Goal: Task Accomplishment & Management: Use online tool/utility

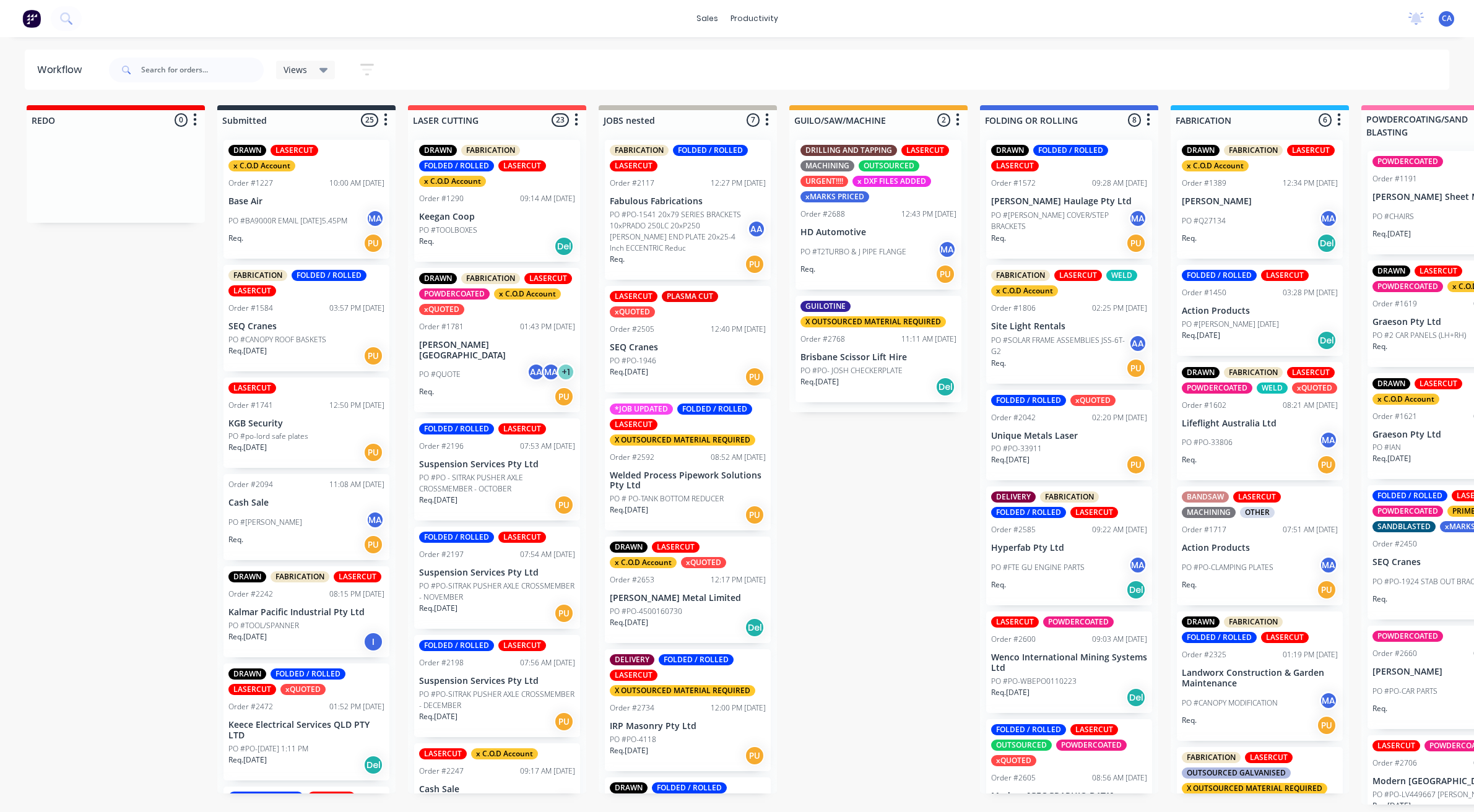
scroll to position [0, 347]
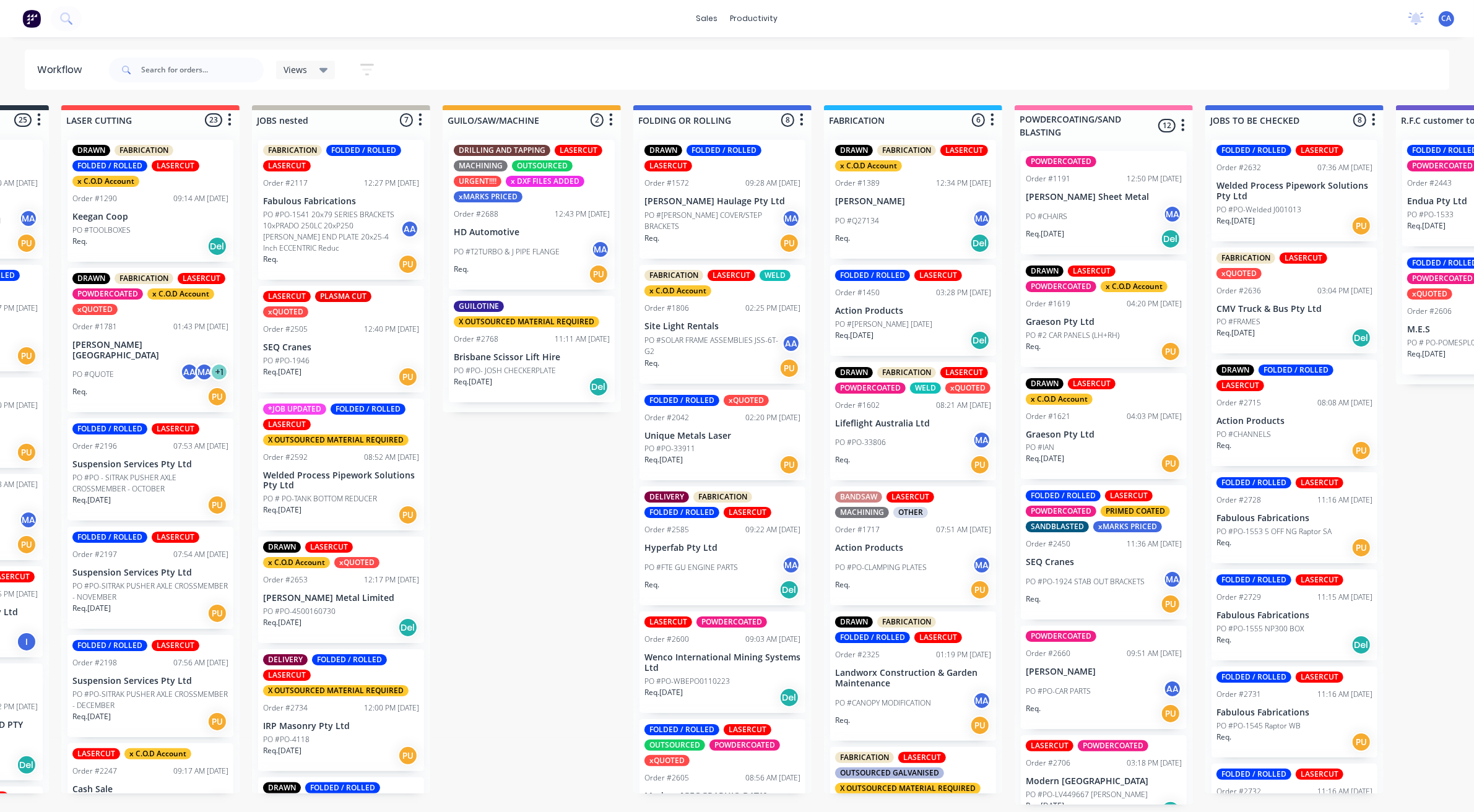
click at [696, 577] on div "PO #FTE GU ENGINE PARTS MA" at bounding box center [722, 567] width 156 height 23
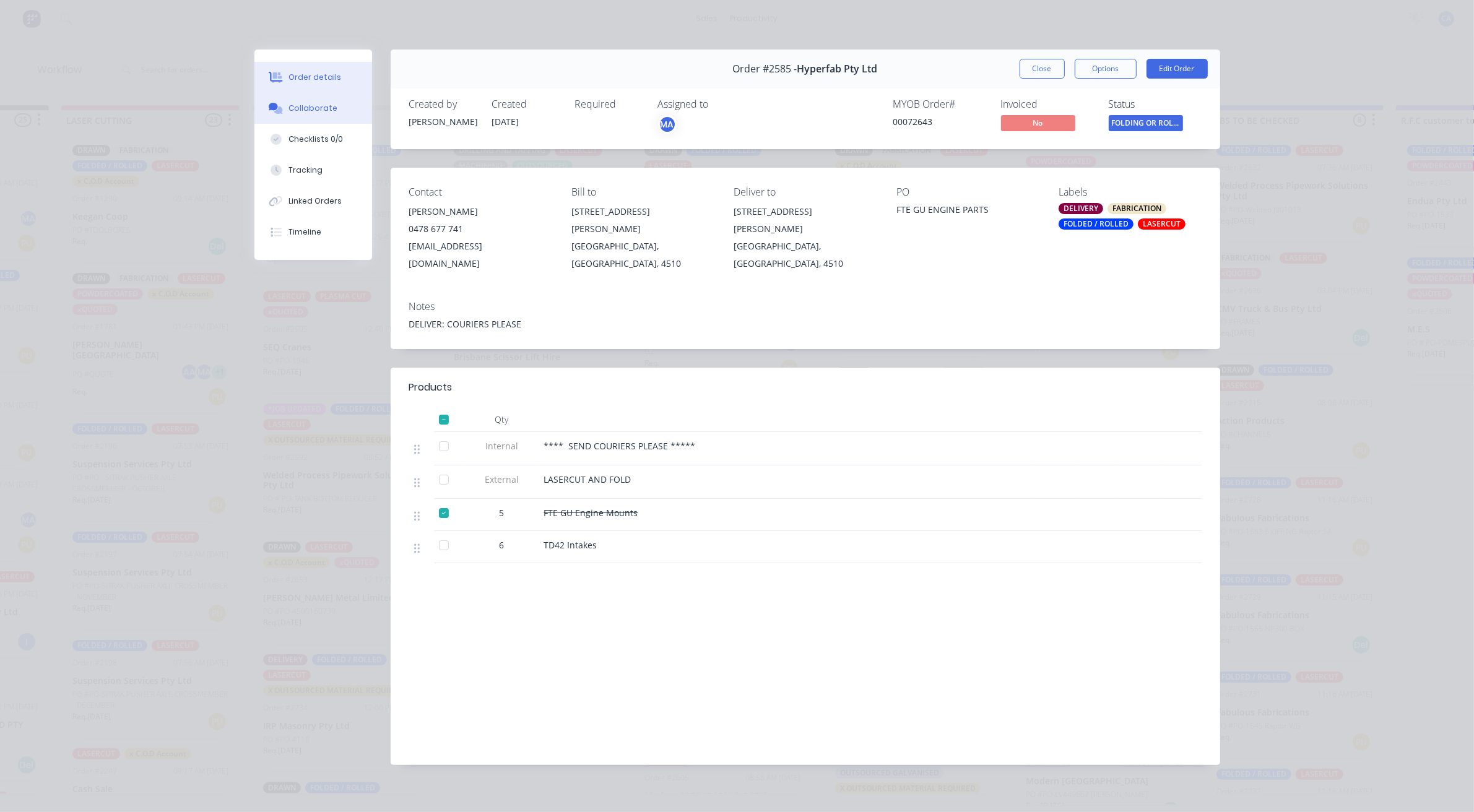
click at [328, 113] on div "Collaborate" at bounding box center [312, 108] width 49 height 11
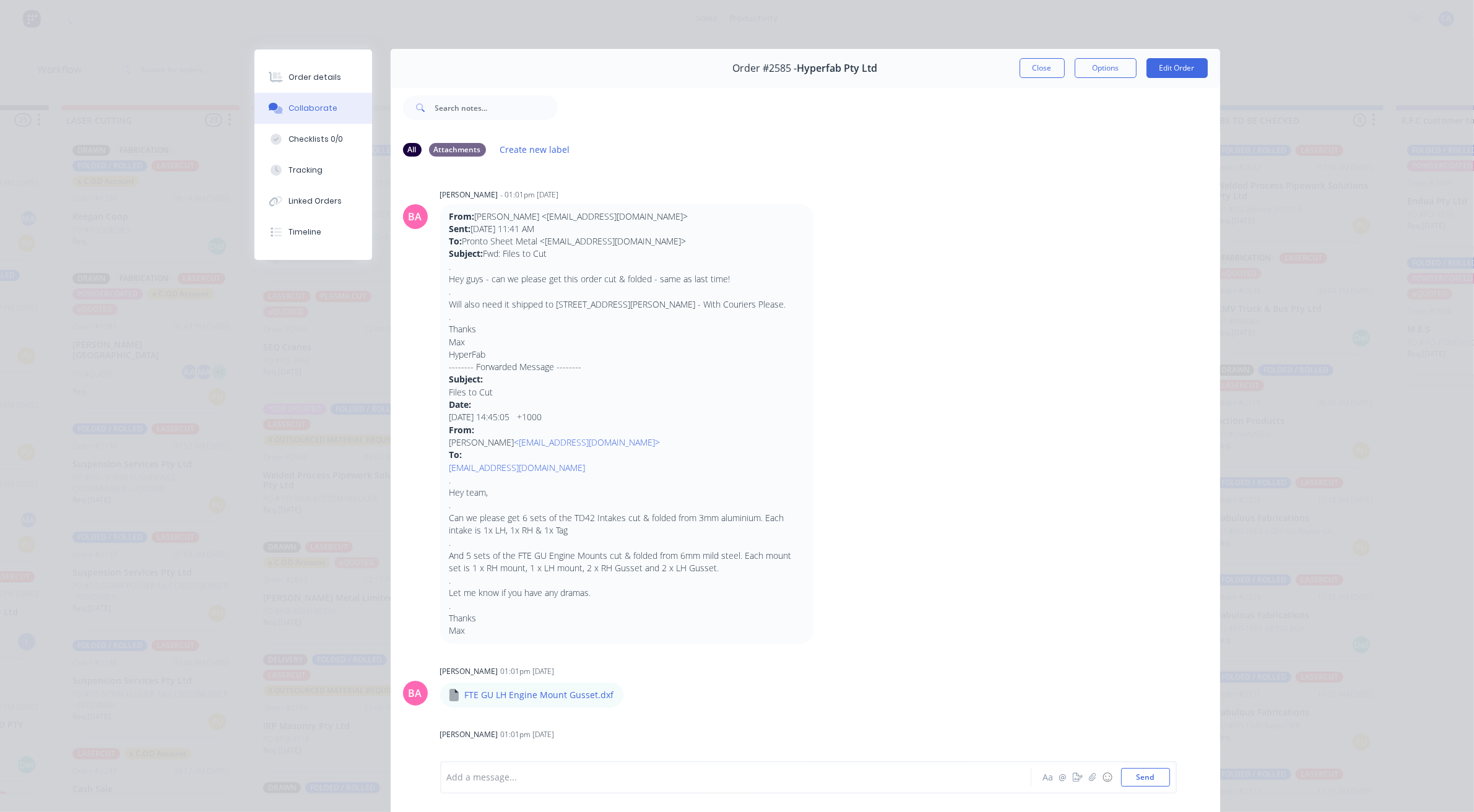
scroll to position [0, 0]
click at [1040, 68] on button "Close" at bounding box center [1043, 68] width 45 height 20
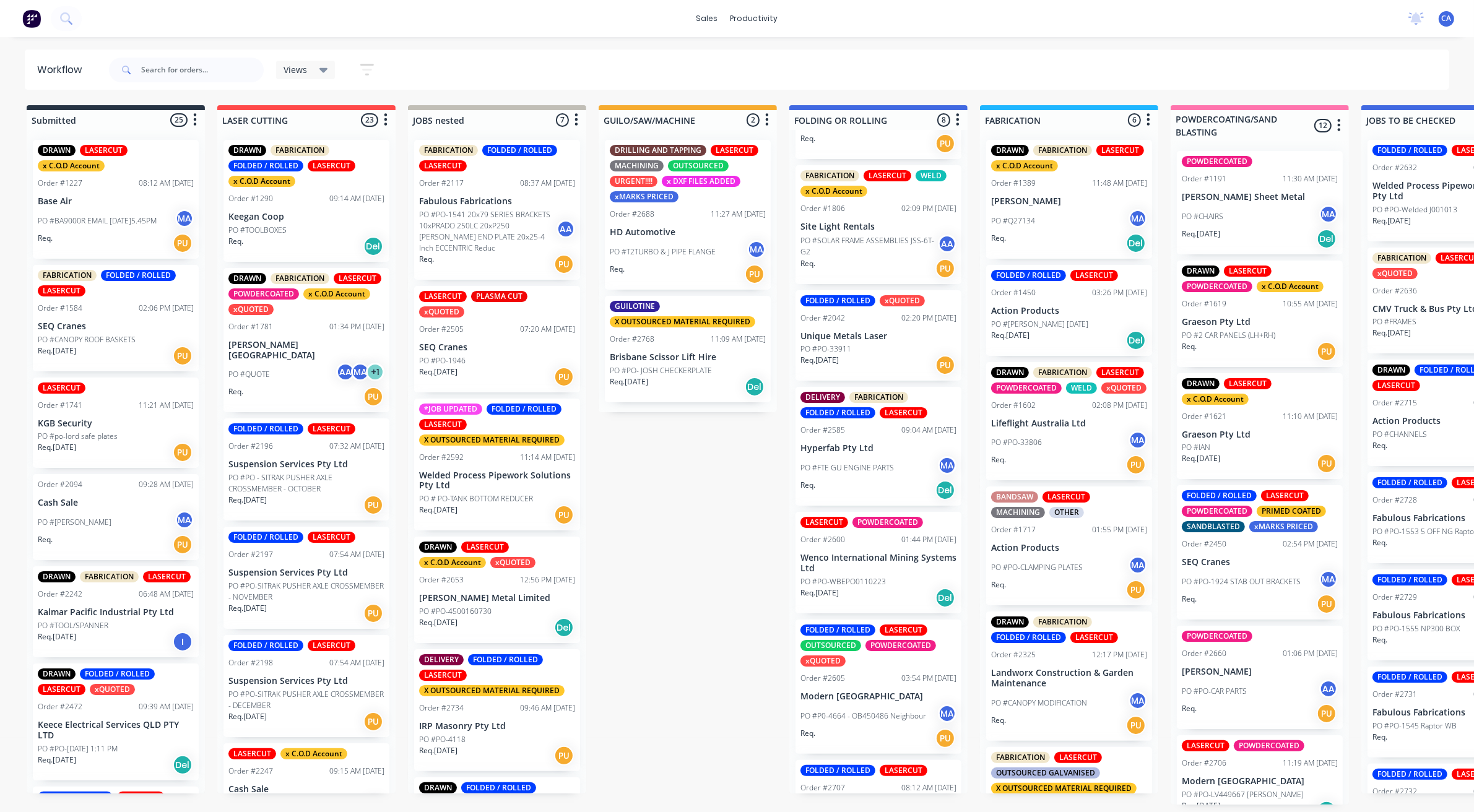
scroll to position [96, 0]
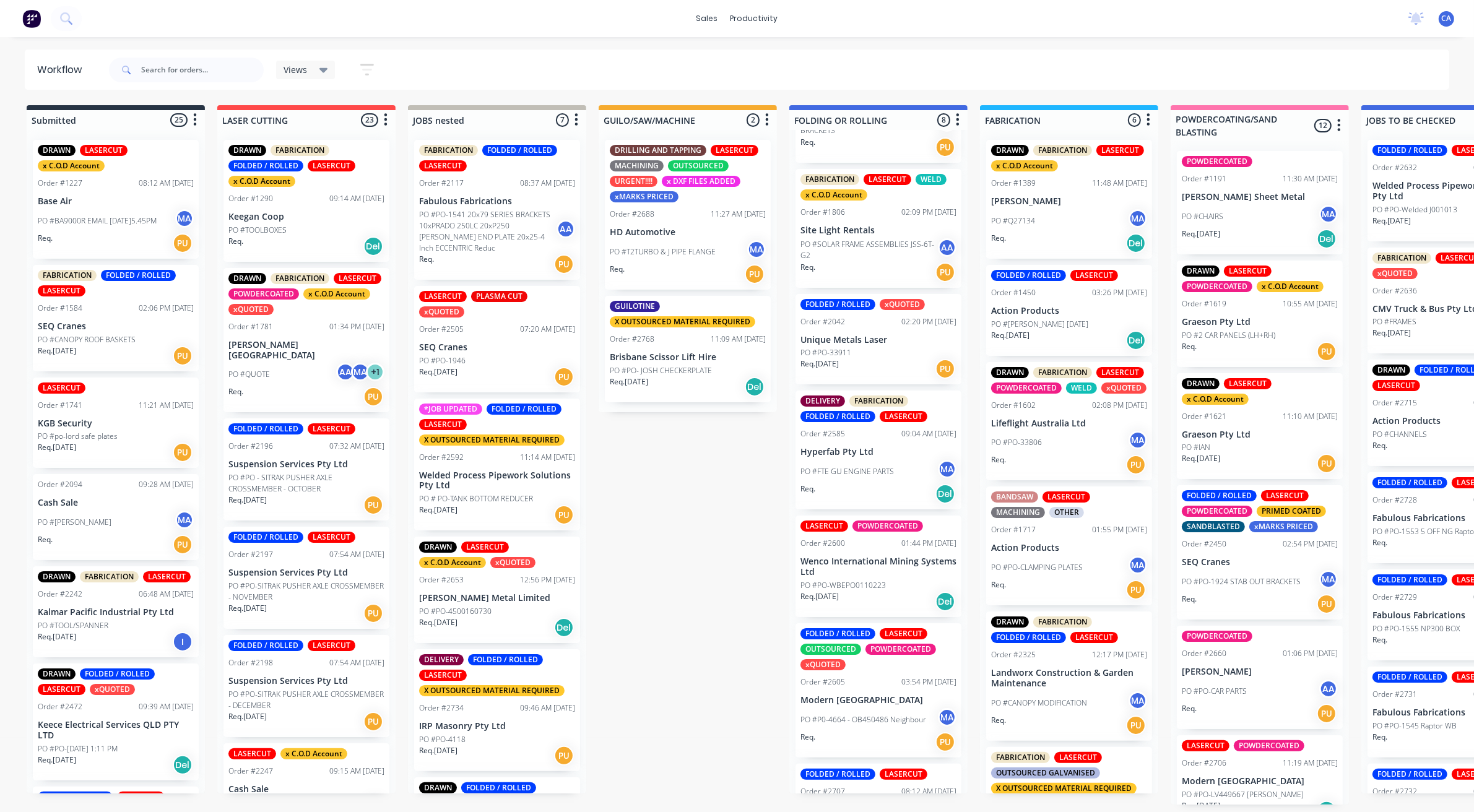
click at [867, 360] on div "Req. [DATE] PU" at bounding box center [878, 369] width 156 height 21
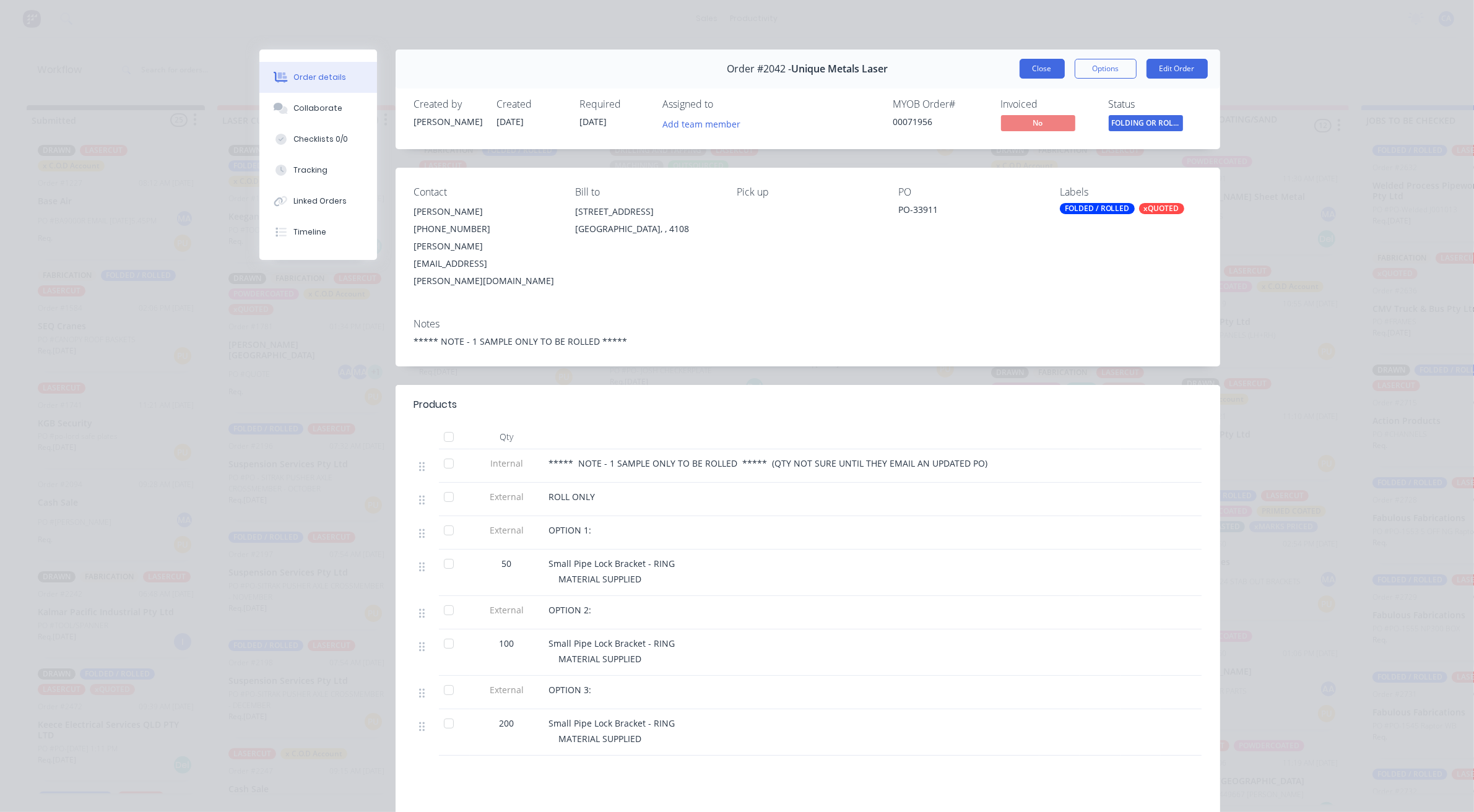
click at [1044, 75] on button "Close" at bounding box center [1043, 68] width 45 height 20
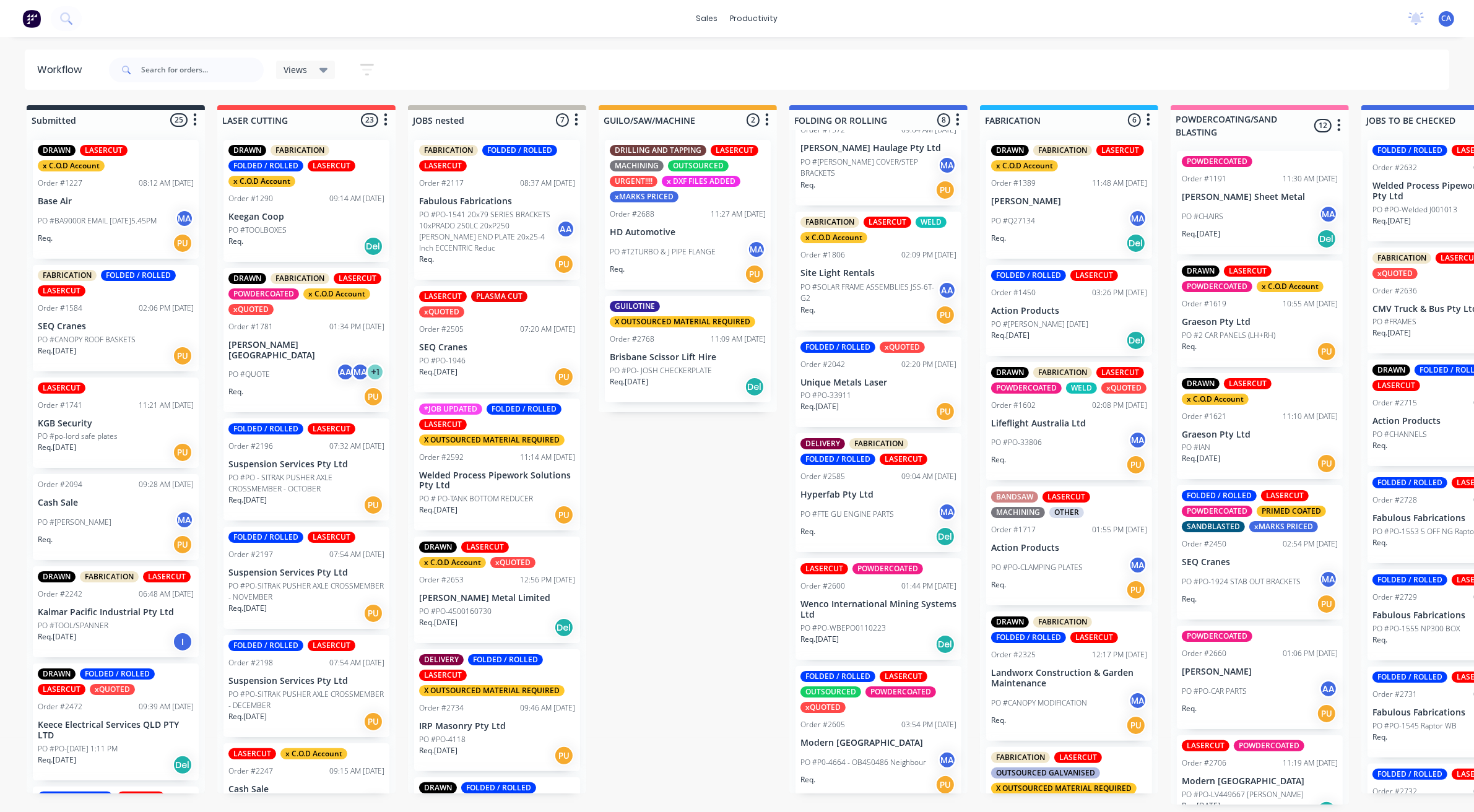
scroll to position [0, 0]
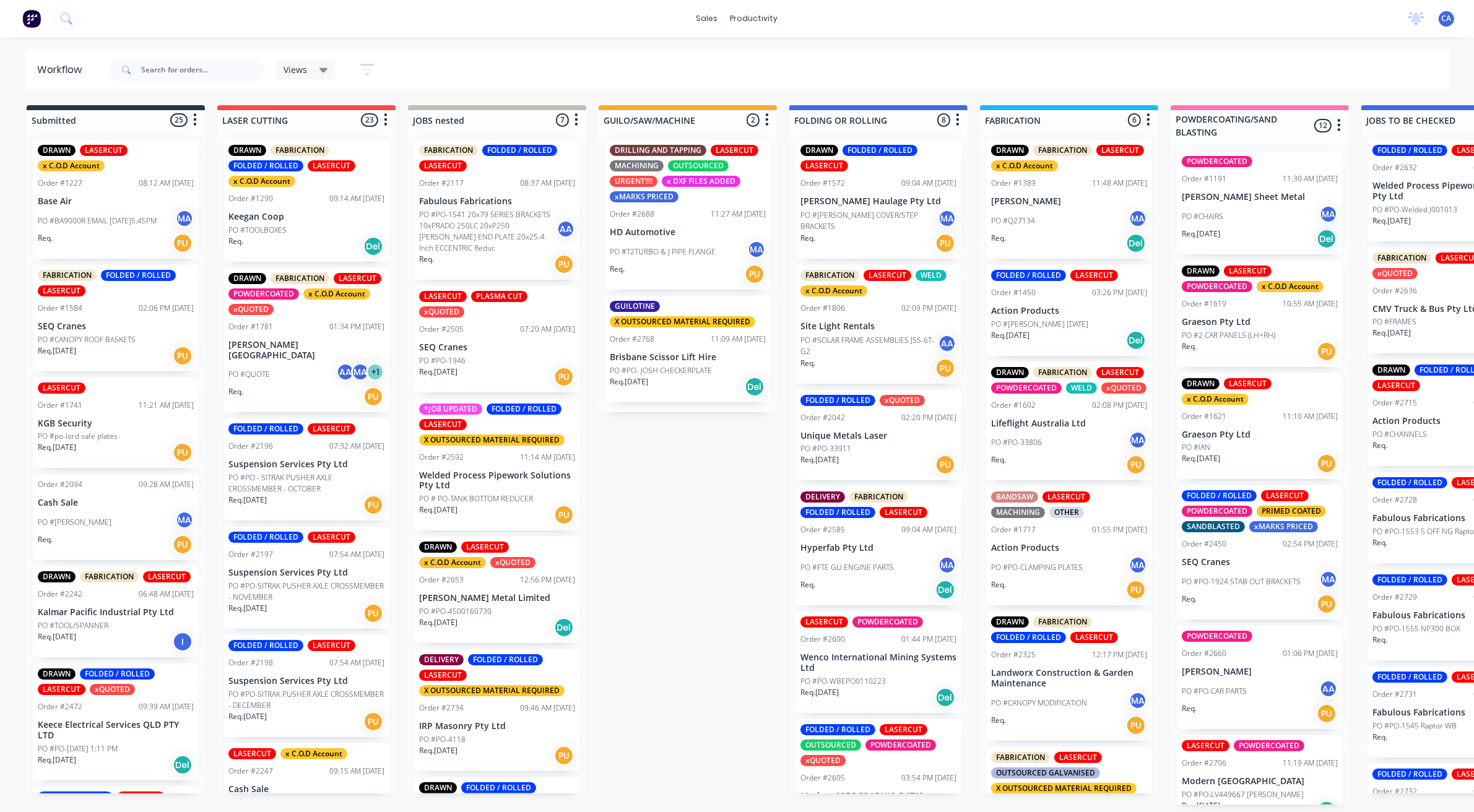
click at [685, 246] on p "PO #T2TURBO & J PIPE FLANGE" at bounding box center [662, 251] width 106 height 11
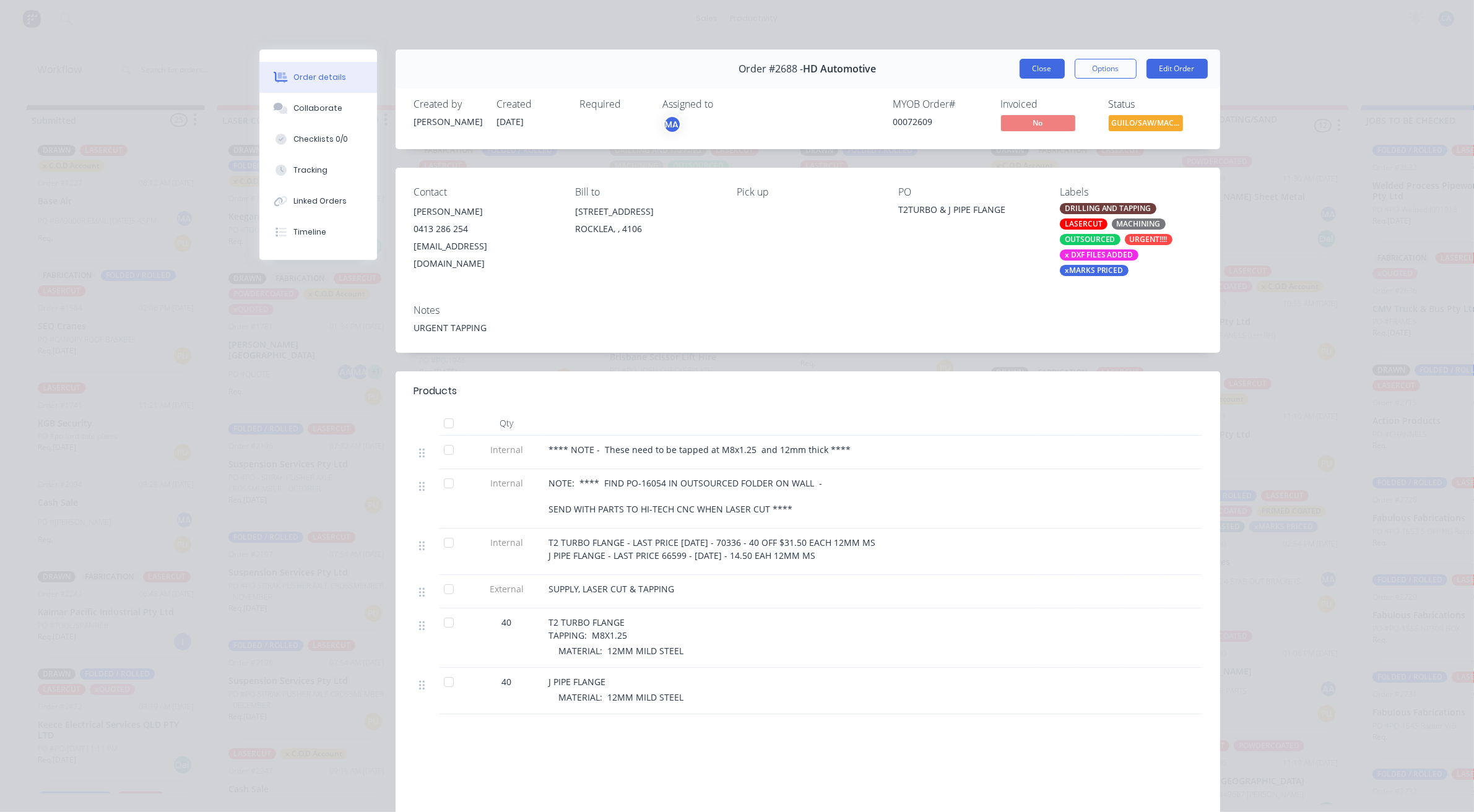
click at [1035, 63] on button "Close" at bounding box center [1043, 68] width 45 height 20
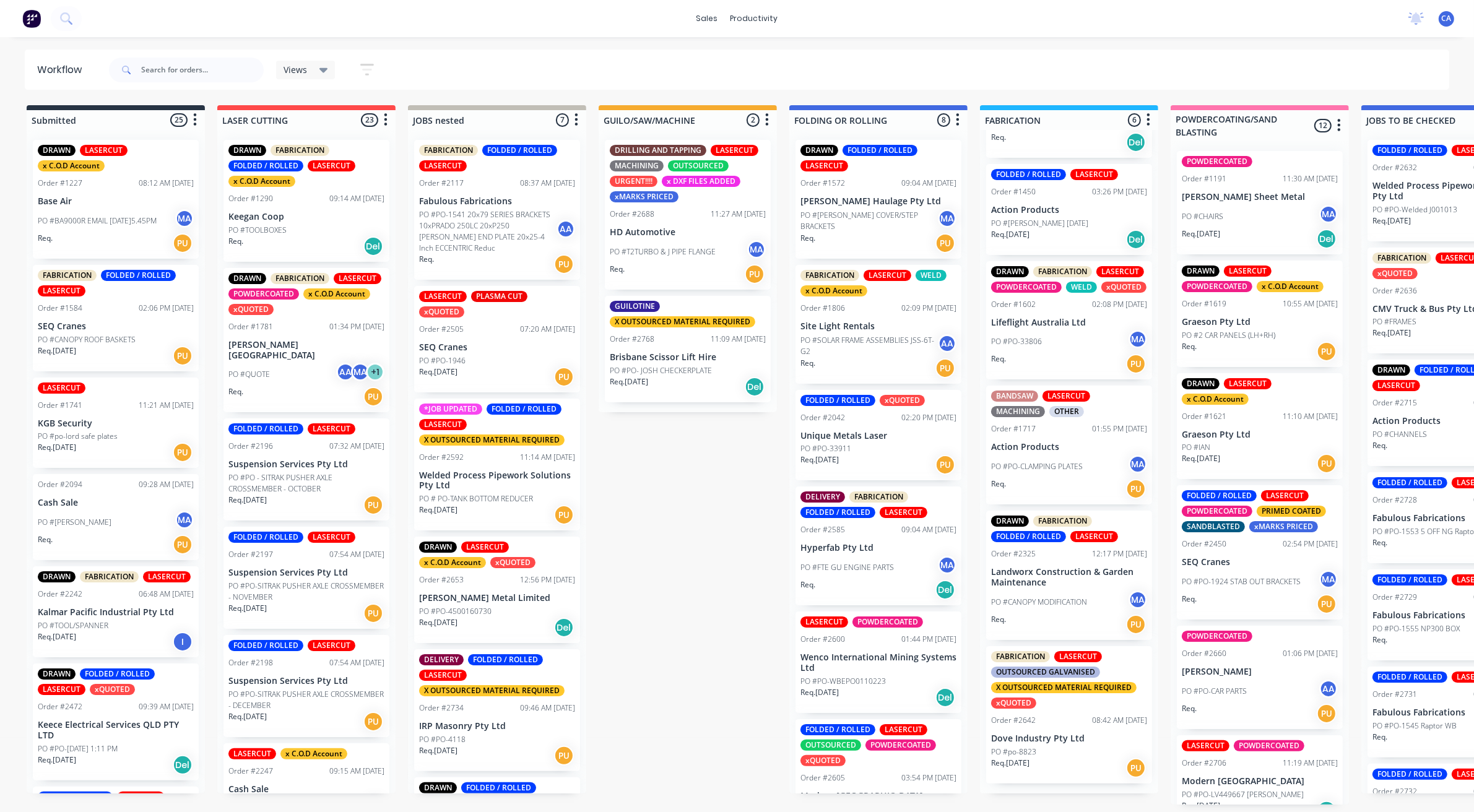
scroll to position [4, 0]
click at [1041, 604] on p "PO #CANOPY MODIFICATION" at bounding box center [1039, 602] width 96 height 11
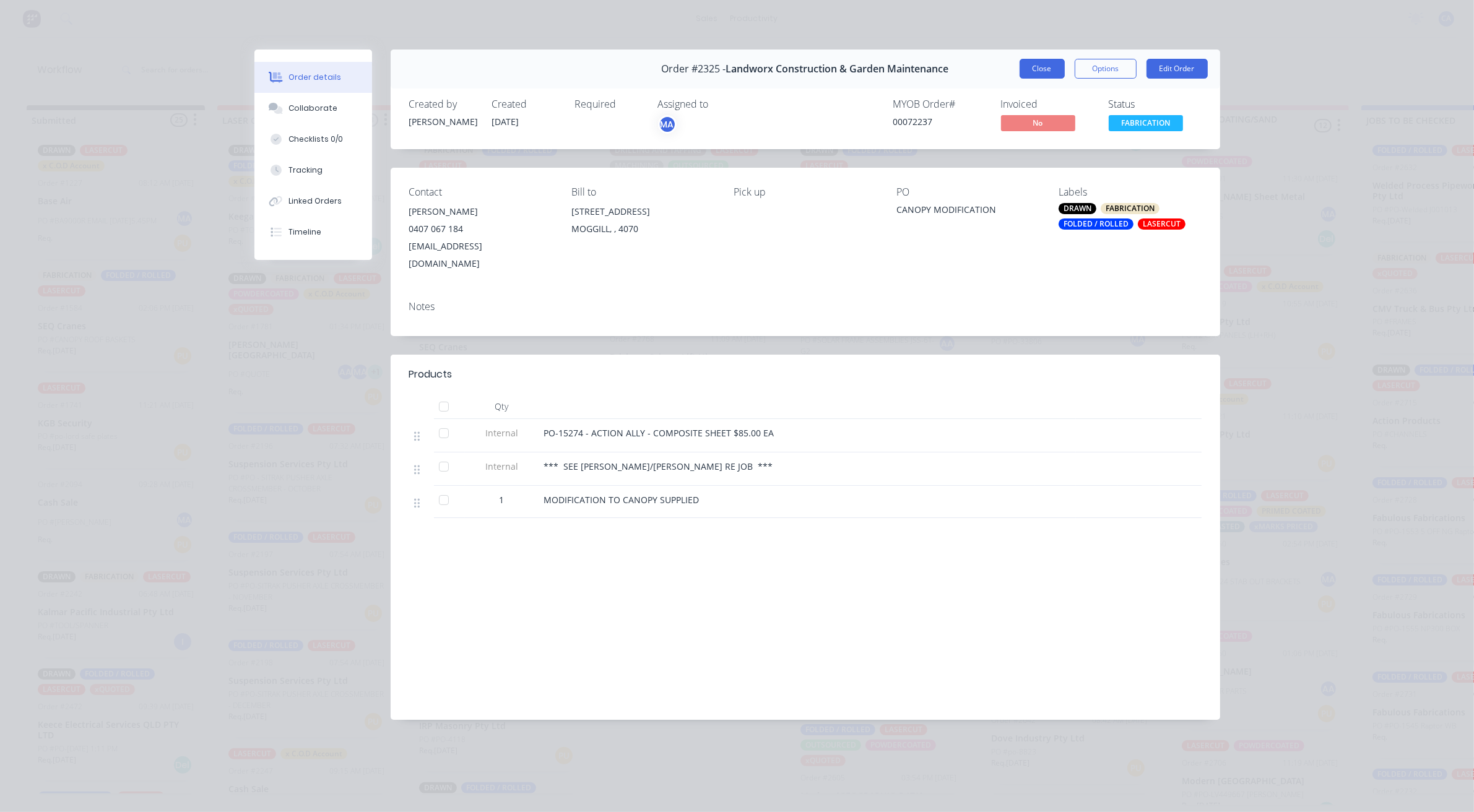
click at [1042, 71] on button "Close" at bounding box center [1043, 68] width 45 height 20
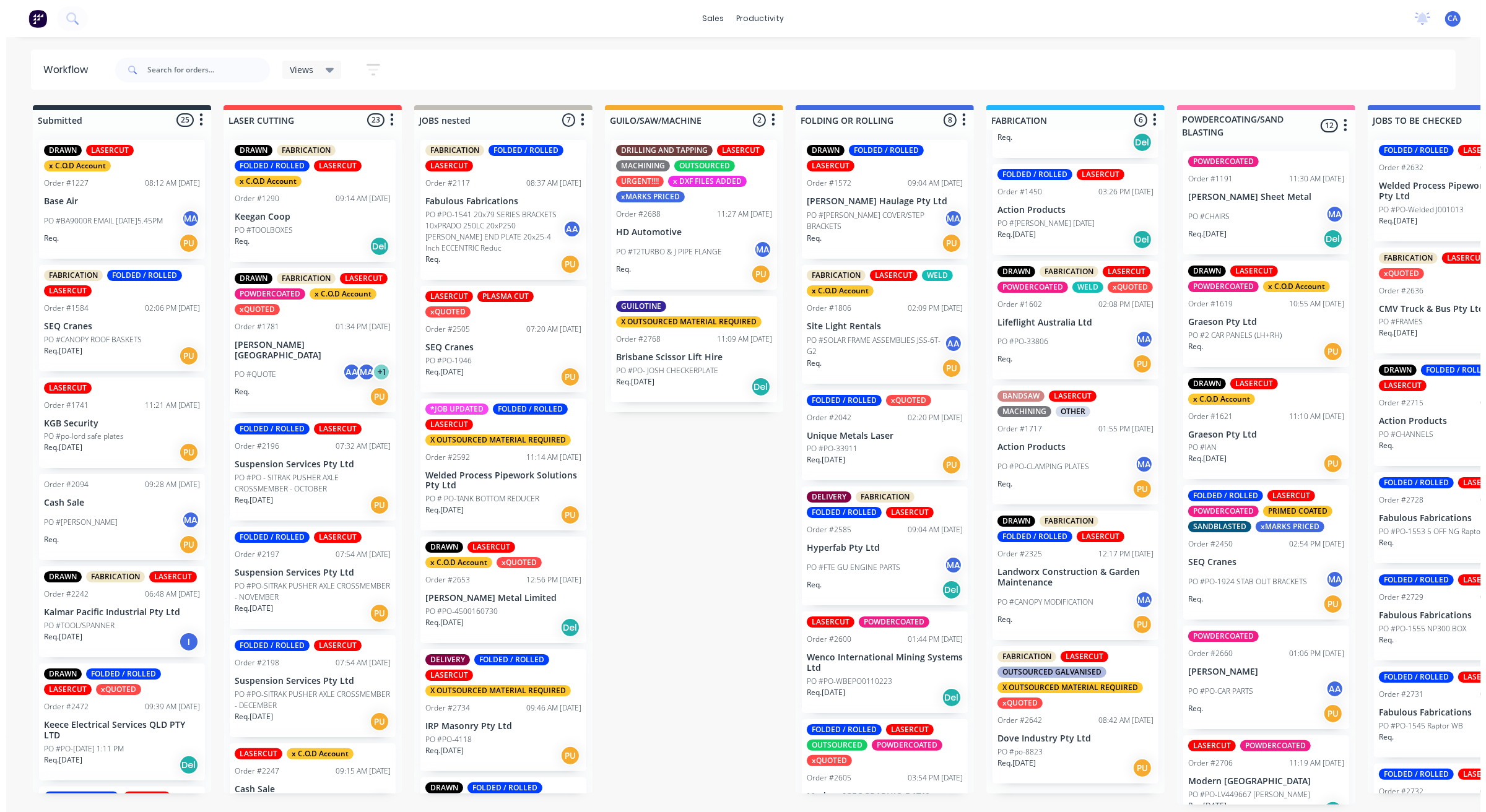
scroll to position [0, 0]
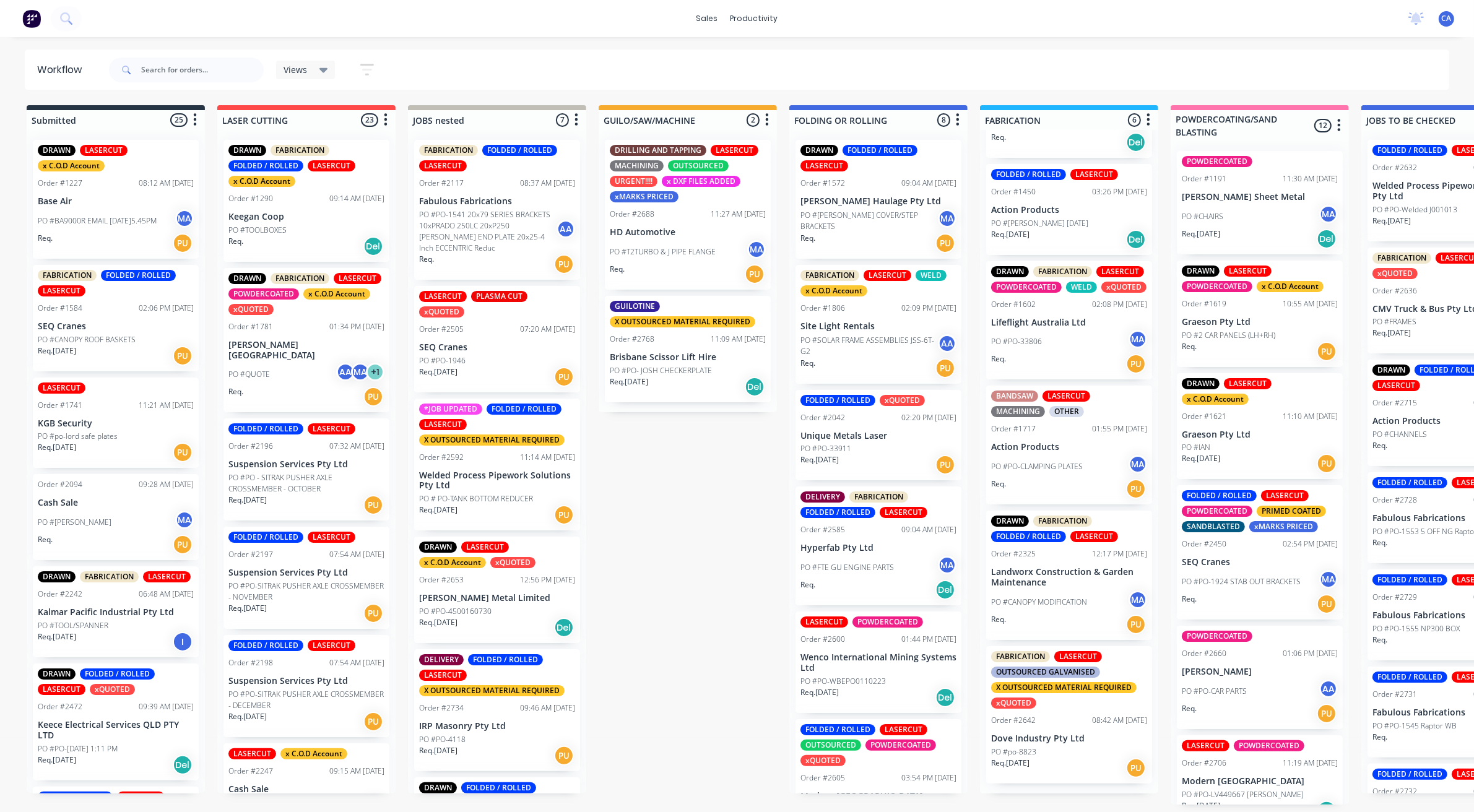
click at [688, 389] on div "Req. [DATE] Del" at bounding box center [687, 387] width 156 height 21
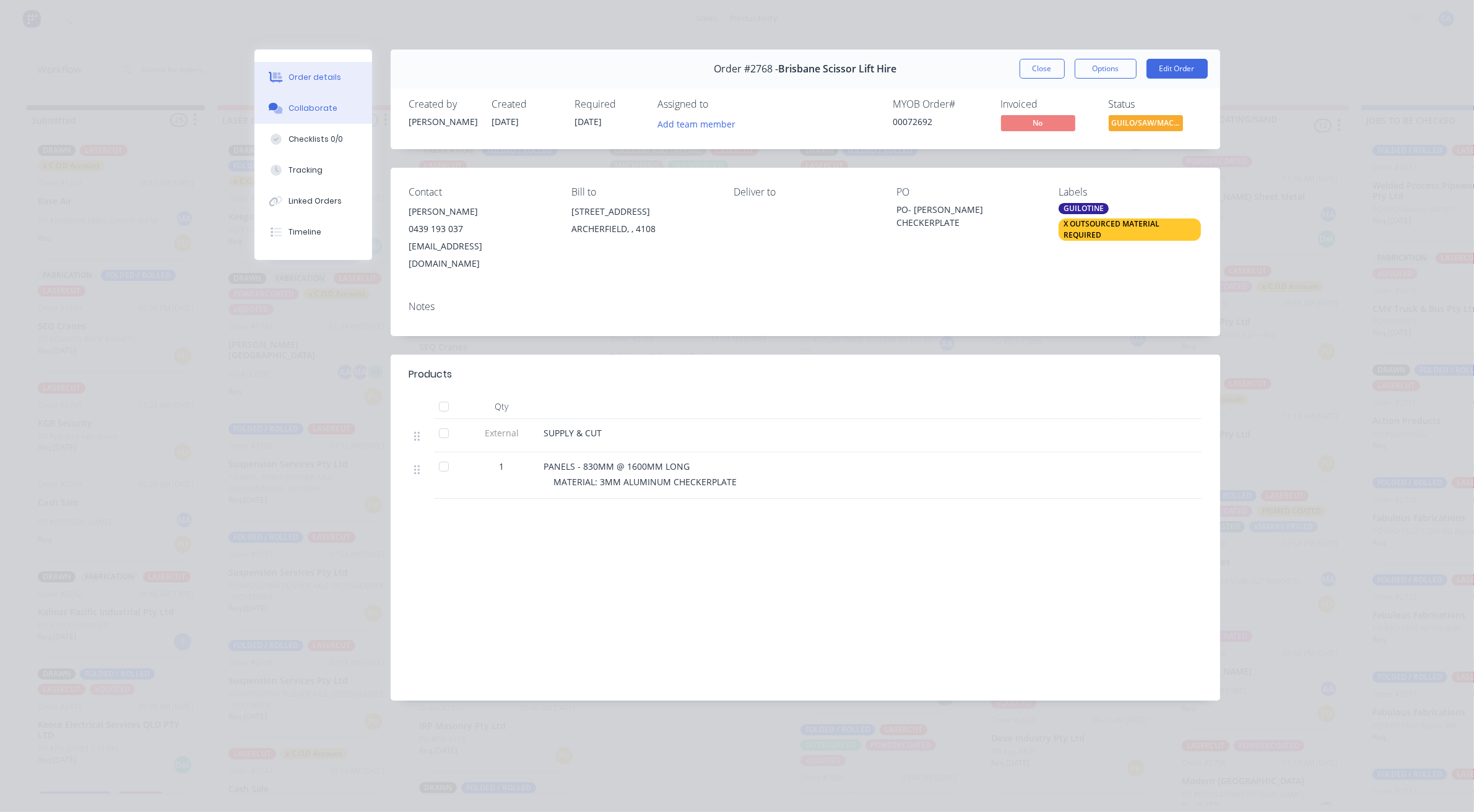
click at [324, 118] on button "Collaborate" at bounding box center [313, 108] width 117 height 31
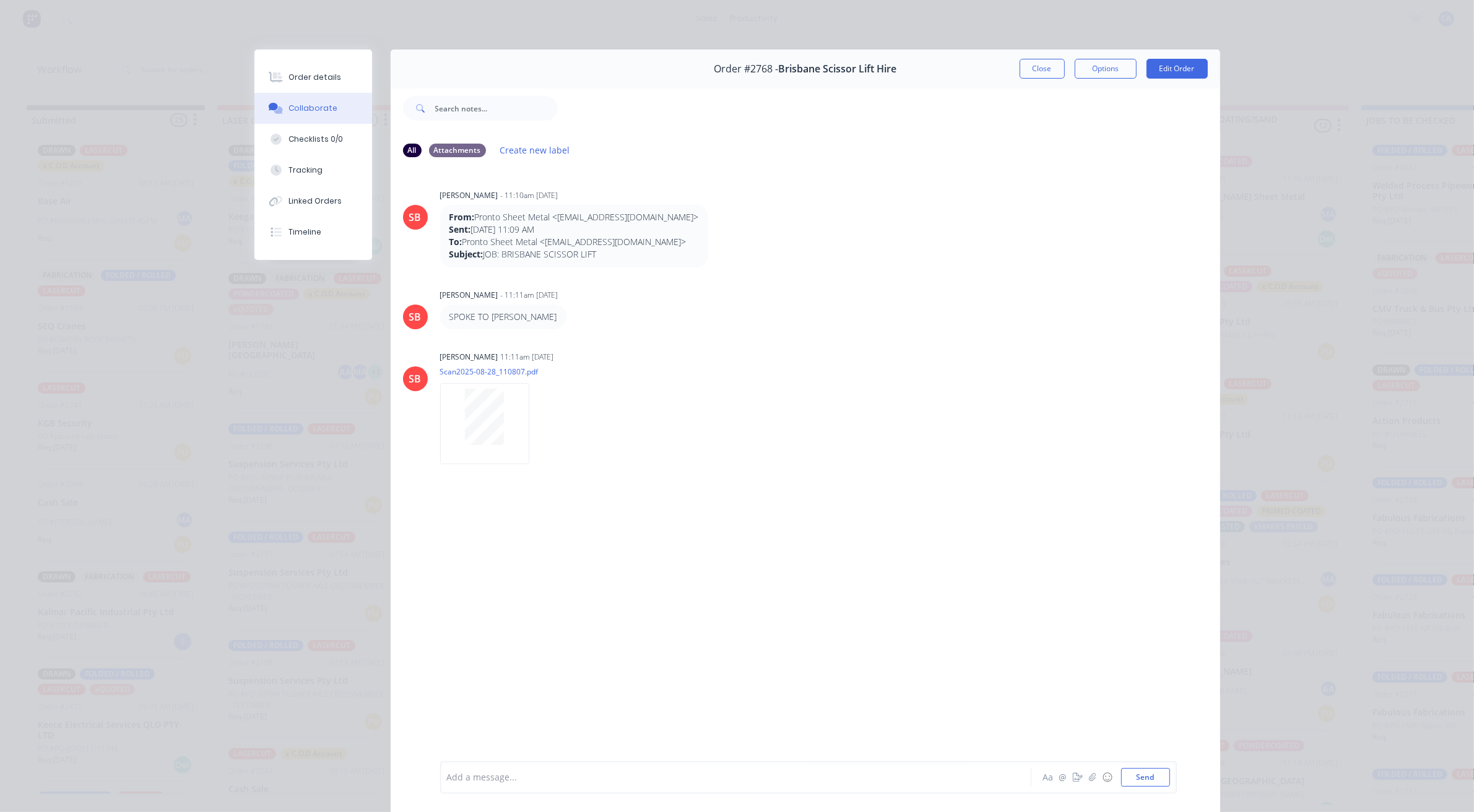
drag, startPoint x: 555, startPoint y: 278, endPoint x: 768, endPoint y: 224, distance: 219.7
click at [790, 220] on div "From: Pronto Sheet Metal <[EMAIL_ADDRESS][DOMAIN_NAME]> Sent: [DATE] 11:09 AM T…" at bounding box center [634, 236] width 387 height 62
click at [323, 82] on div "Order details" at bounding box center [315, 77] width 53 height 11
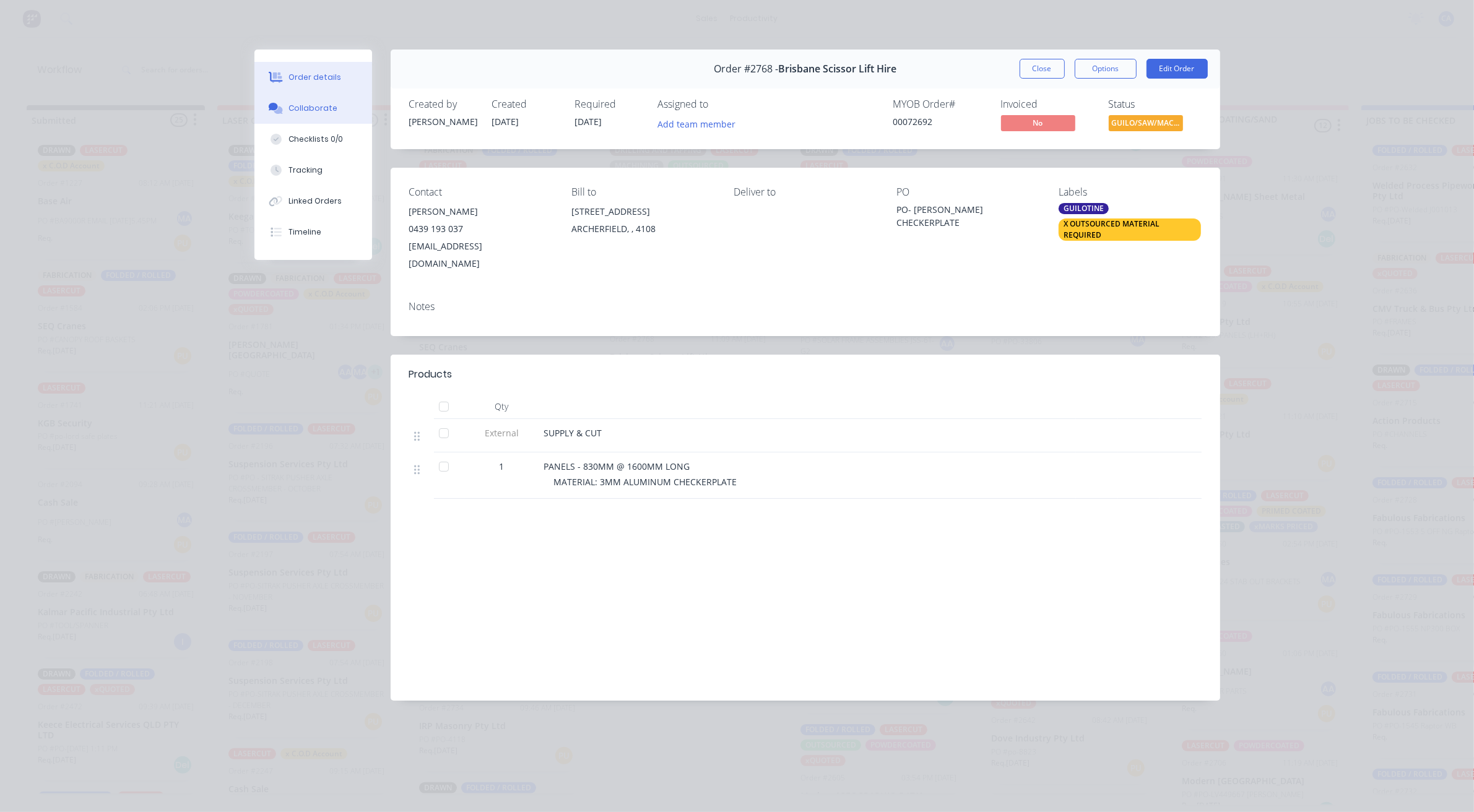
click at [327, 116] on button "Collaborate" at bounding box center [313, 108] width 117 height 31
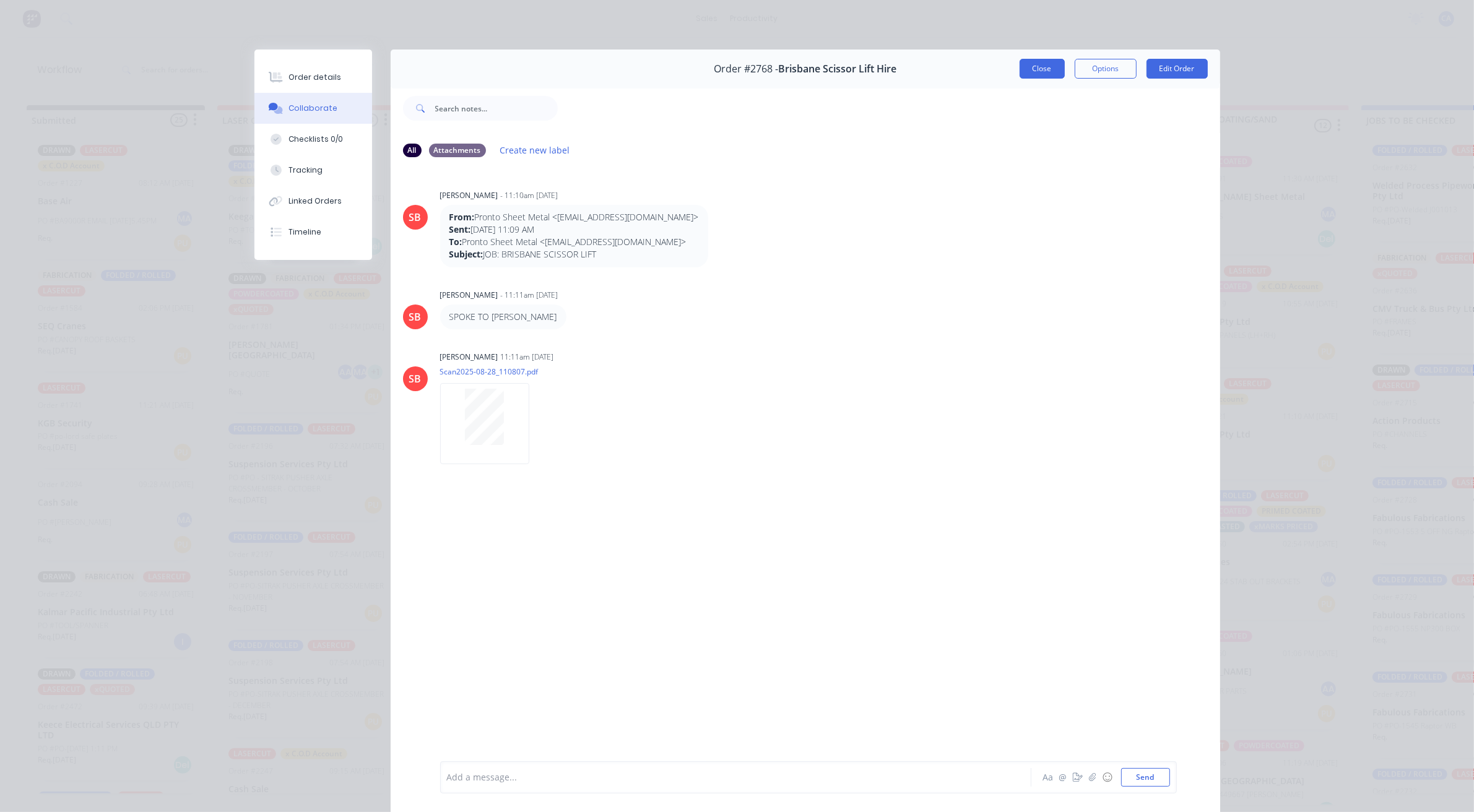
click at [1026, 78] on button "Close" at bounding box center [1043, 68] width 45 height 20
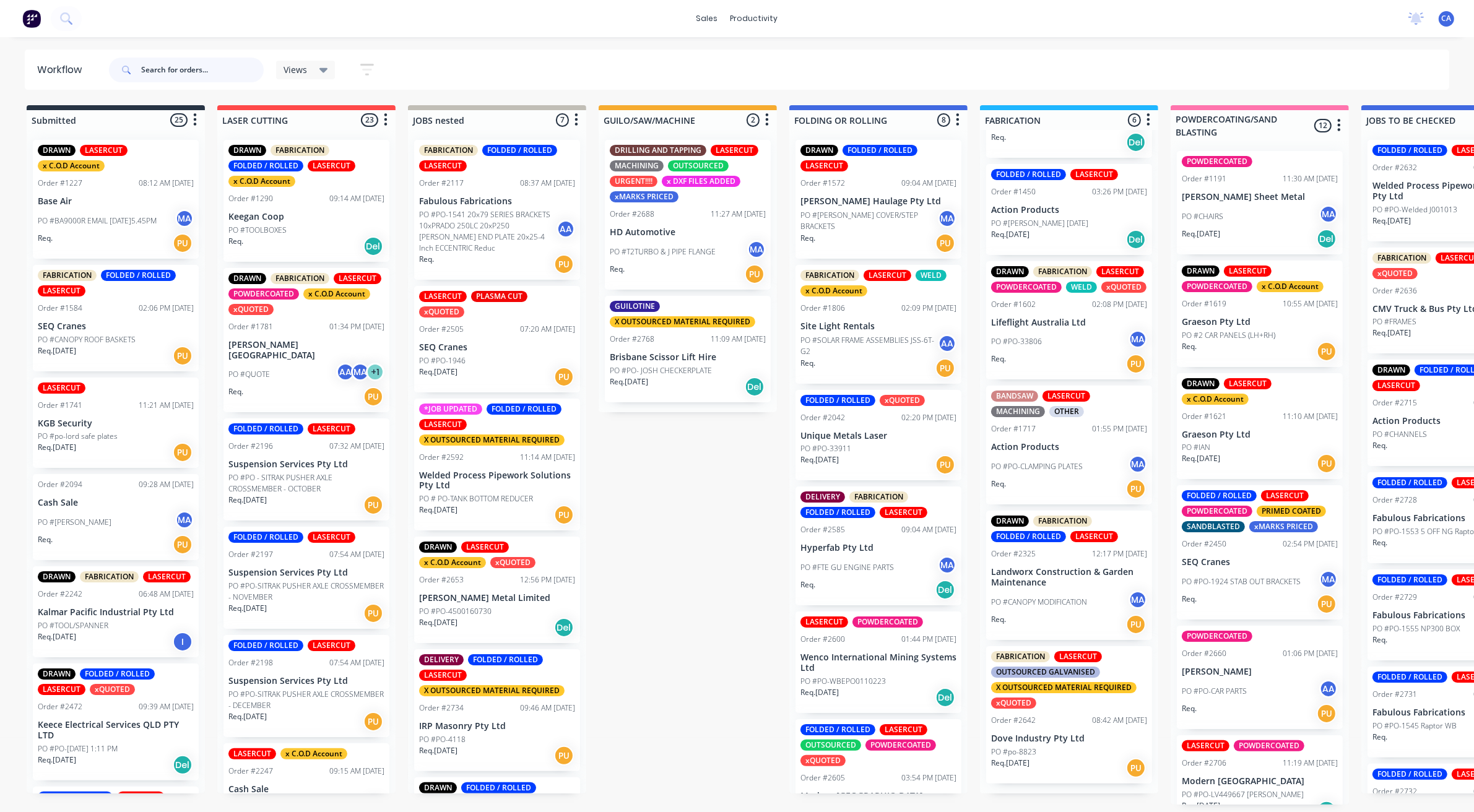
click at [174, 71] on input "text" at bounding box center [203, 69] width 123 height 25
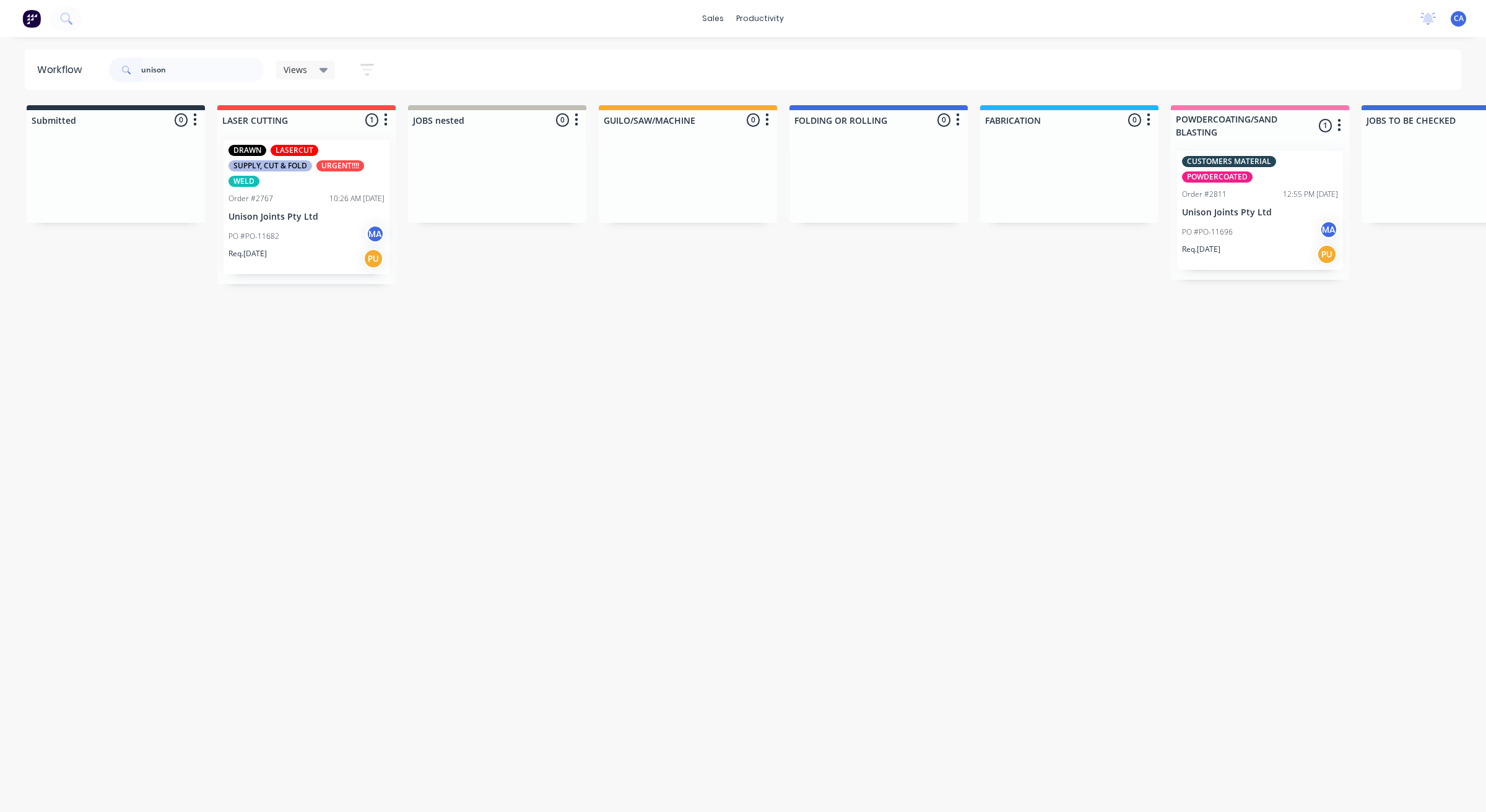
click at [303, 254] on div "Req. [DATE] PU" at bounding box center [306, 259] width 156 height 21
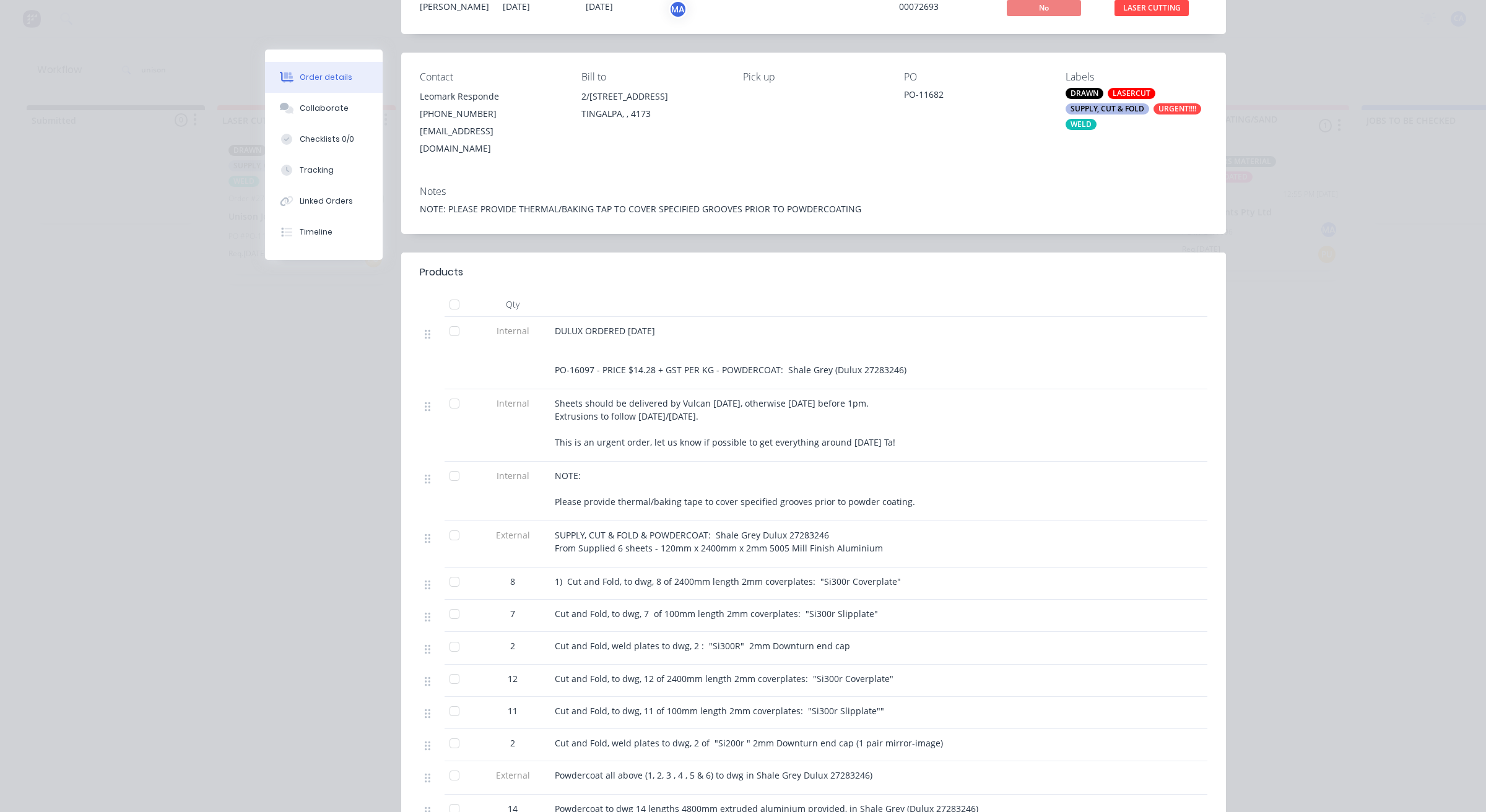
scroll to position [232, 0]
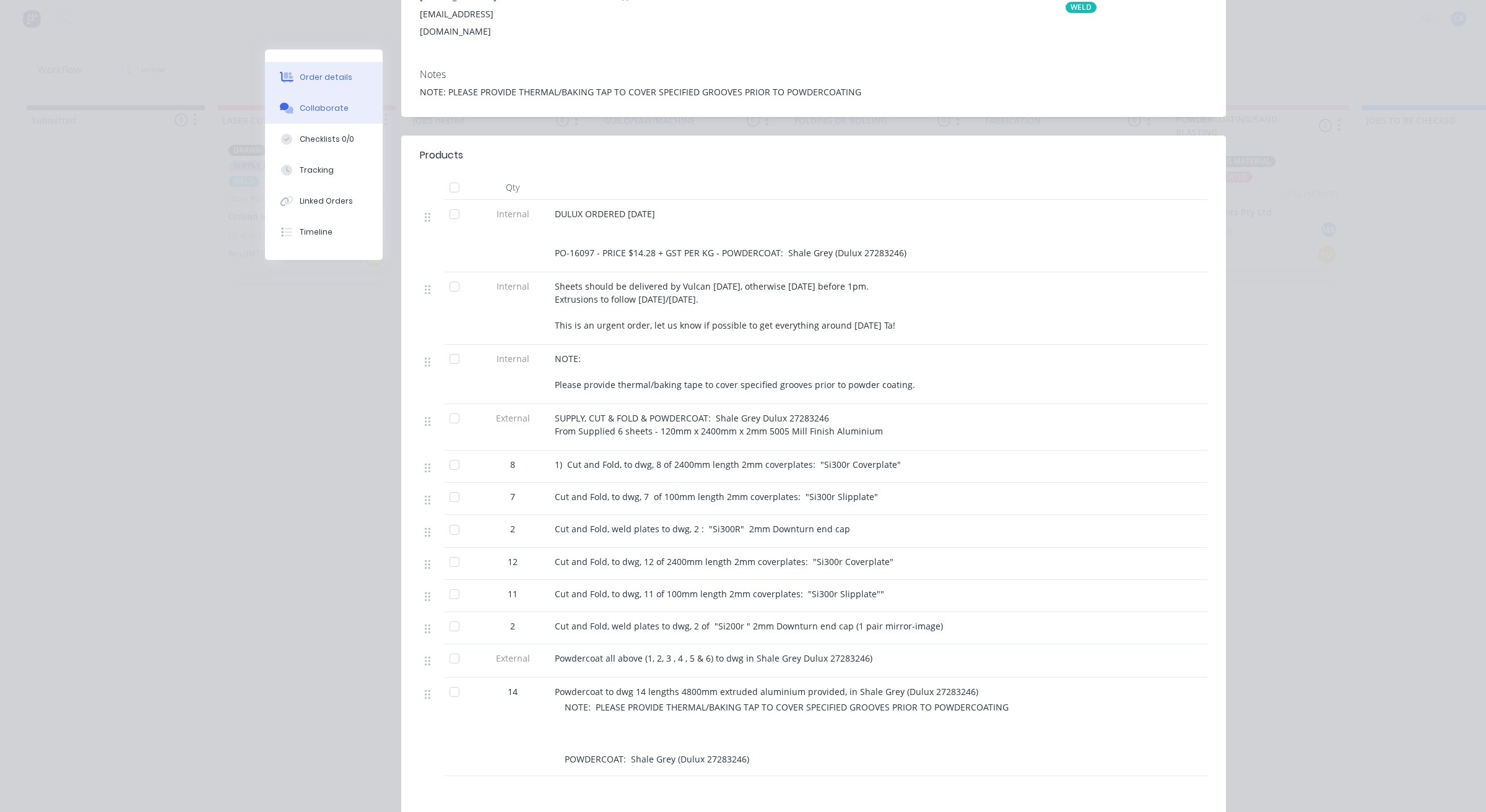
click at [311, 93] on button "Collaborate" at bounding box center [324, 108] width 117 height 31
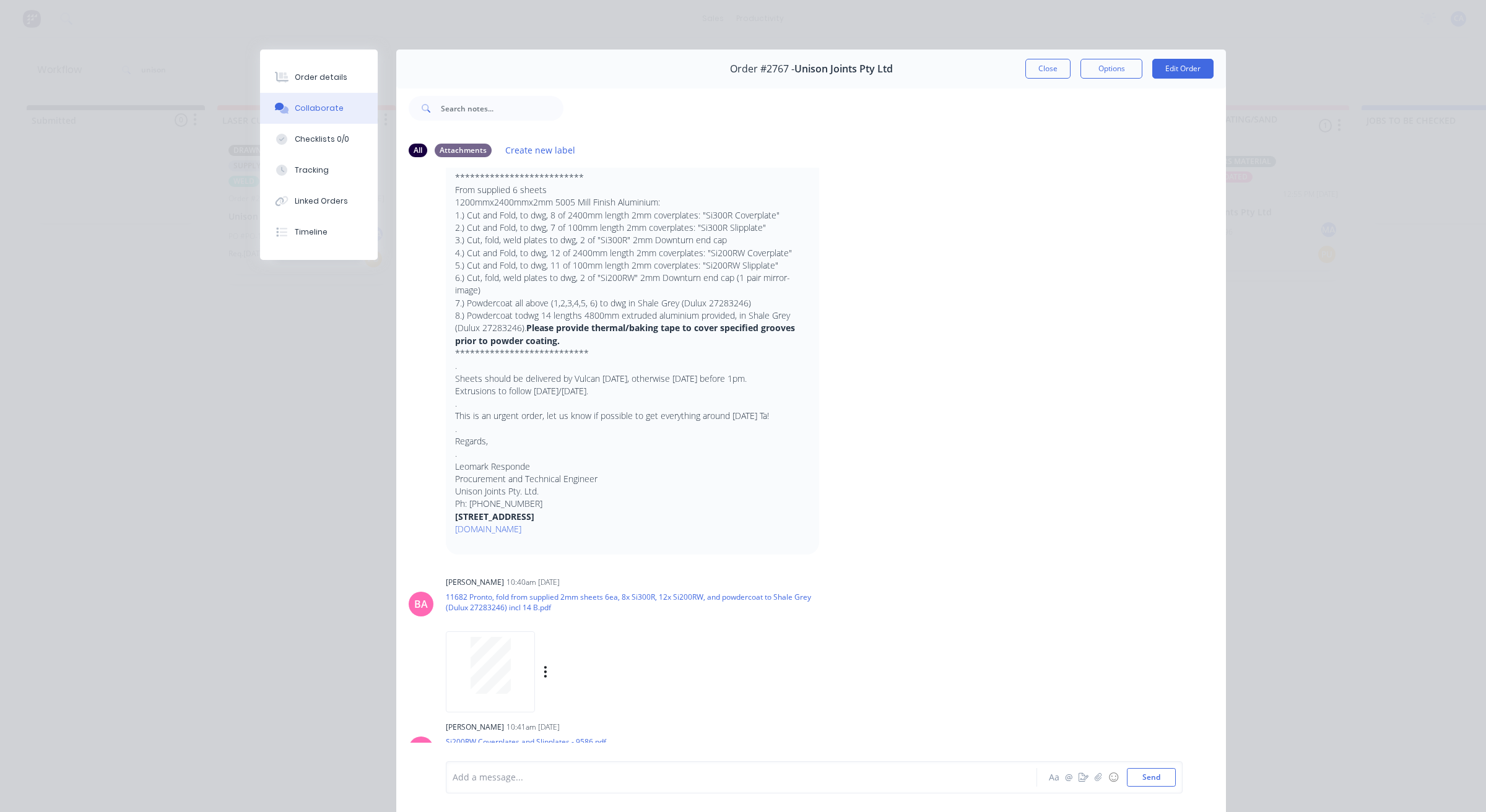
scroll to position [0, 0]
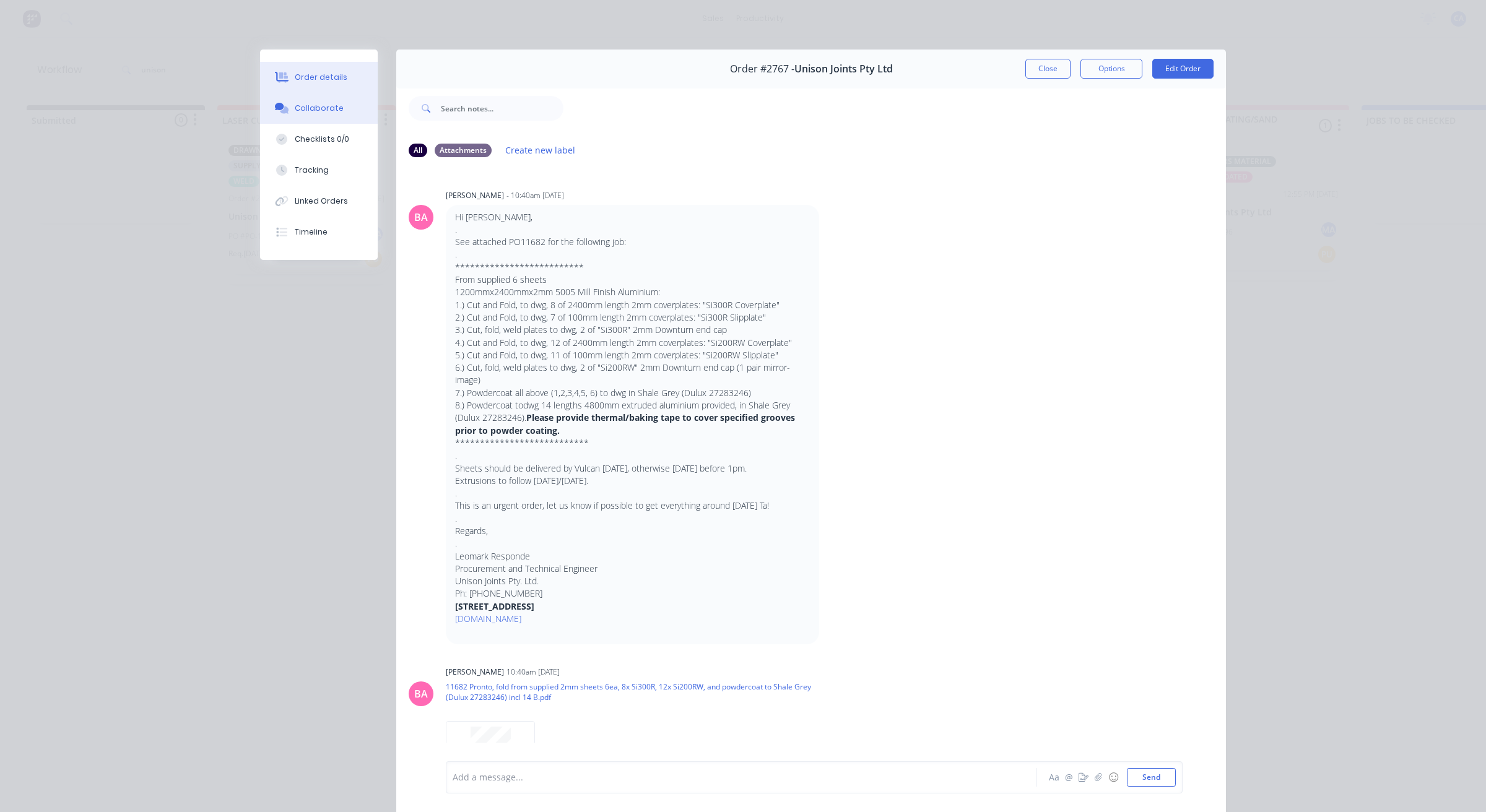
click at [277, 87] on button "Order details" at bounding box center [318, 77] width 117 height 31
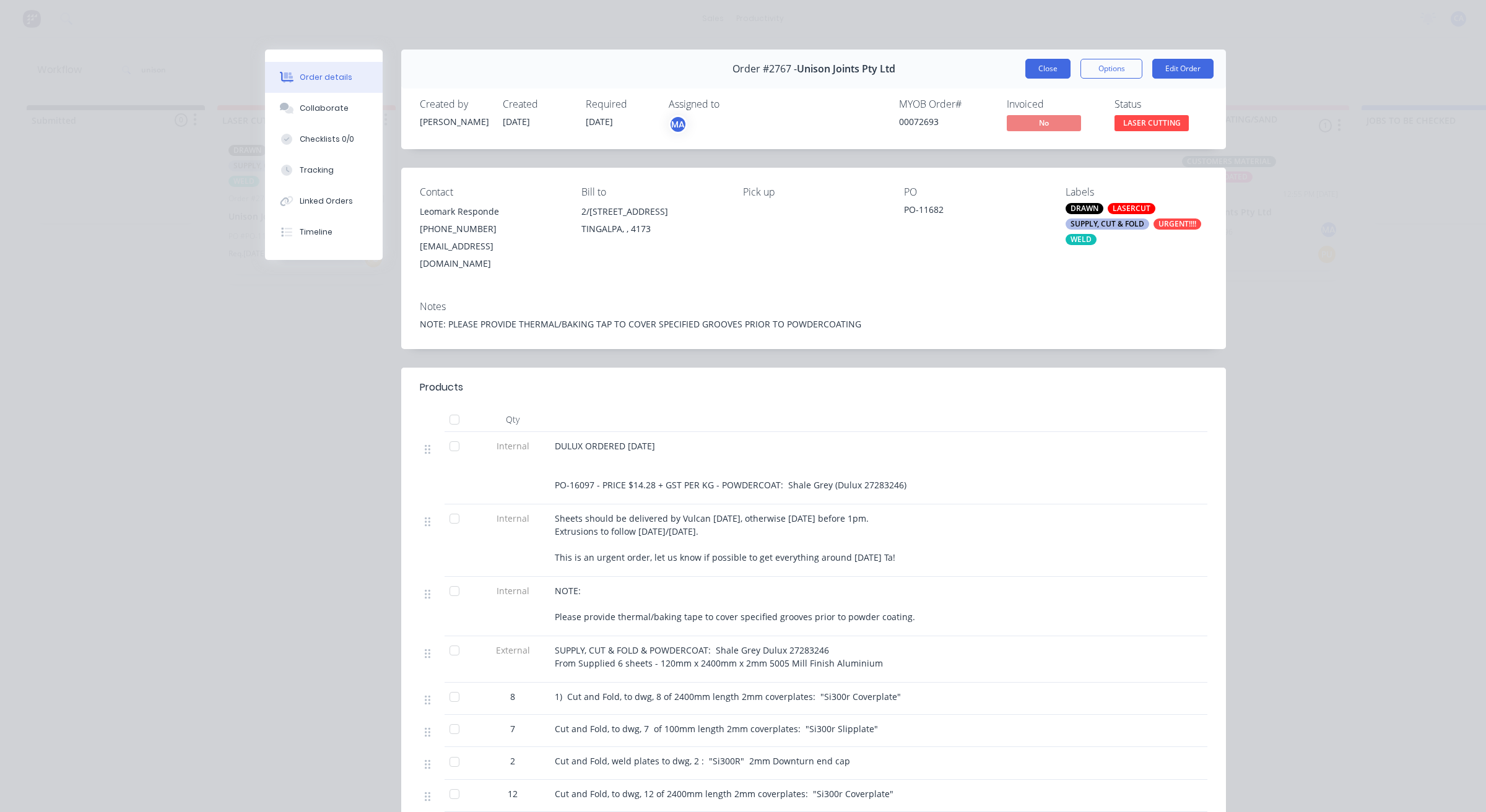
click at [1044, 66] on button "Close" at bounding box center [1048, 68] width 45 height 20
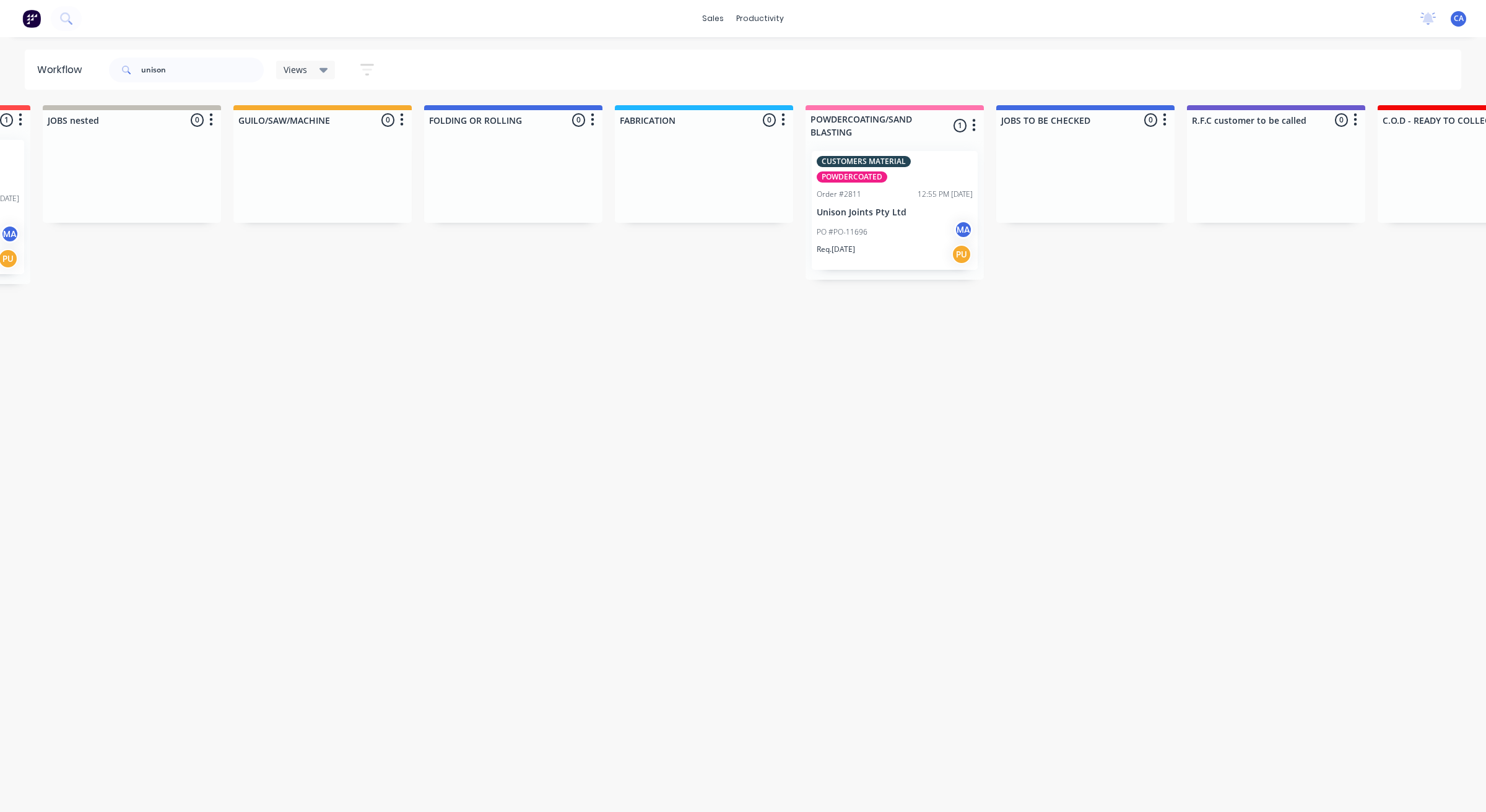
scroll to position [0, 449]
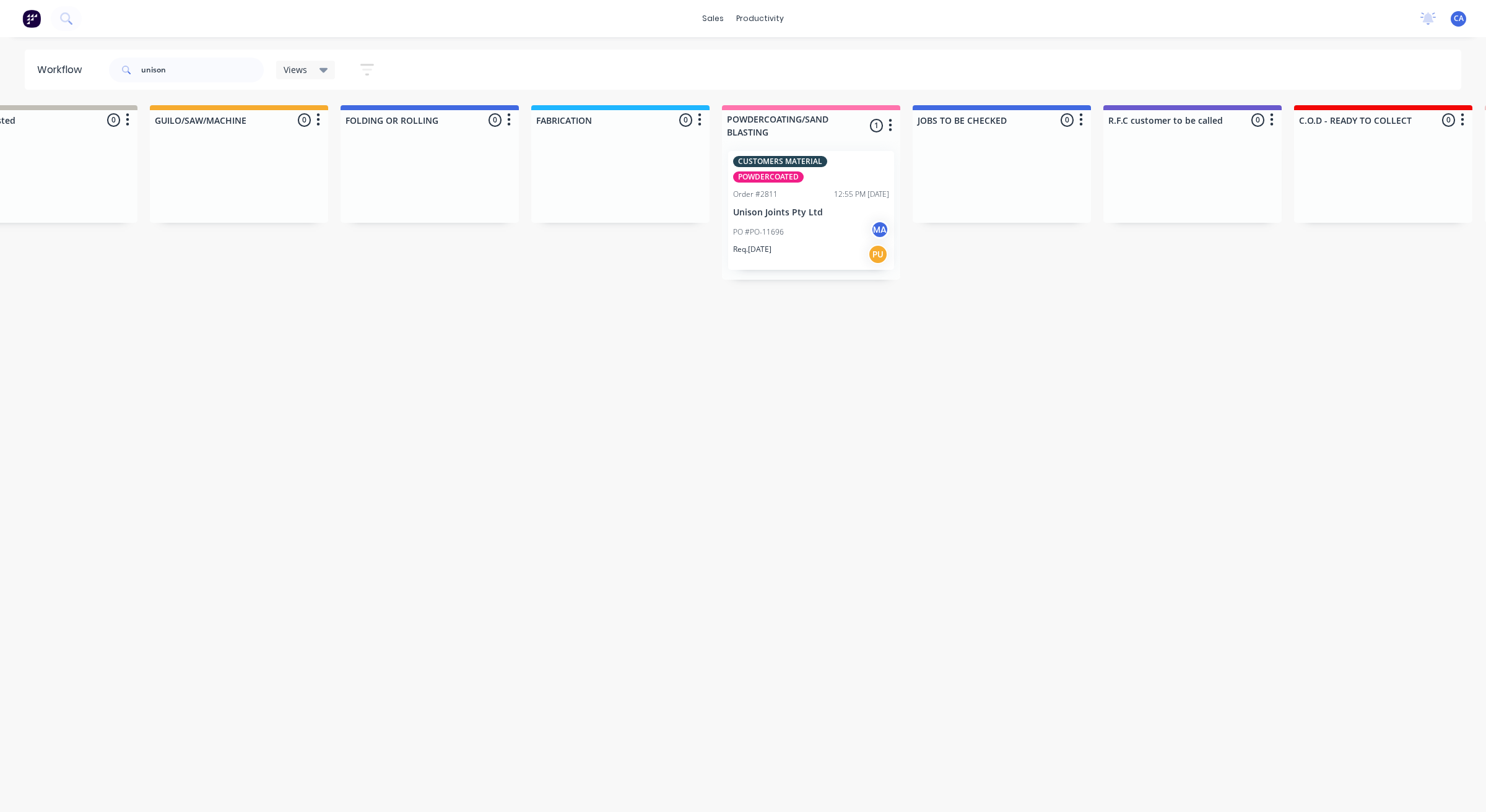
drag, startPoint x: 1001, startPoint y: 311, endPoint x: 1061, endPoint y: 300, distance: 61.0
click at [803, 231] on div "PO #PO-11696 MA" at bounding box center [811, 232] width 156 height 23
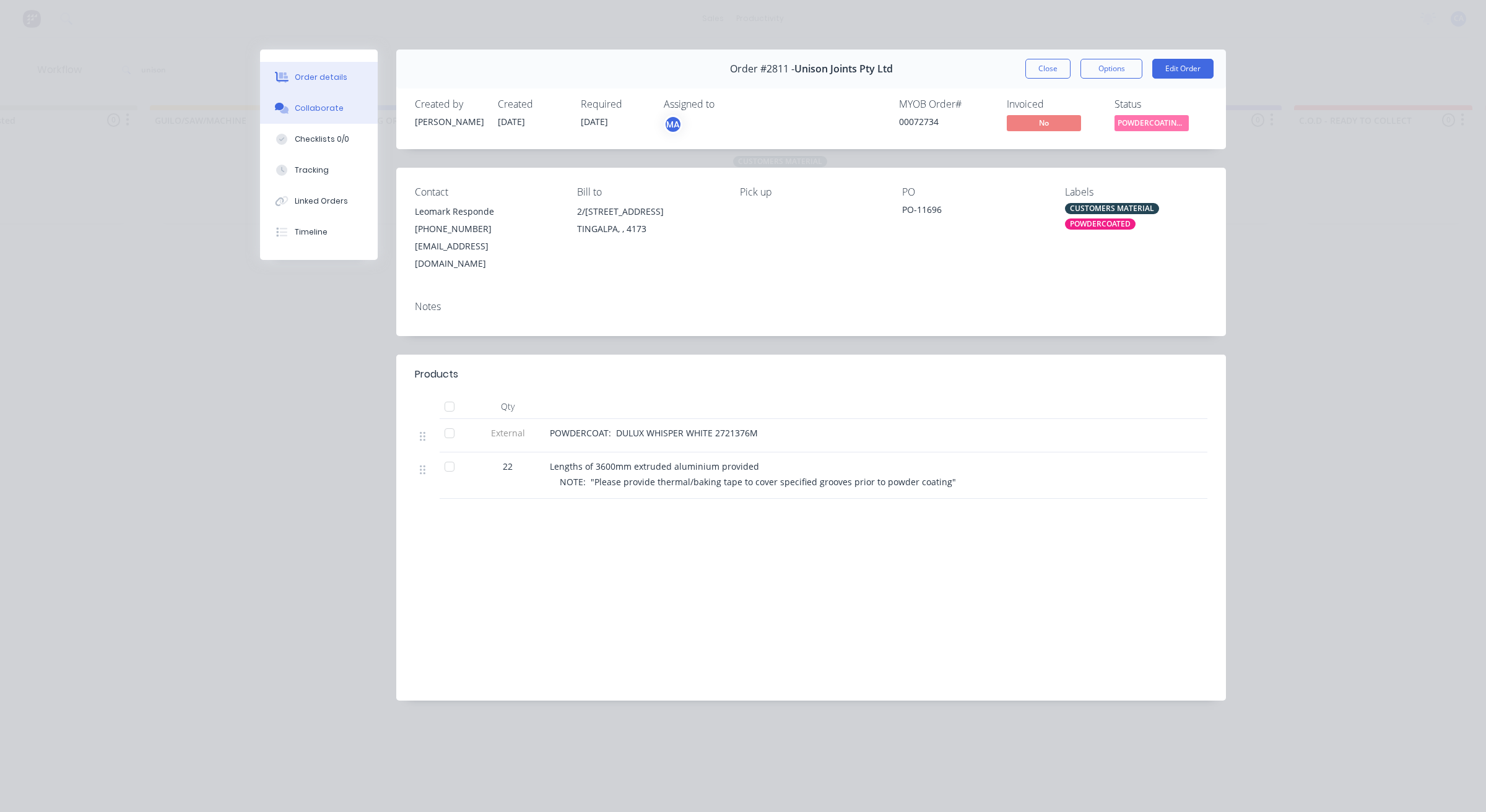
click at [305, 96] on button "Collaborate" at bounding box center [318, 108] width 117 height 31
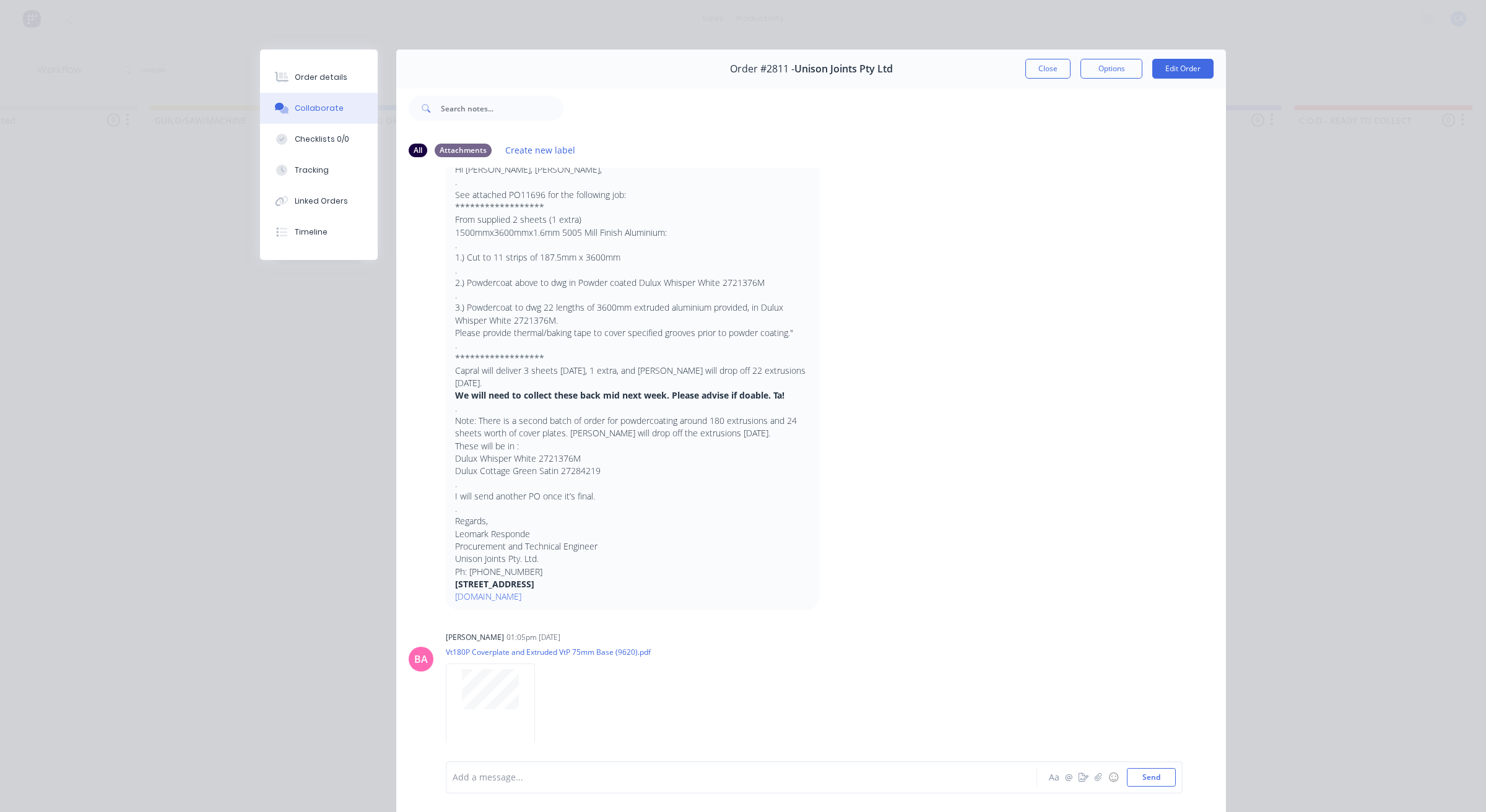
scroll to position [284, 0]
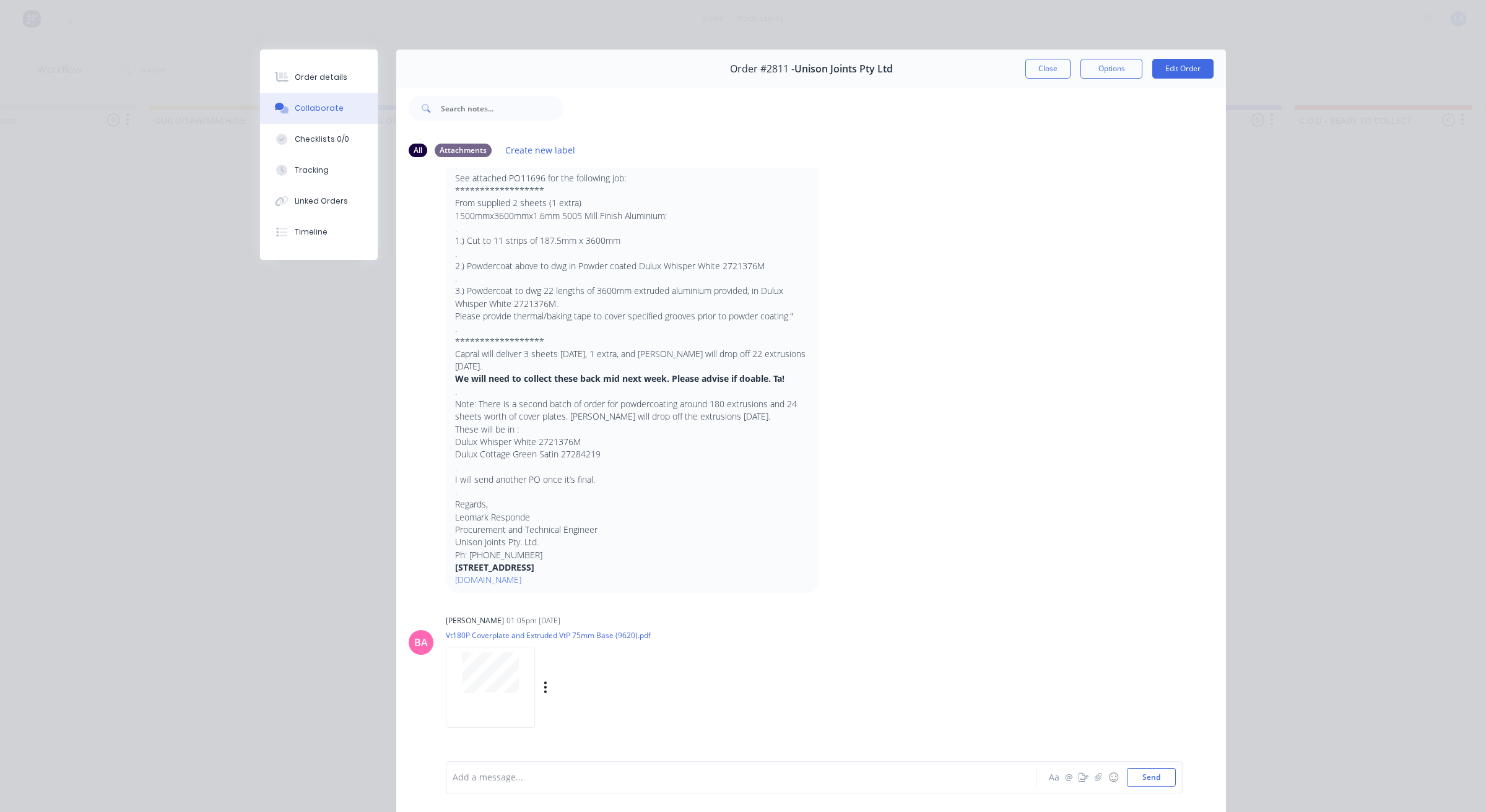
click at [466, 682] on div at bounding box center [490, 687] width 89 height 81
click at [1045, 78] on button "Close" at bounding box center [1048, 68] width 45 height 20
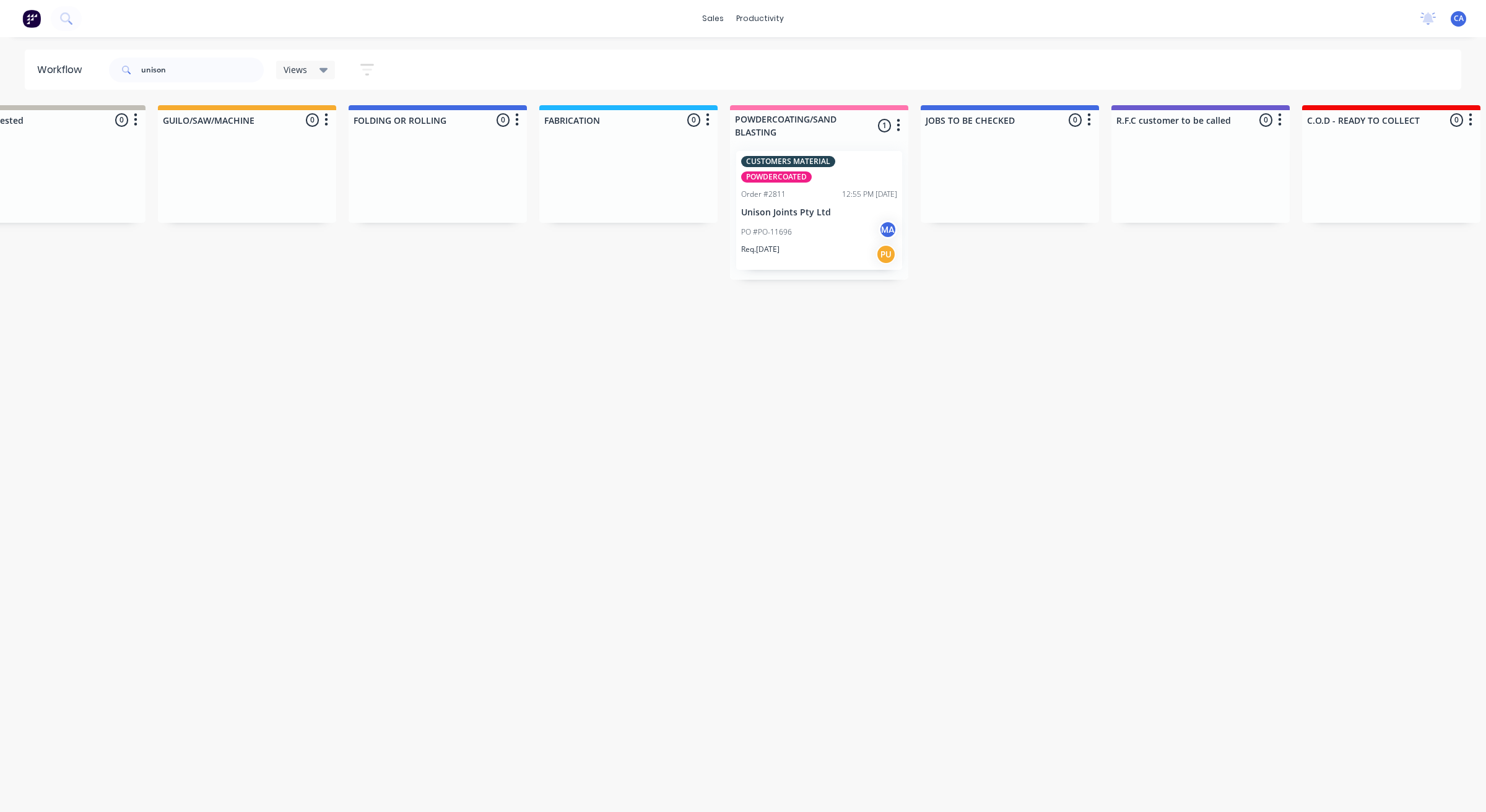
scroll to position [0, 0]
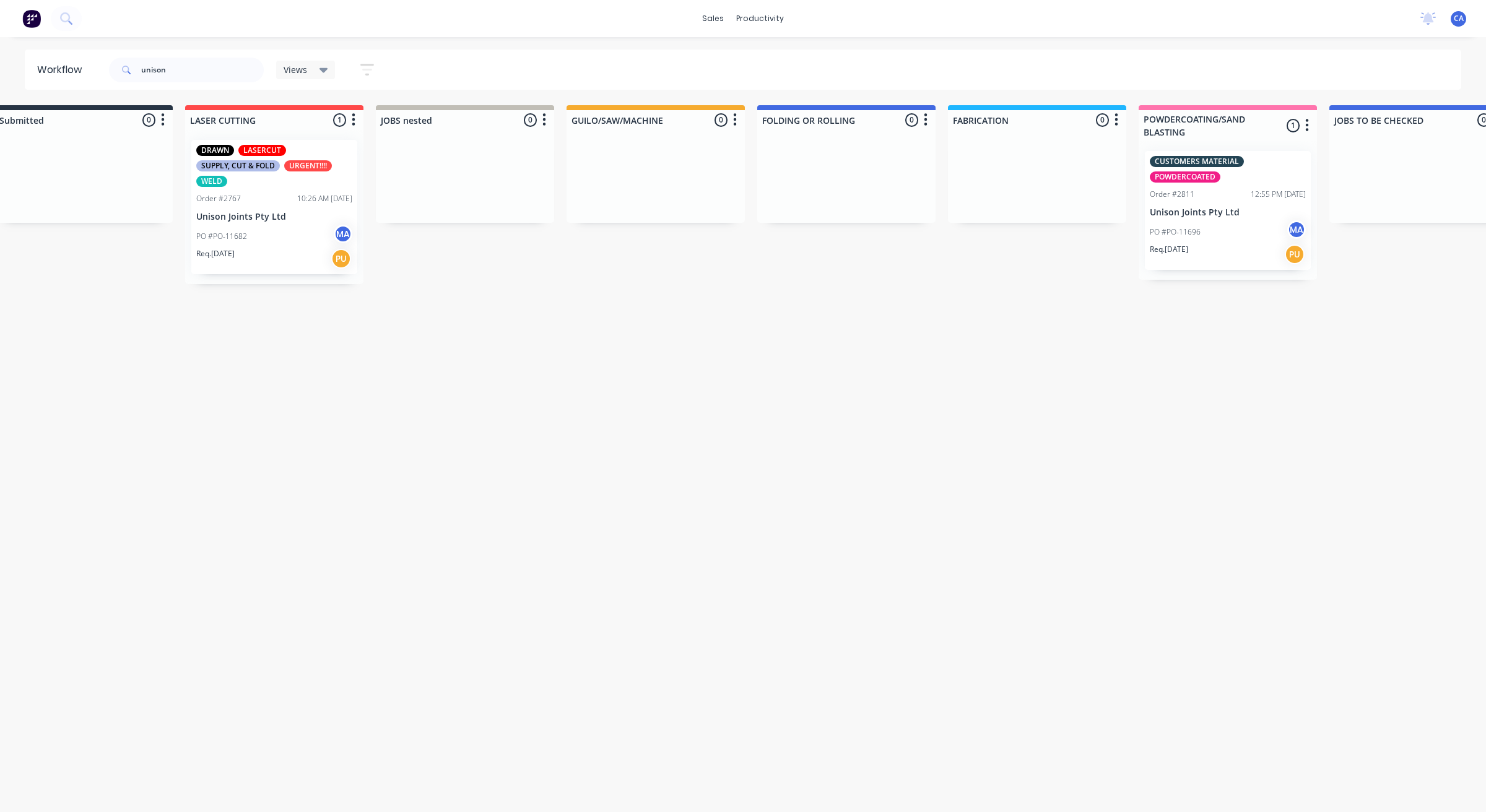
drag, startPoint x: 869, startPoint y: 319, endPoint x: 762, endPoint y: 326, distance: 107.2
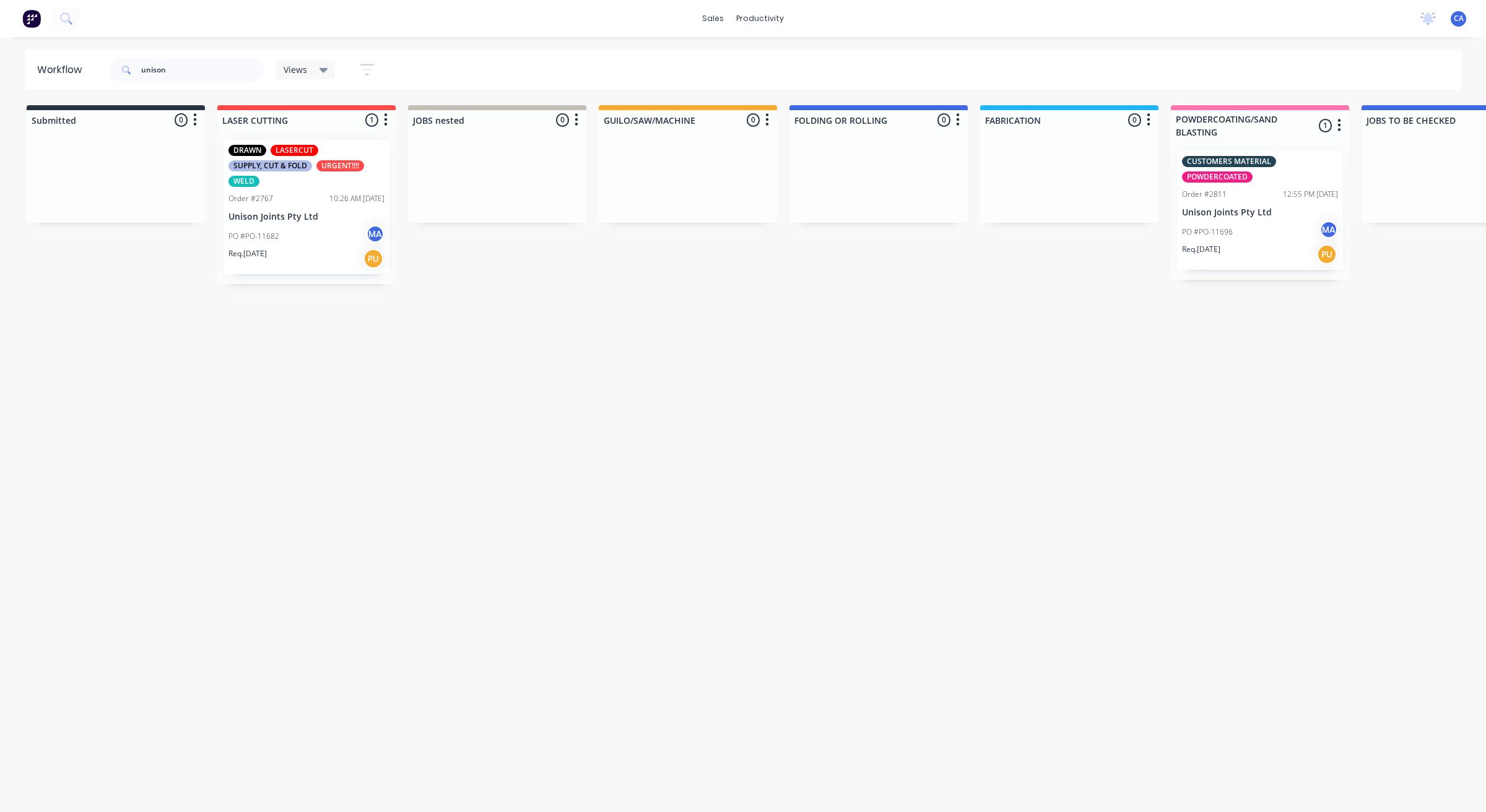
click at [202, 152] on div at bounding box center [115, 176] width 178 height 93
click at [330, 200] on div "10:26 AM [DATE]" at bounding box center [357, 199] width 55 height 11
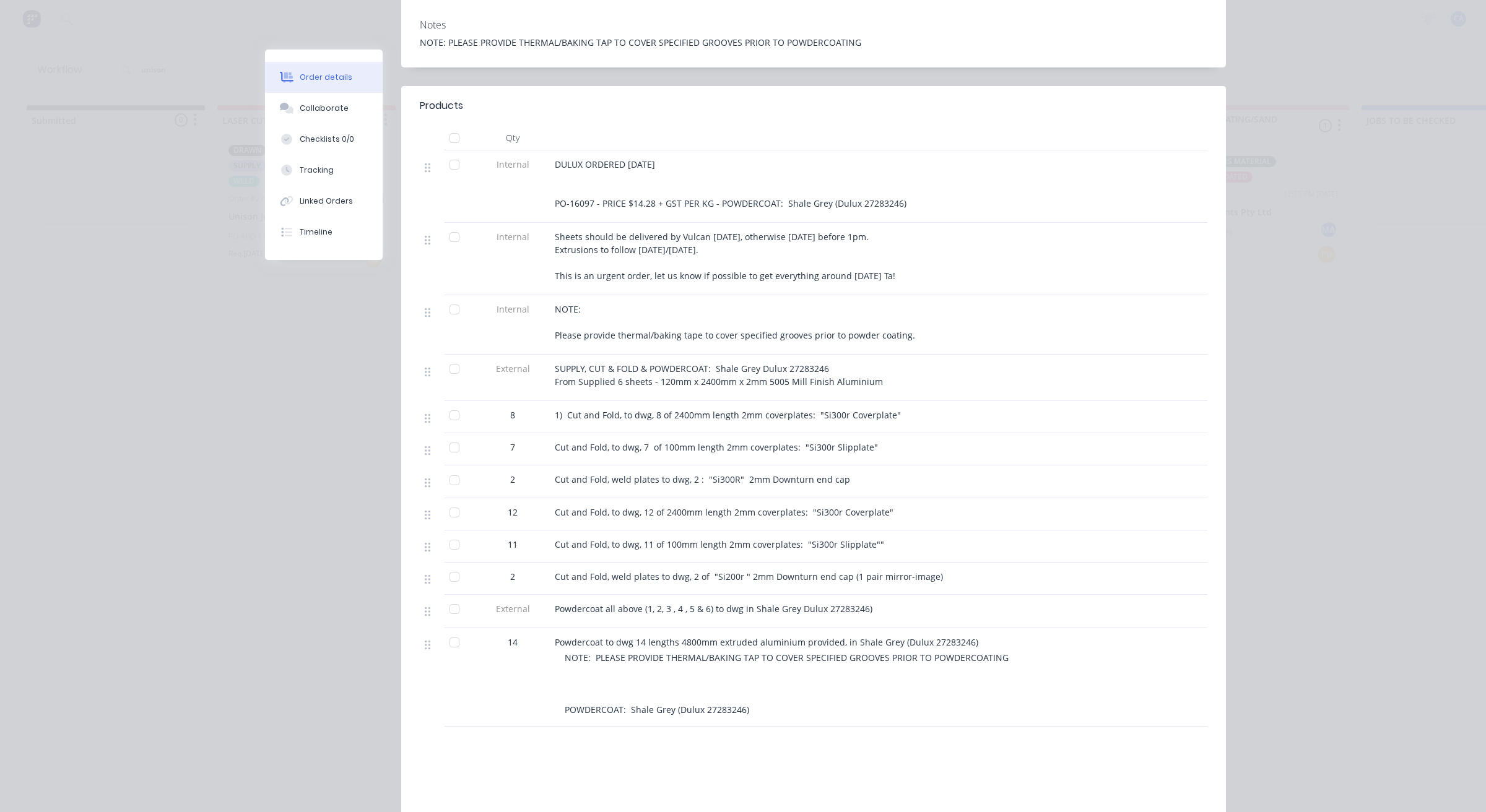
scroll to position [232, 0]
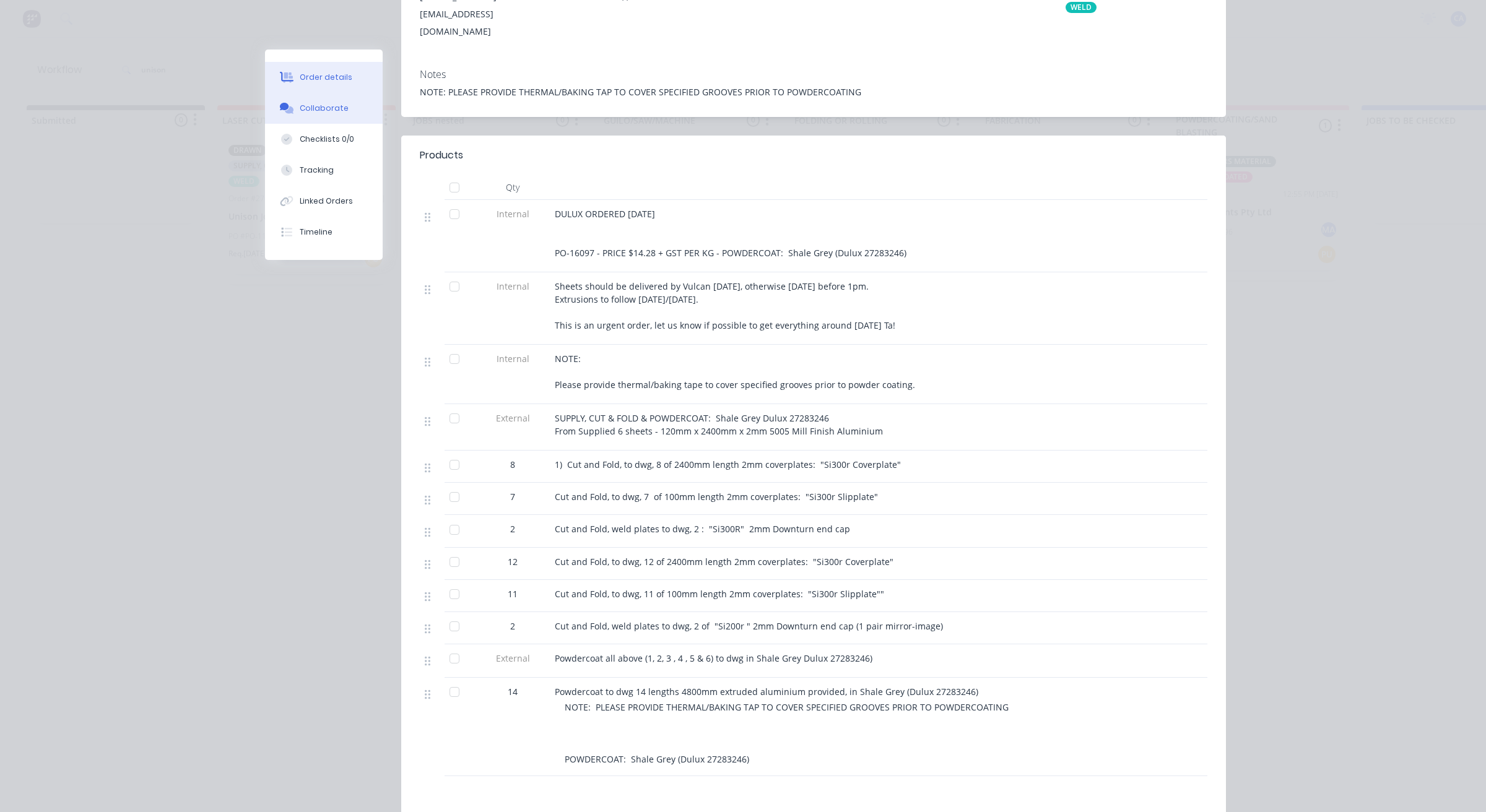
click at [313, 110] on div "Collaborate" at bounding box center [324, 108] width 49 height 11
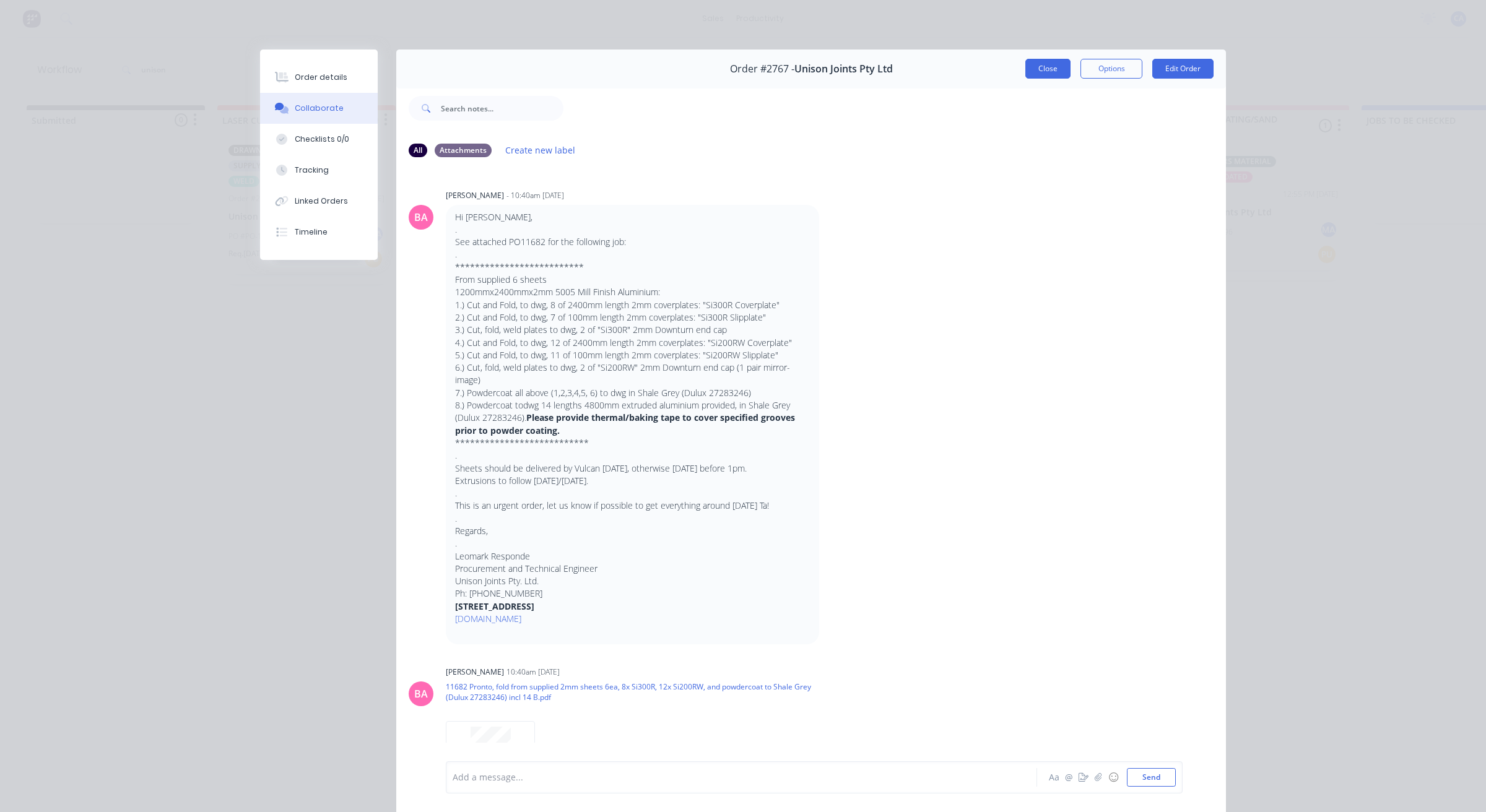
click at [1031, 67] on button "Close" at bounding box center [1048, 68] width 45 height 20
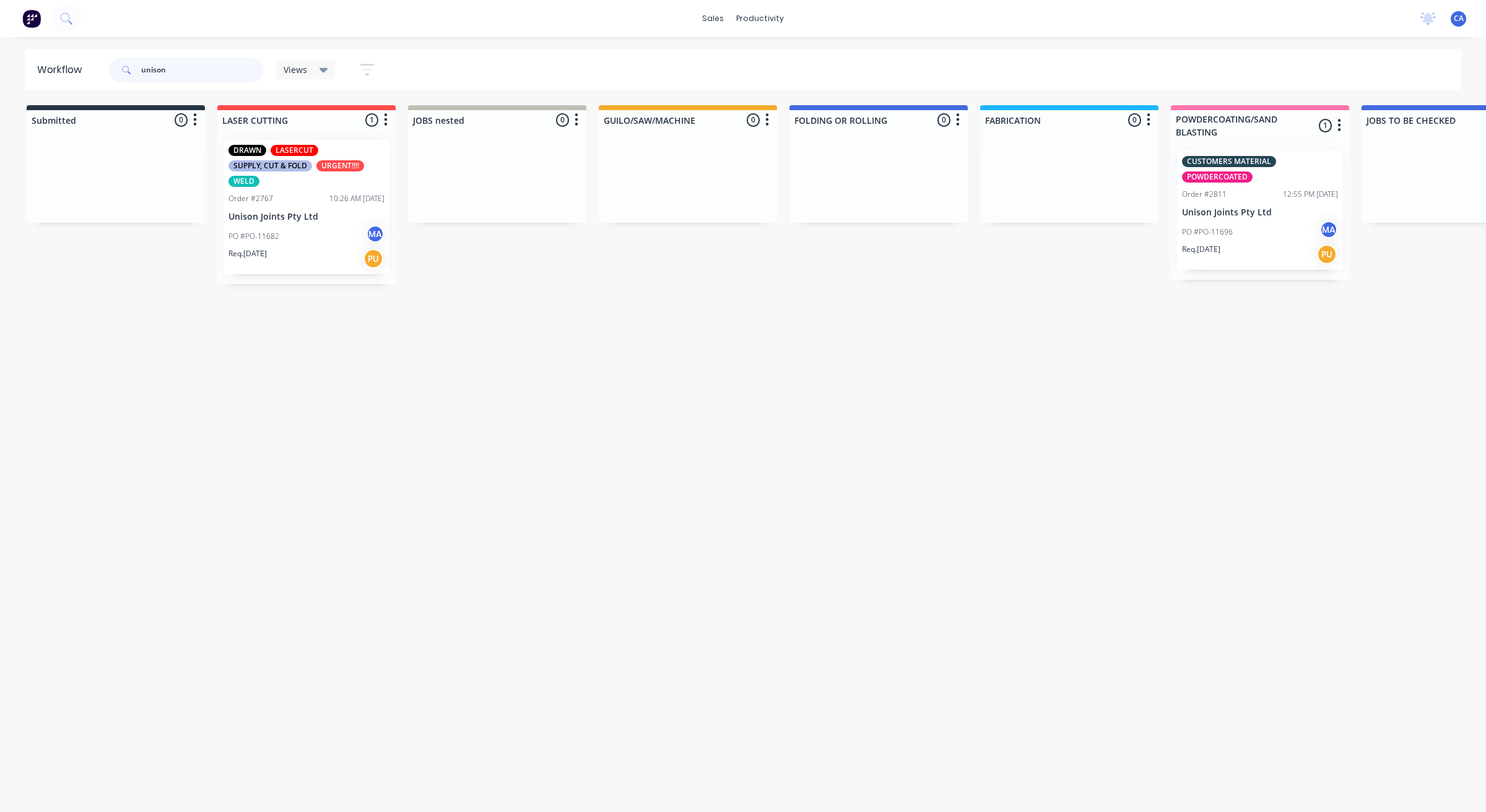
drag, startPoint x: 203, startPoint y: 68, endPoint x: 23, endPoint y: 68, distance: 180.0
click at [35, 71] on header "Workflow unison Views Save new view None (Default) edit Show/Hide statuses Show…" at bounding box center [743, 69] width 1437 height 40
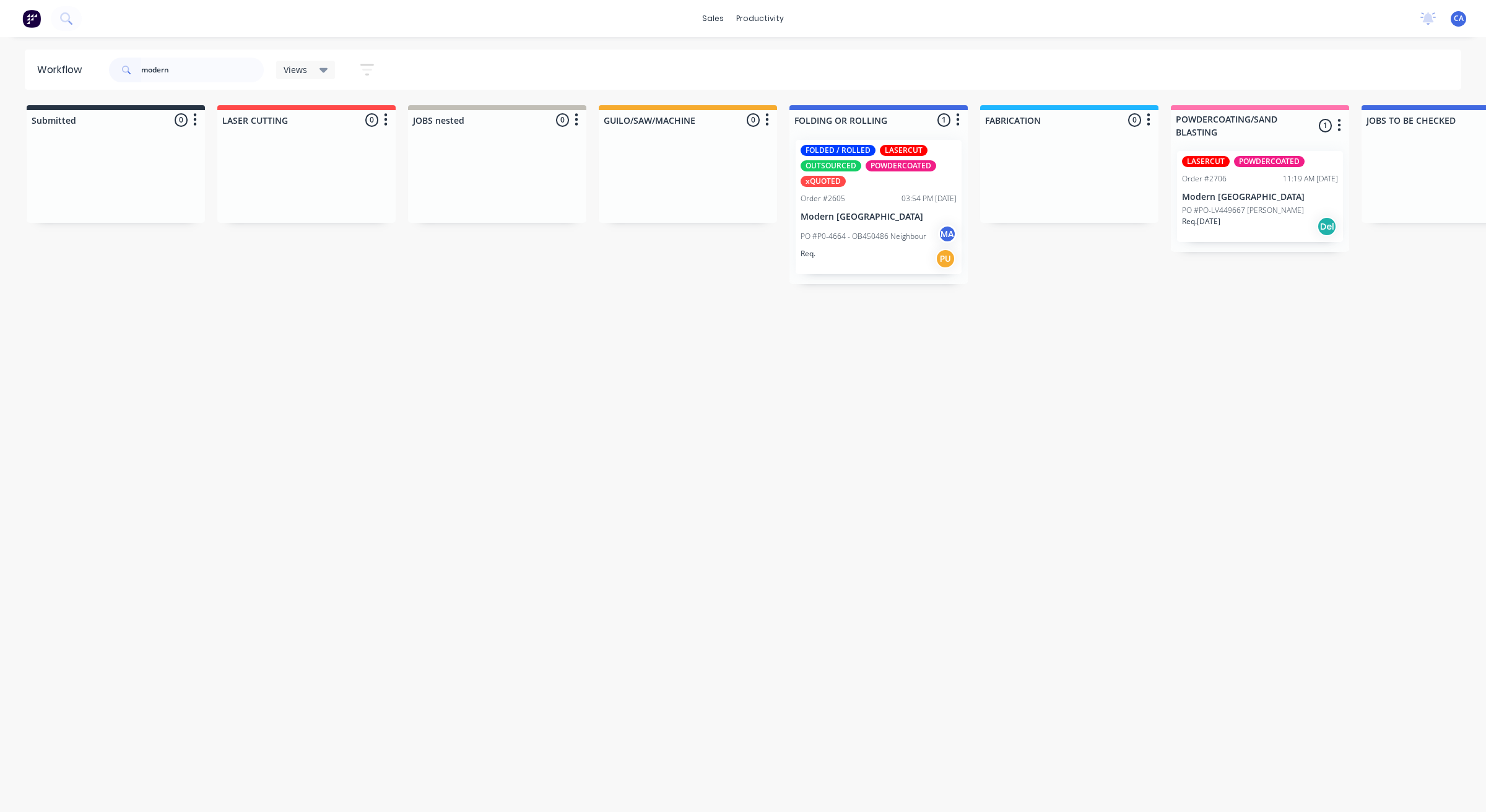
click at [909, 245] on div "PO #P0-4664 - OB450486 Neighbour MA" at bounding box center [878, 236] width 156 height 23
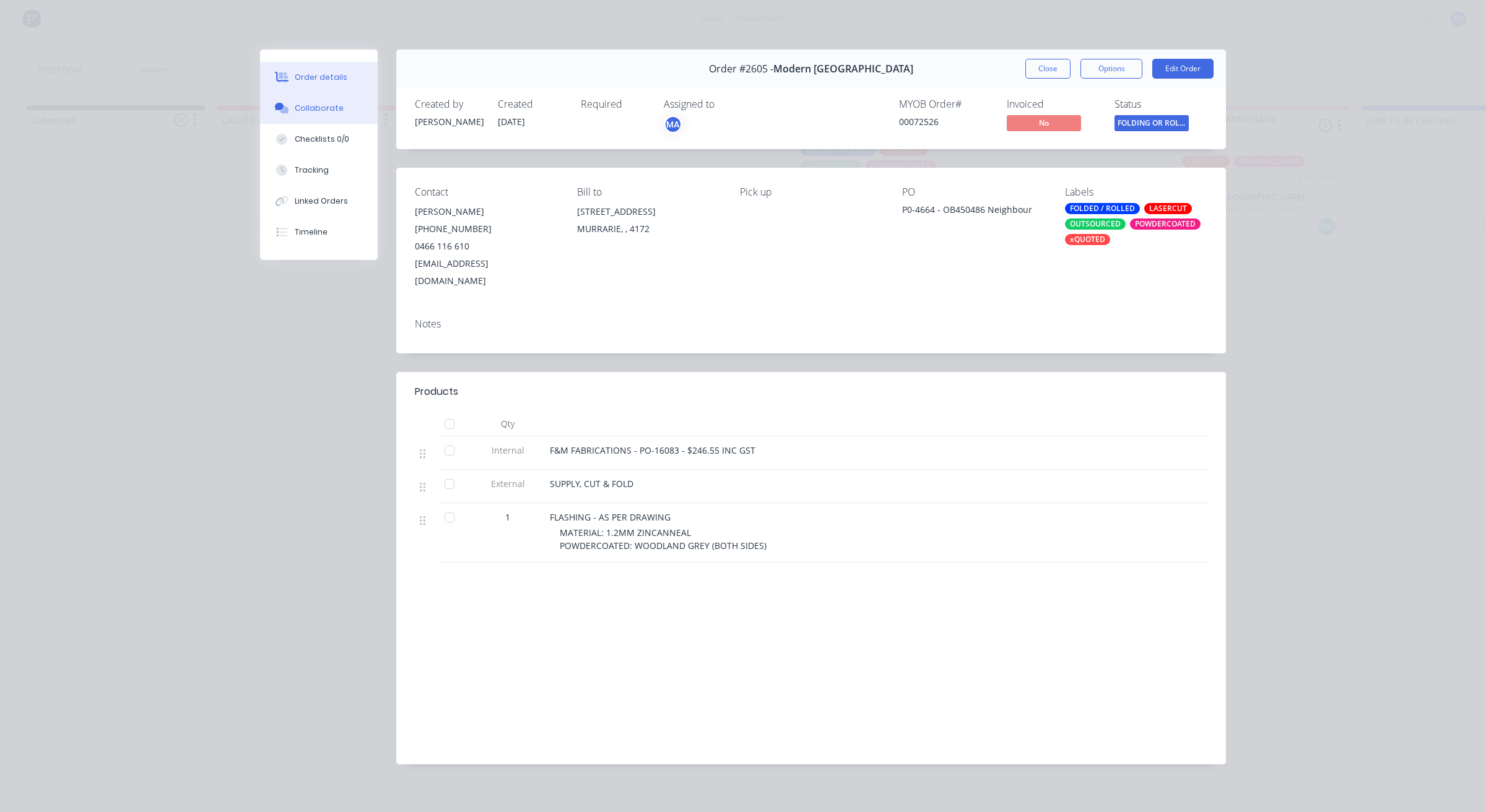
click at [325, 117] on button "Collaborate" at bounding box center [318, 108] width 117 height 31
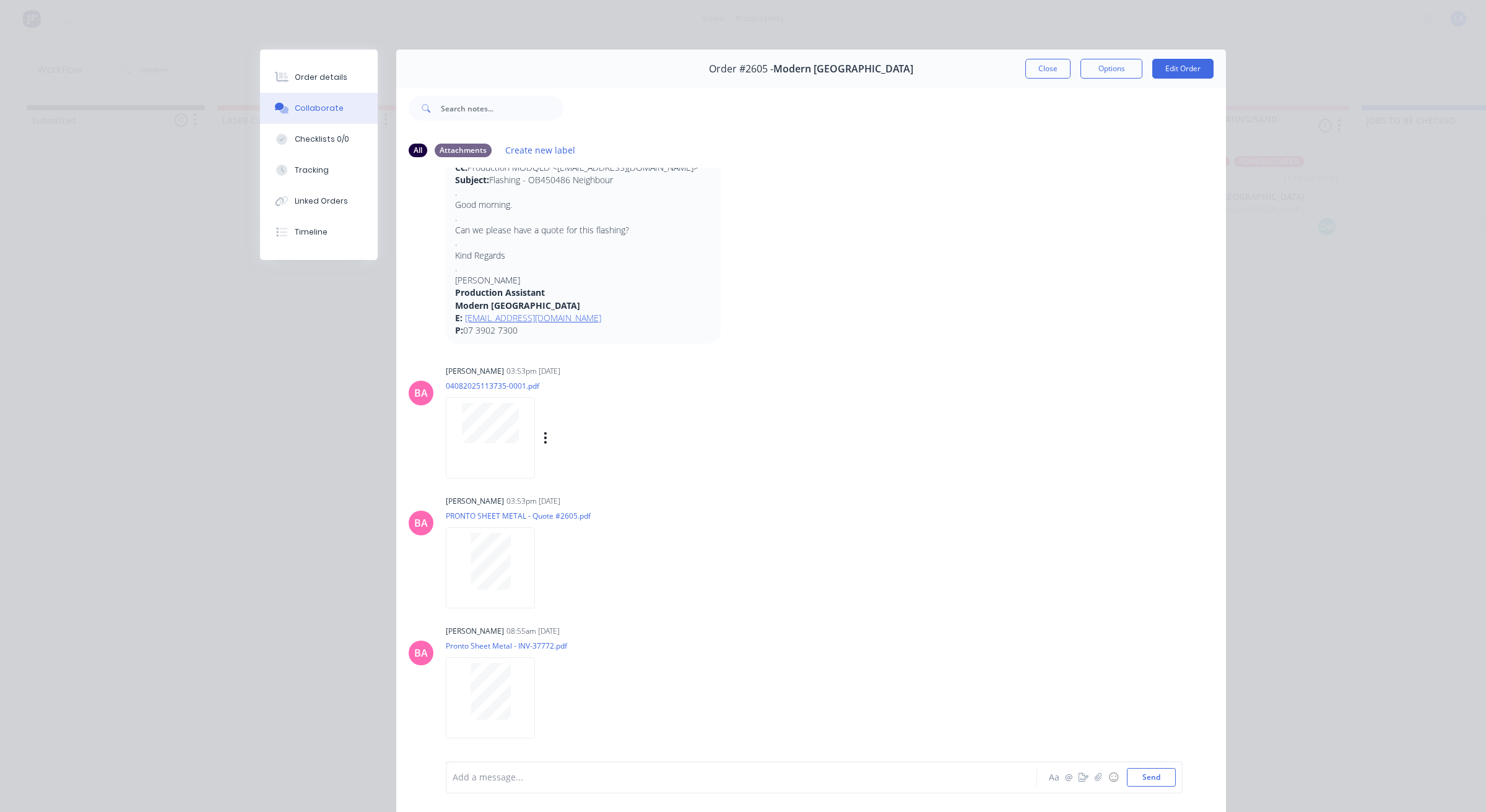
scroll to position [373, 0]
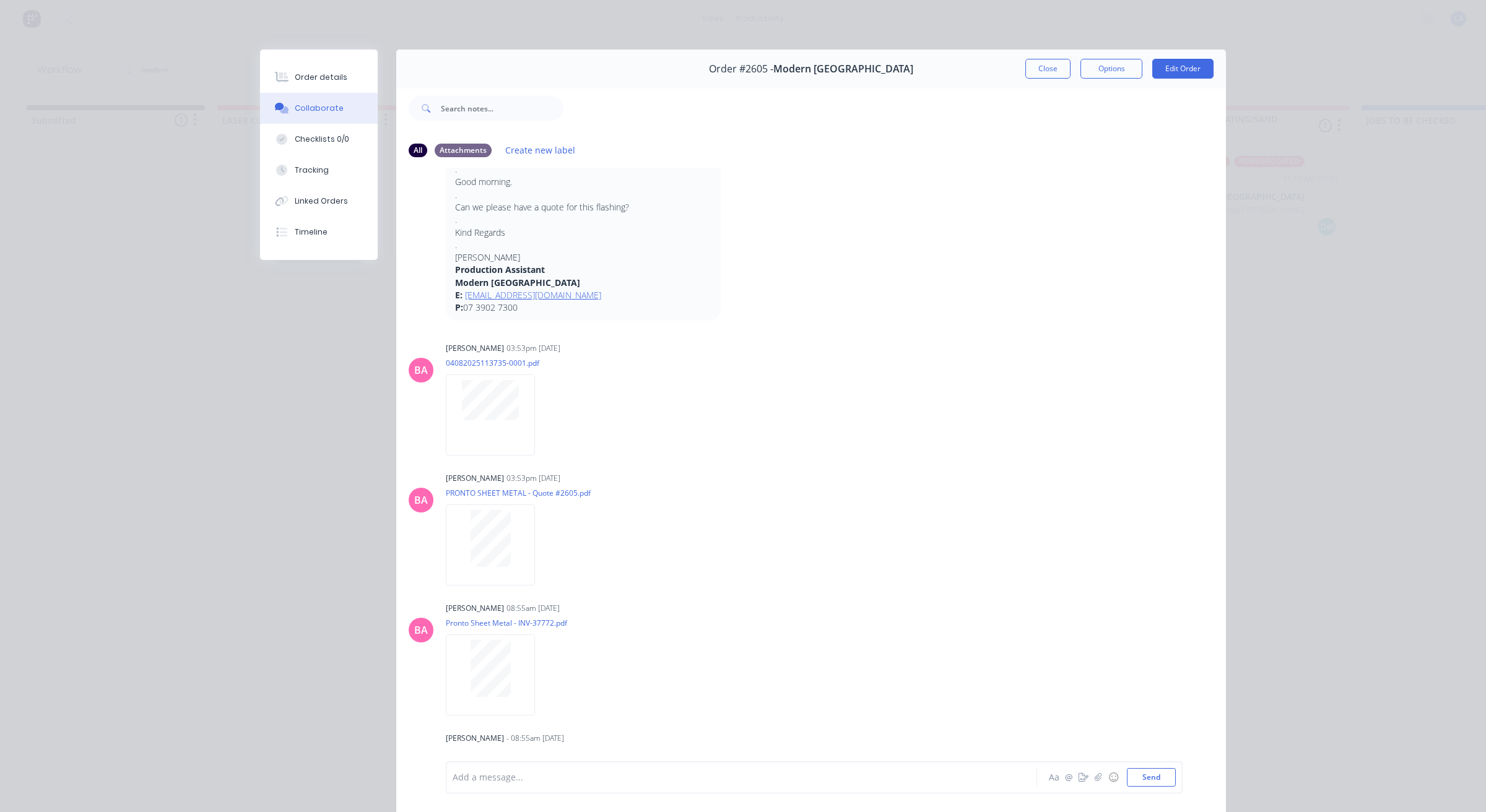
click at [1037, 63] on button "Close" at bounding box center [1048, 68] width 45 height 20
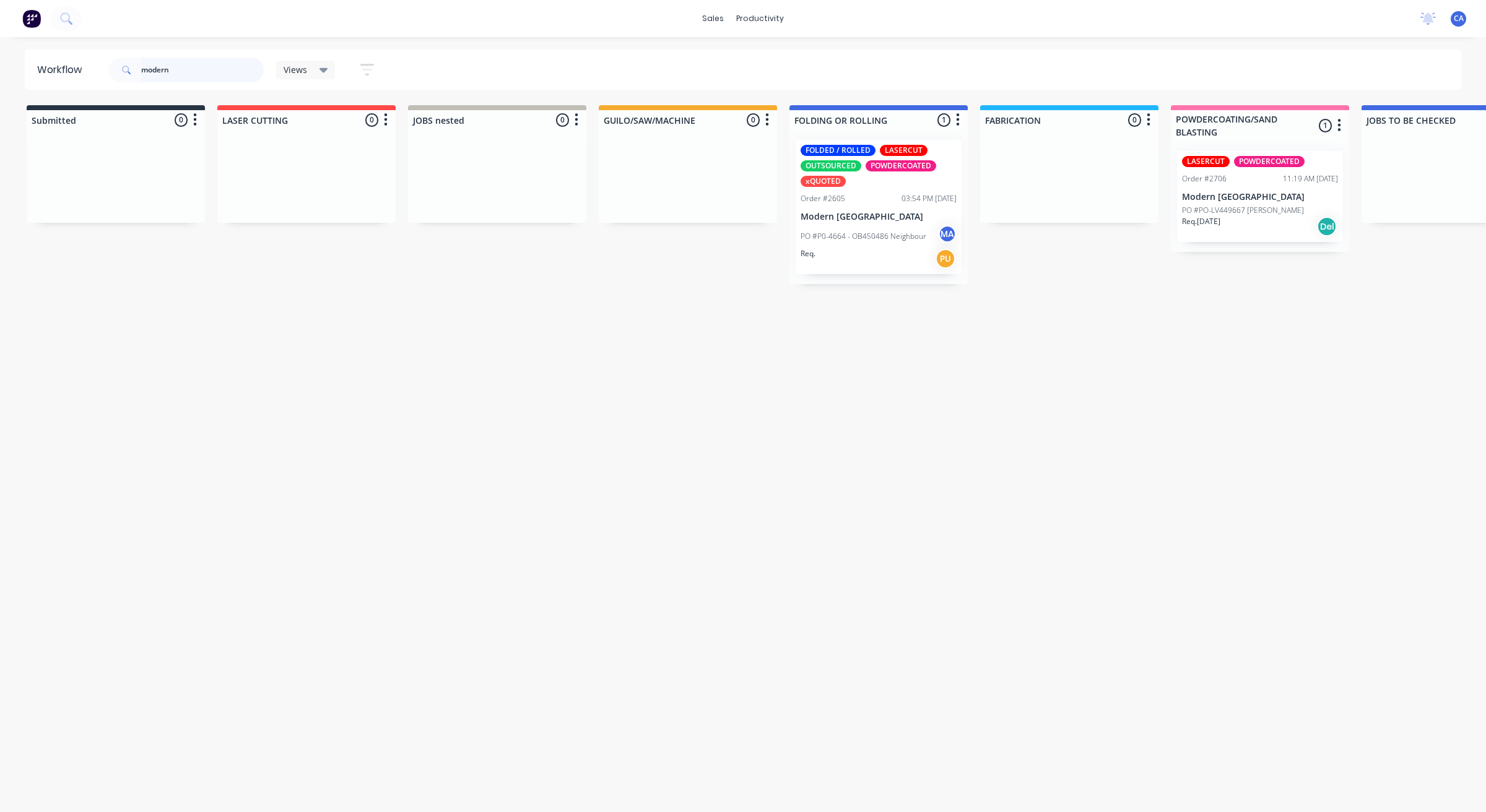
drag, startPoint x: 199, startPoint y: 59, endPoint x: 0, endPoint y: 60, distance: 199.0
click at [2, 59] on div "Workflow modern Views Save new view None (Default) edit Show/Hide statuses Show…" at bounding box center [743, 69] width 1486 height 40
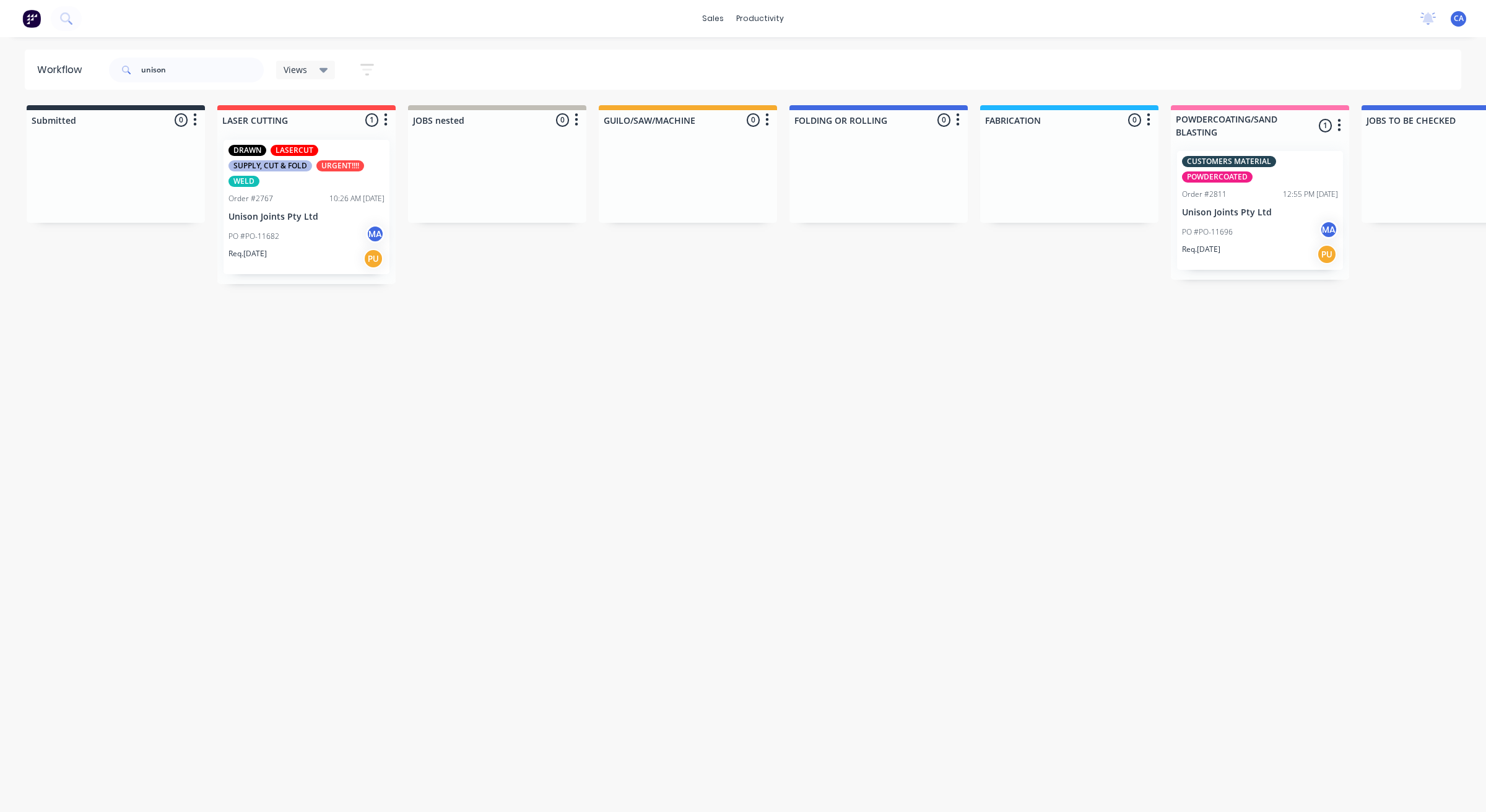
click at [351, 218] on p "Unison Joints Pty Ltd" at bounding box center [306, 217] width 156 height 11
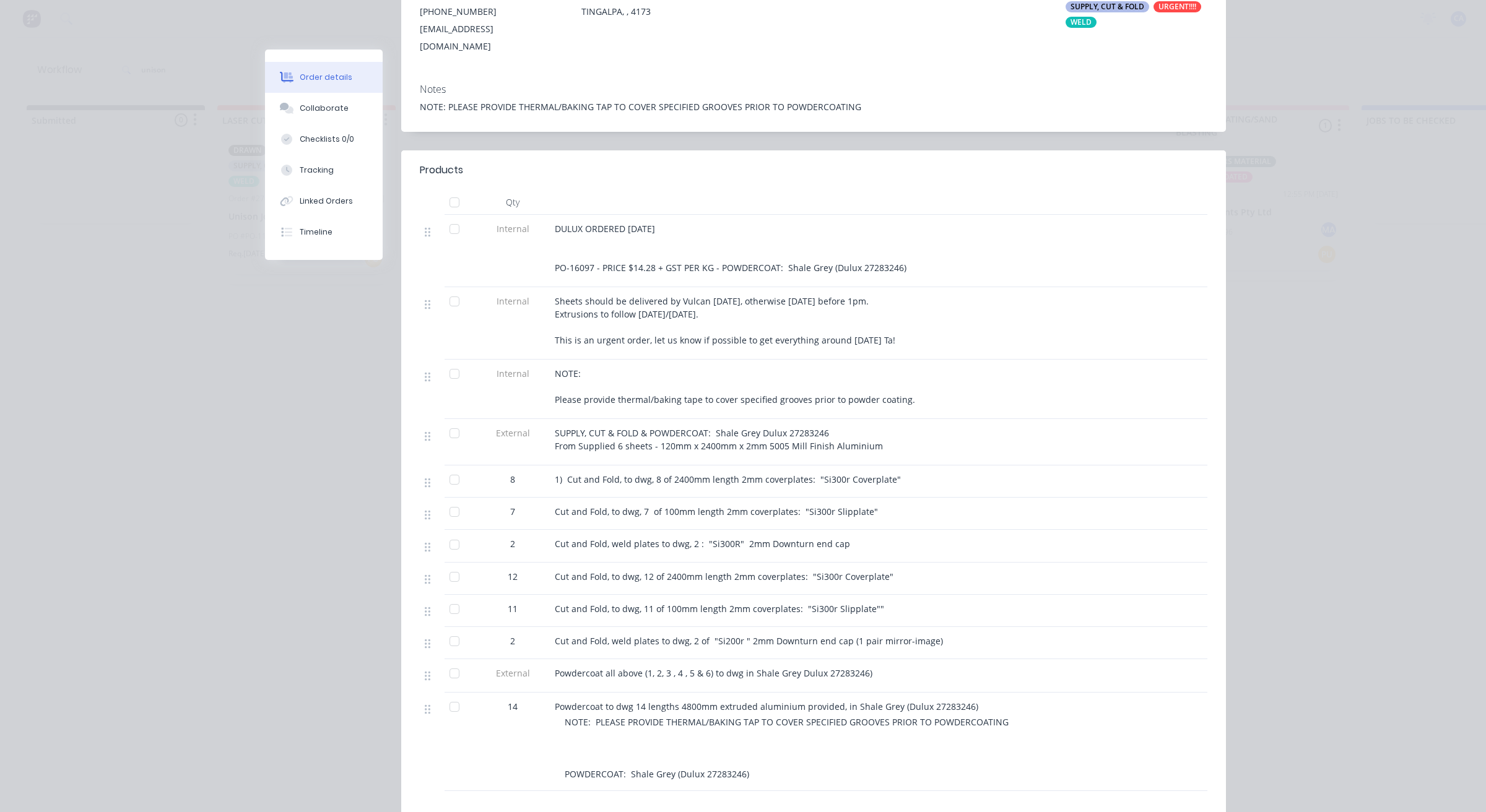
scroll to position [232, 0]
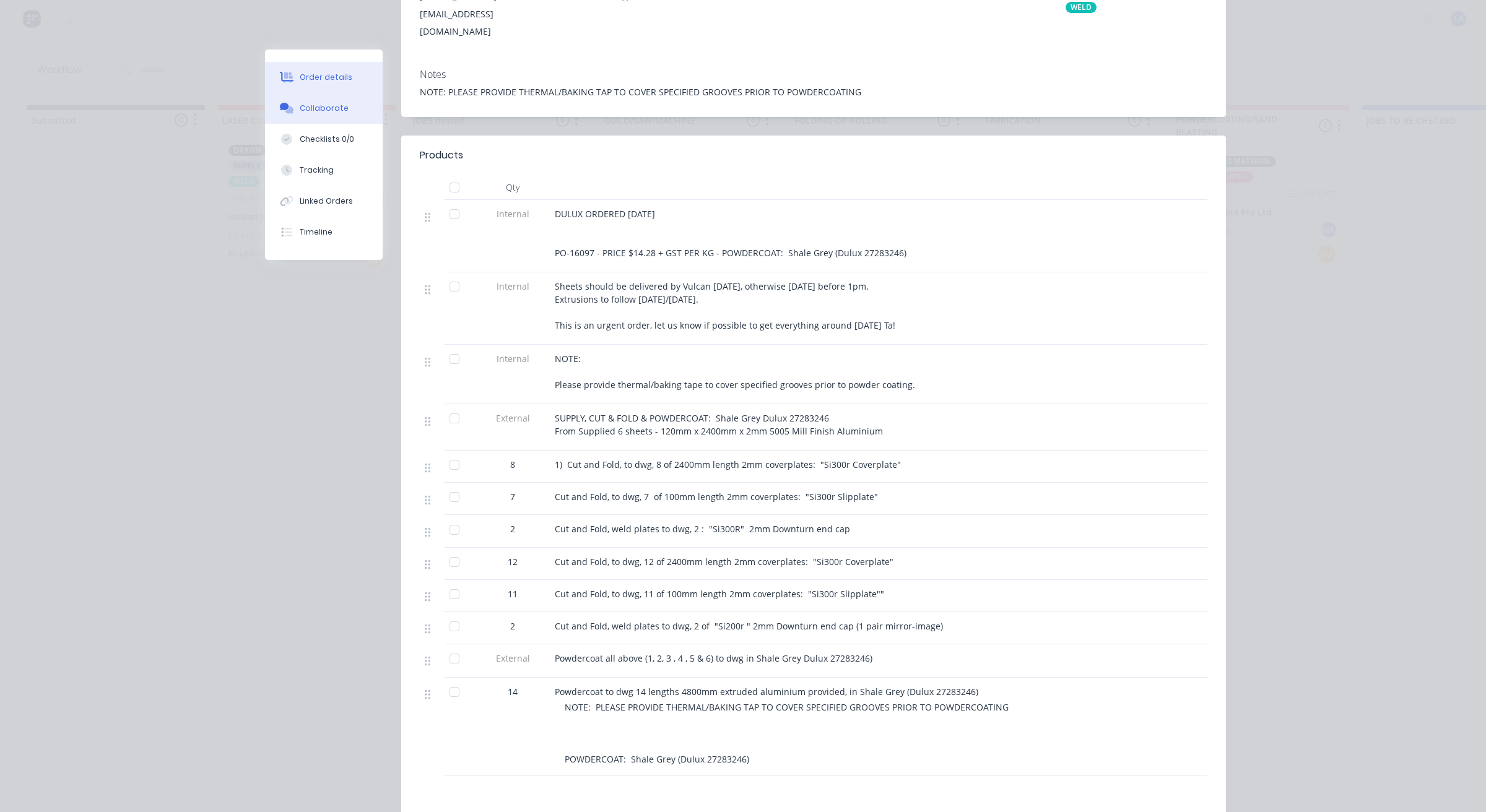
click at [300, 108] on div "Collaborate" at bounding box center [324, 108] width 49 height 11
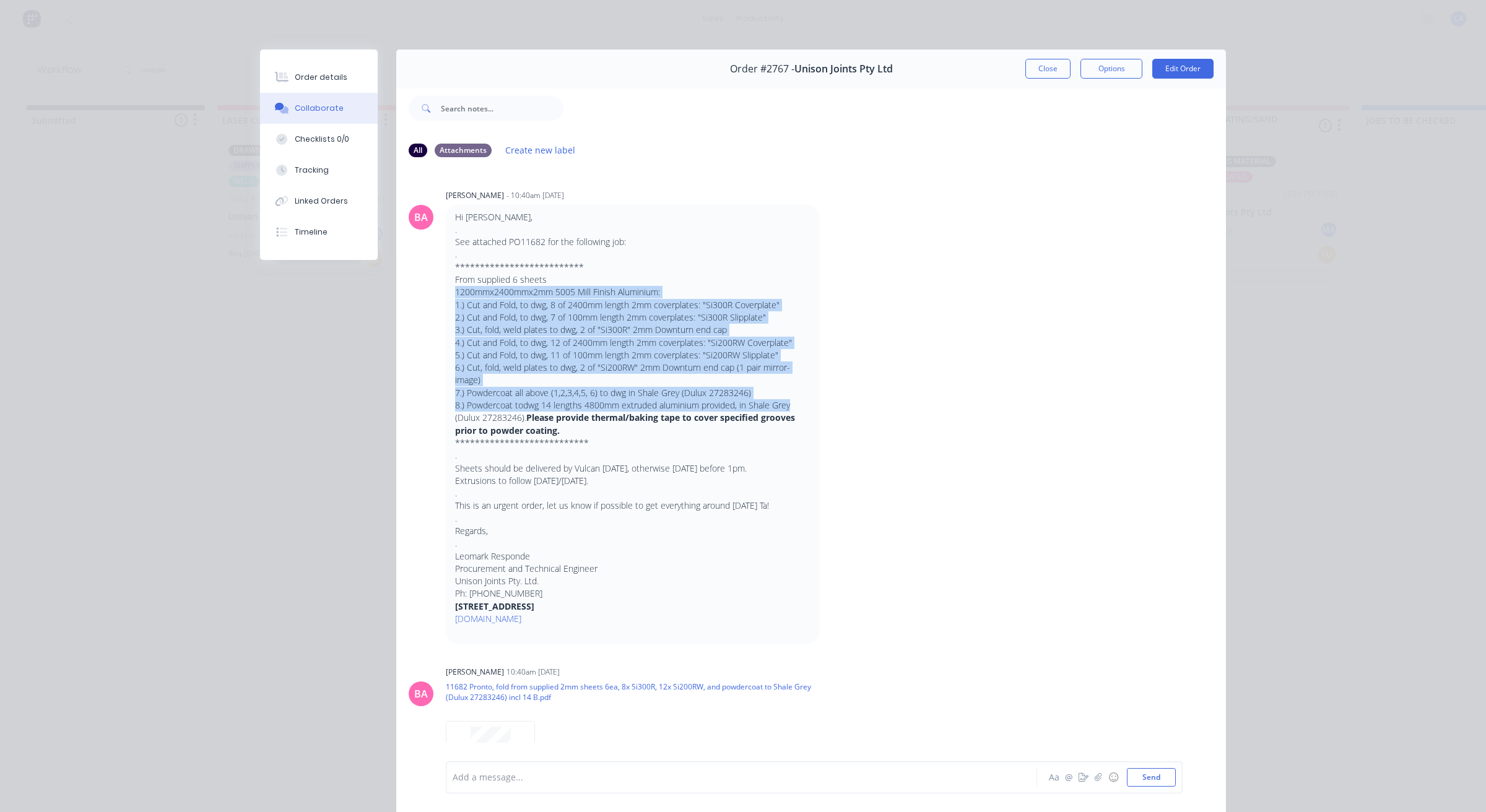
drag, startPoint x: 450, startPoint y: 291, endPoint x: 859, endPoint y: 364, distance: 415.5
click at [862, 375] on div "**********" at bounding box center [811, 415] width 830 height 458
click at [857, 357] on div "**********" at bounding box center [811, 415] width 830 height 458
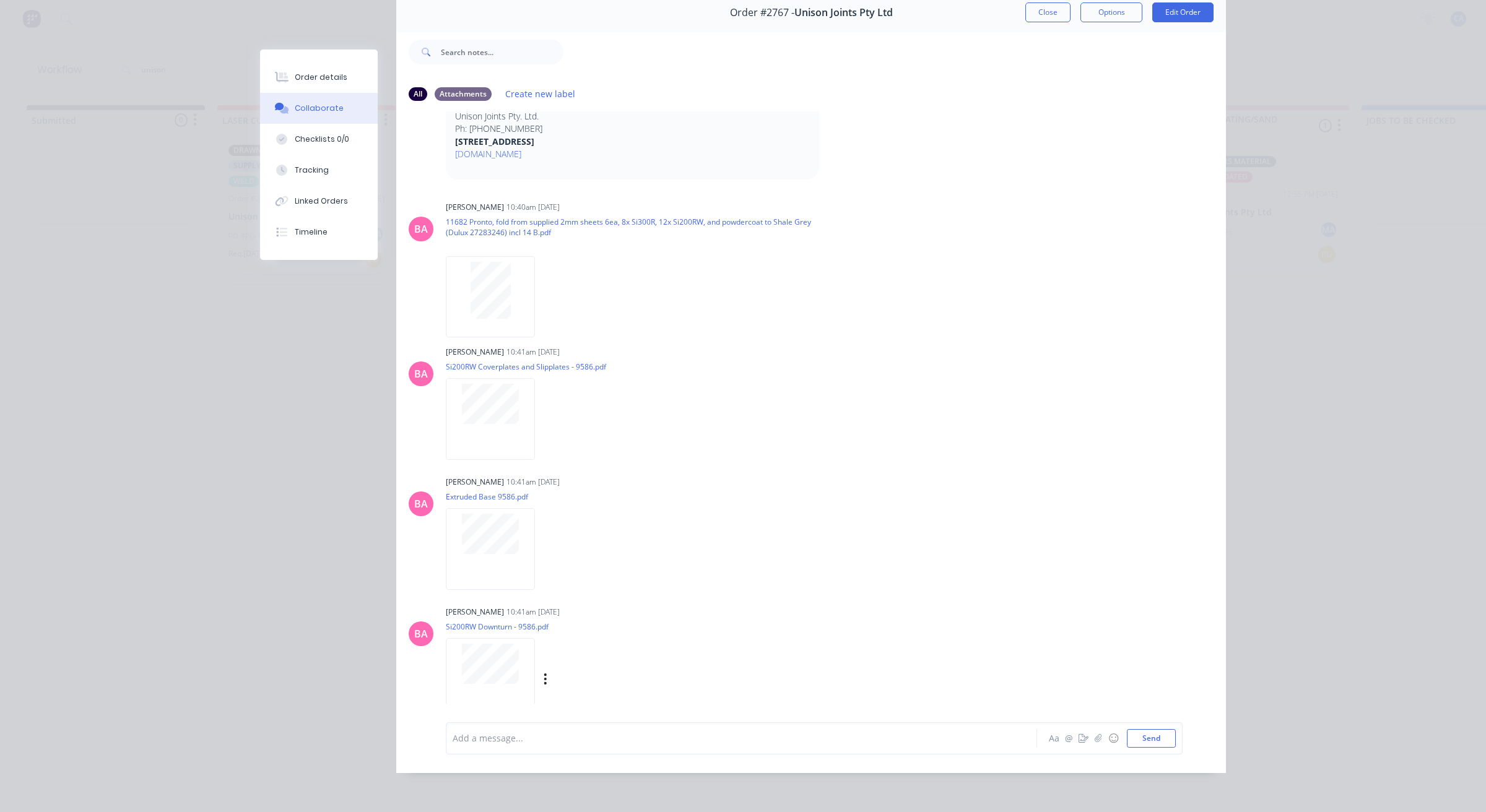
scroll to position [395, 0]
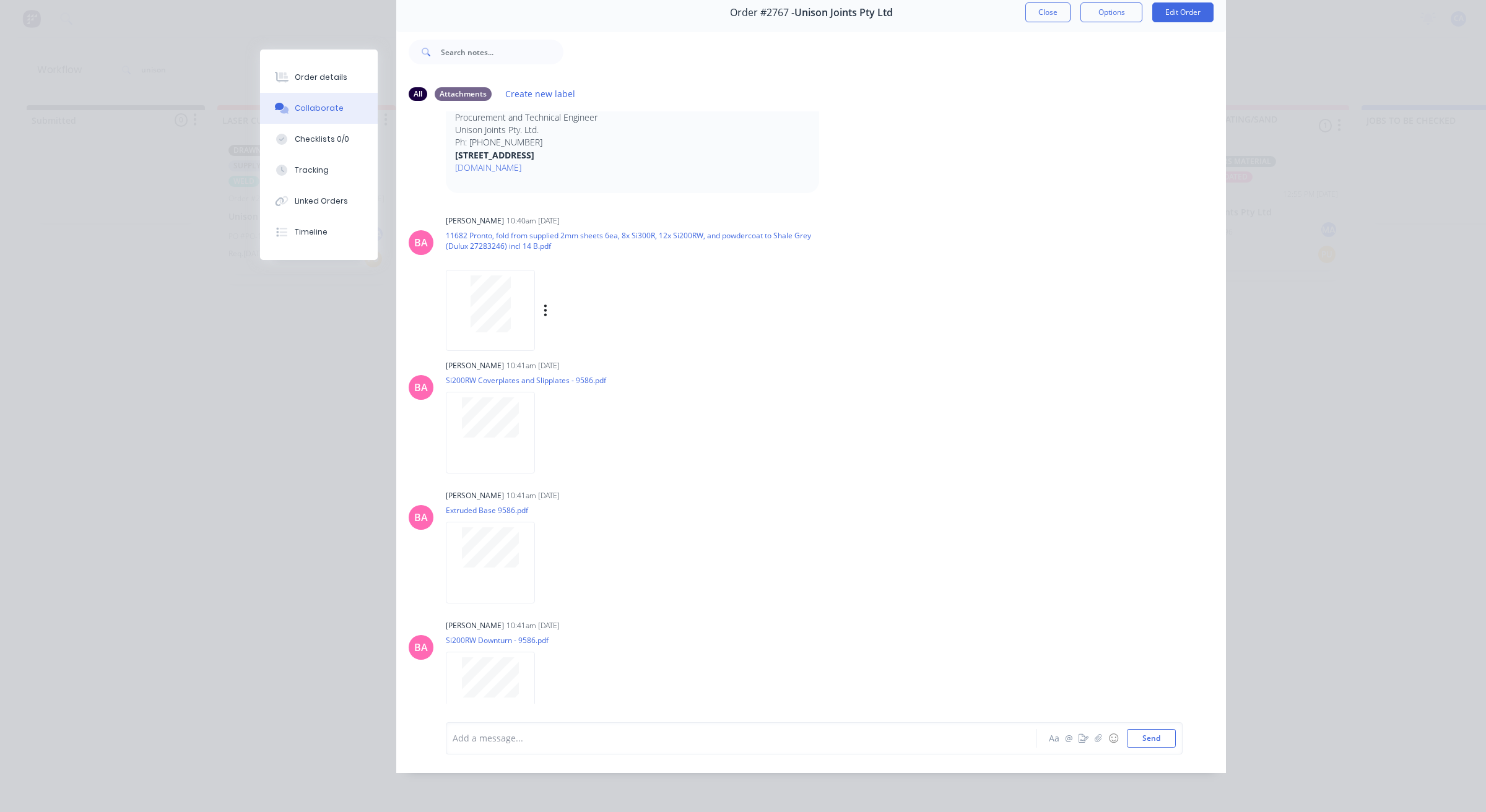
click at [493, 270] on div at bounding box center [490, 311] width 89 height 81
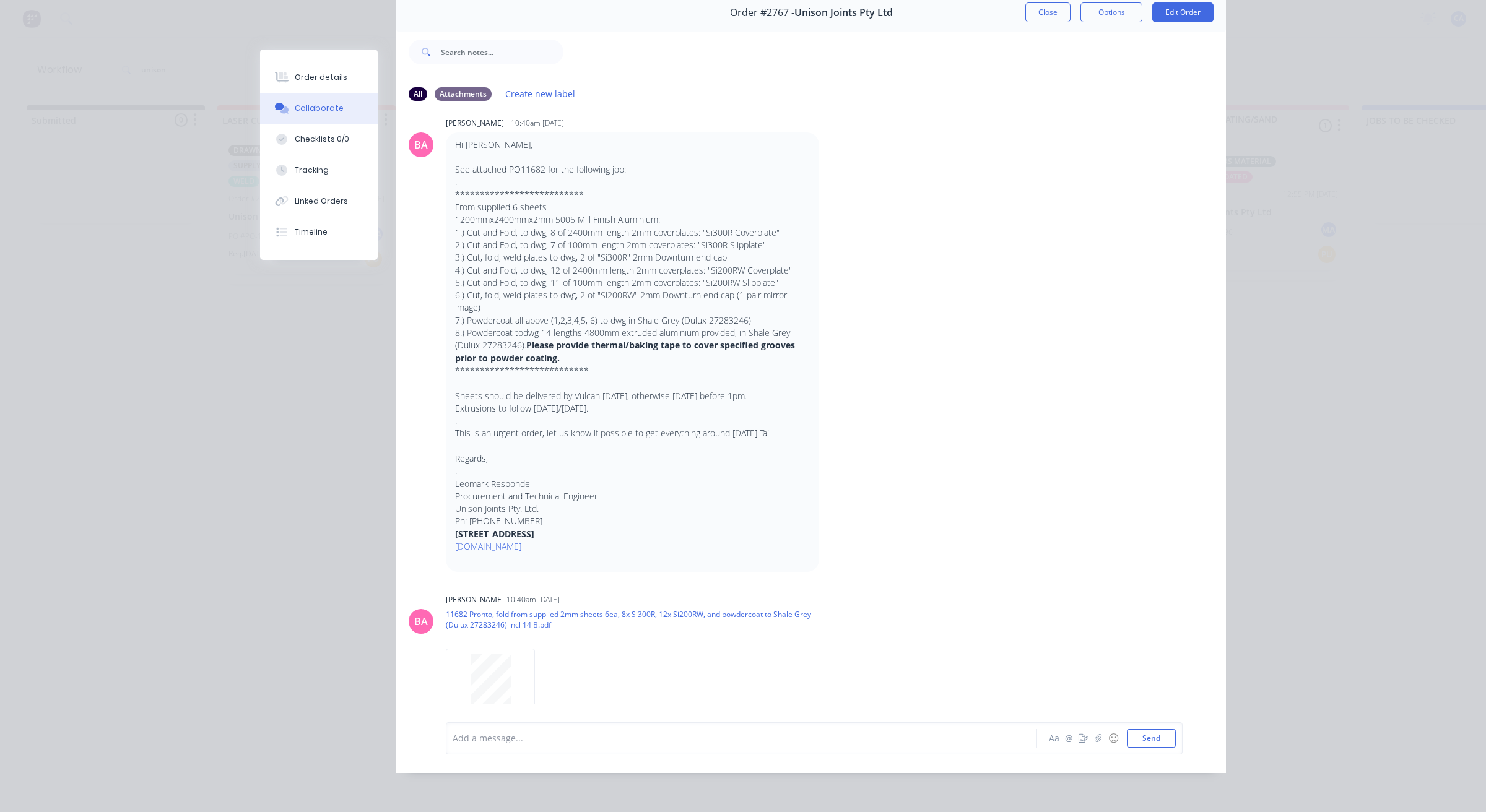
scroll to position [8, 0]
click at [1039, 2] on button "Close" at bounding box center [1048, 12] width 45 height 20
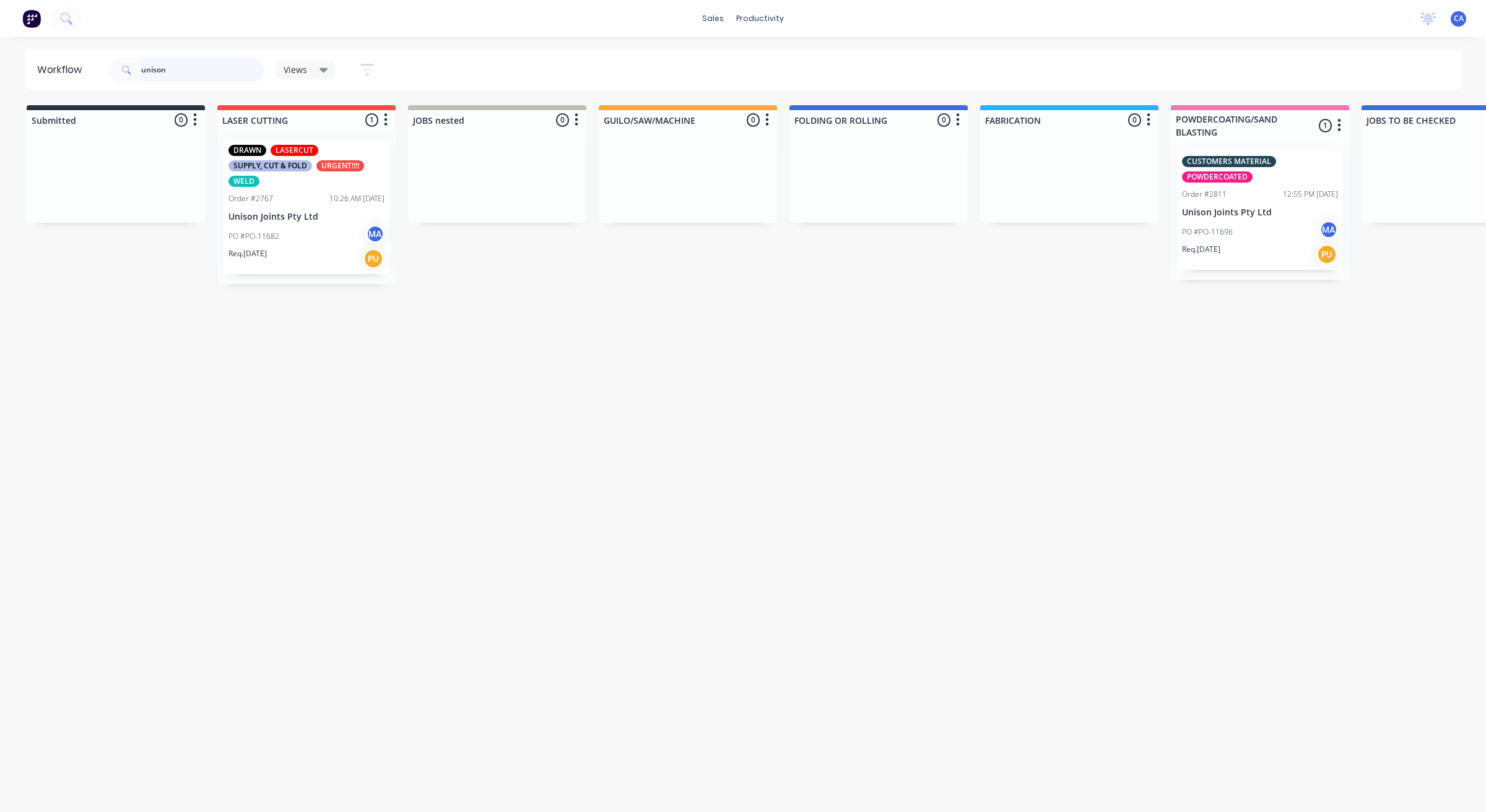
drag, startPoint x: 195, startPoint y: 65, endPoint x: 78, endPoint y: 59, distance: 117.2
click at [78, 59] on header "Workflow unison Views Save new view None (Default) edit Show/Hide statuses Show…" at bounding box center [743, 69] width 1437 height 40
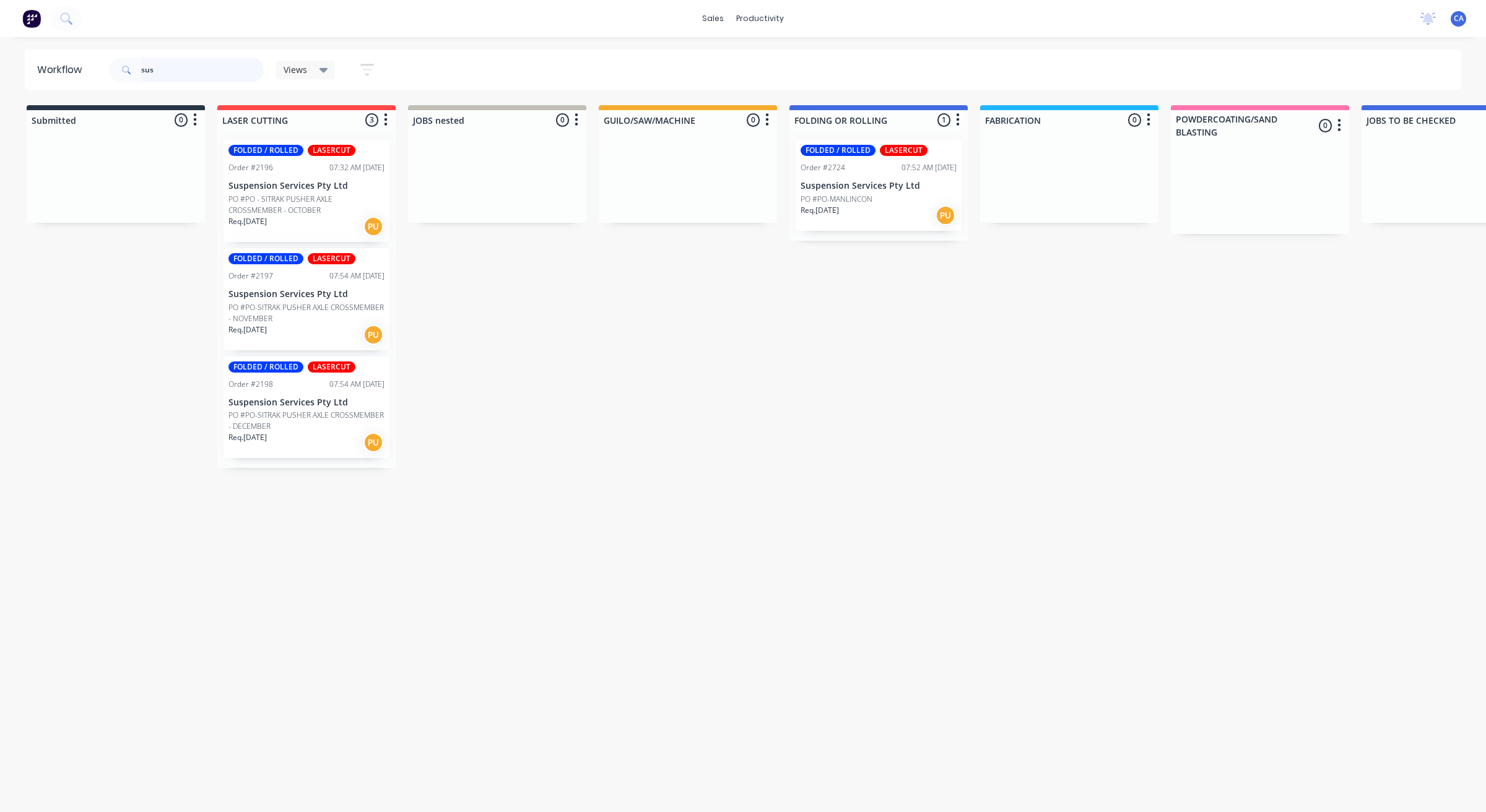
type input "sus"
click at [836, 201] on p "PO #PO-MANLINCON" at bounding box center [836, 199] width 72 height 11
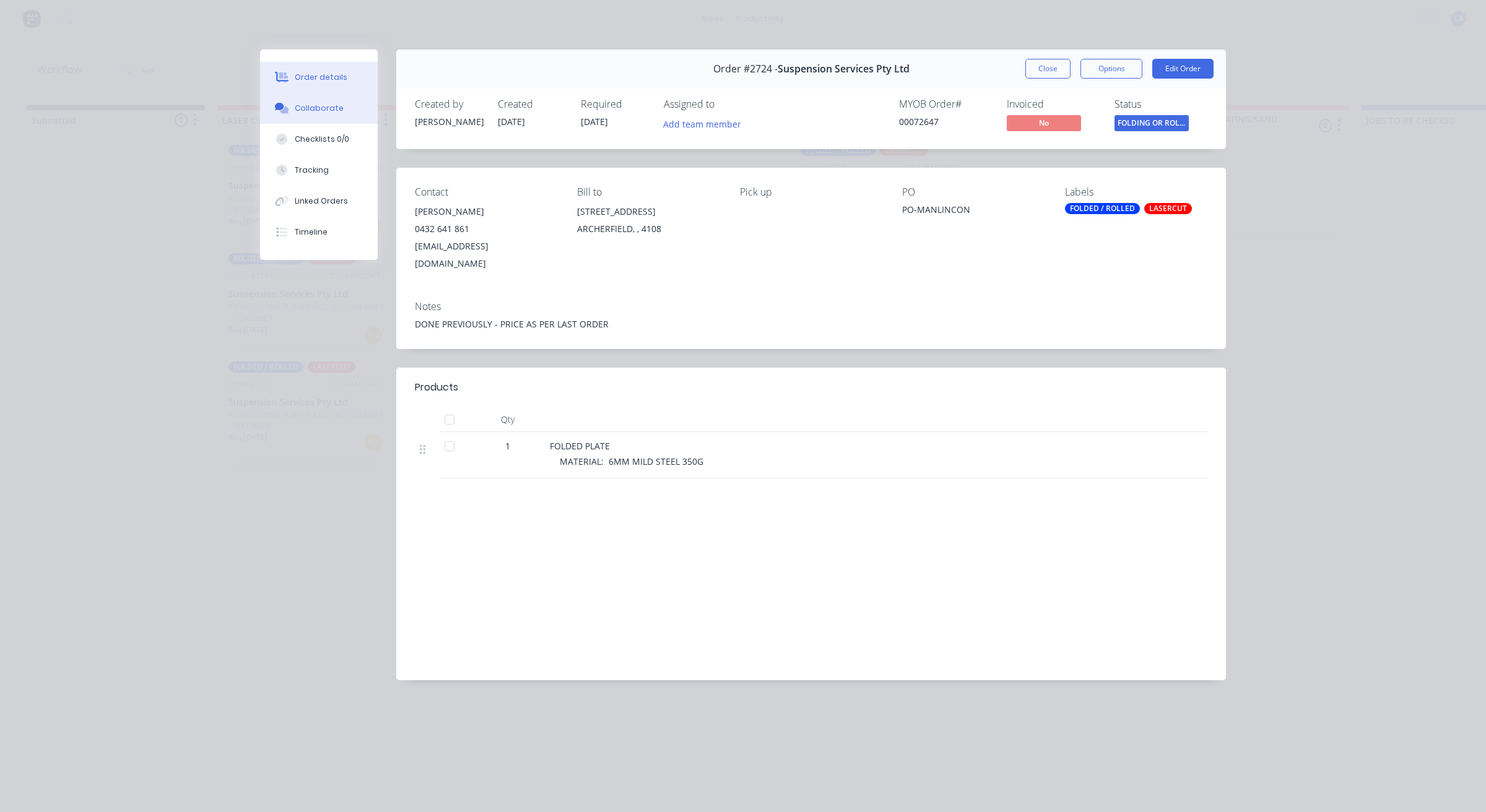
click at [336, 93] on button "Collaborate" at bounding box center [318, 108] width 117 height 31
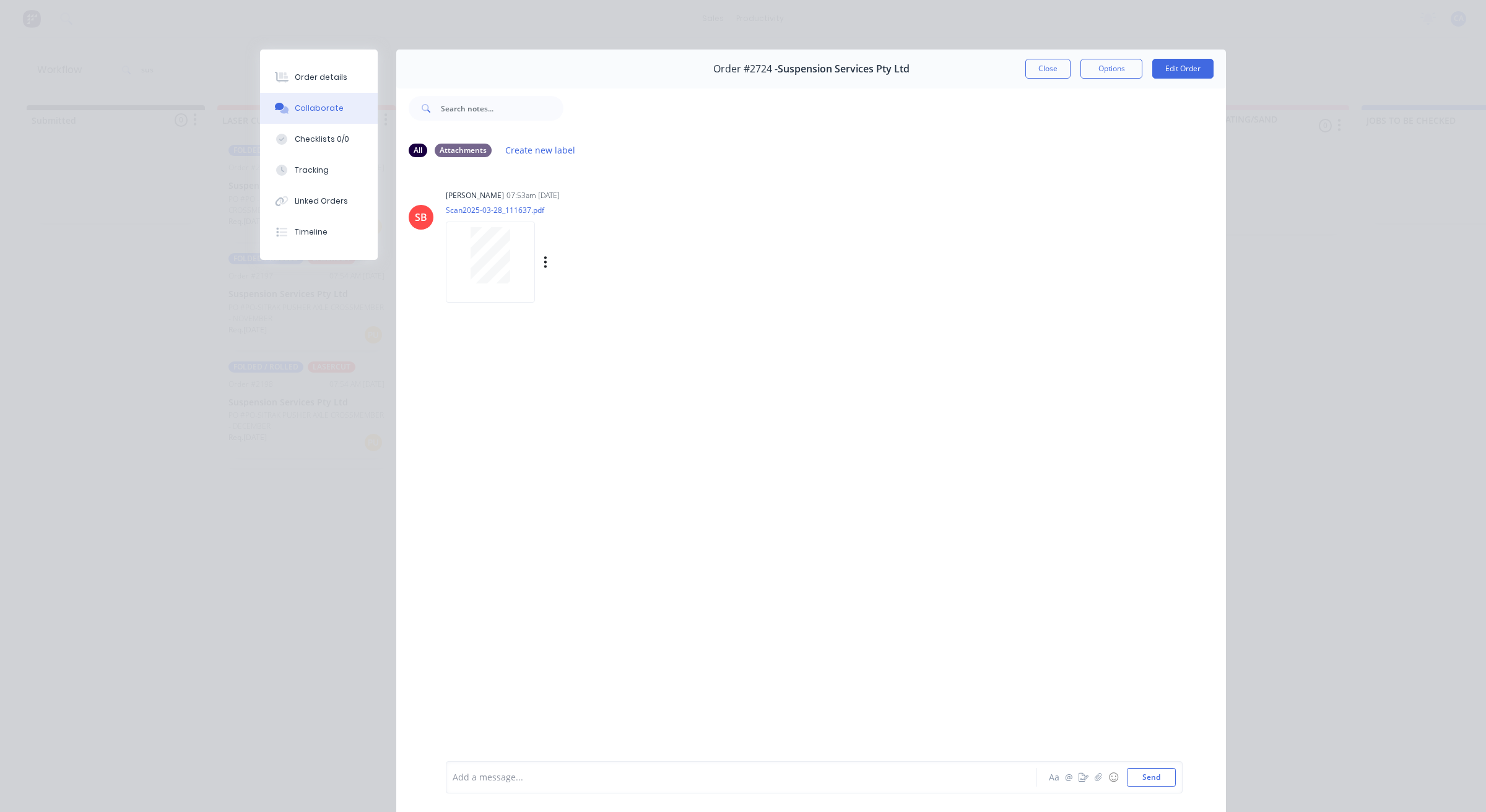
click at [501, 295] on div at bounding box center [490, 262] width 89 height 81
click at [1032, 63] on button "Close" at bounding box center [1048, 68] width 45 height 20
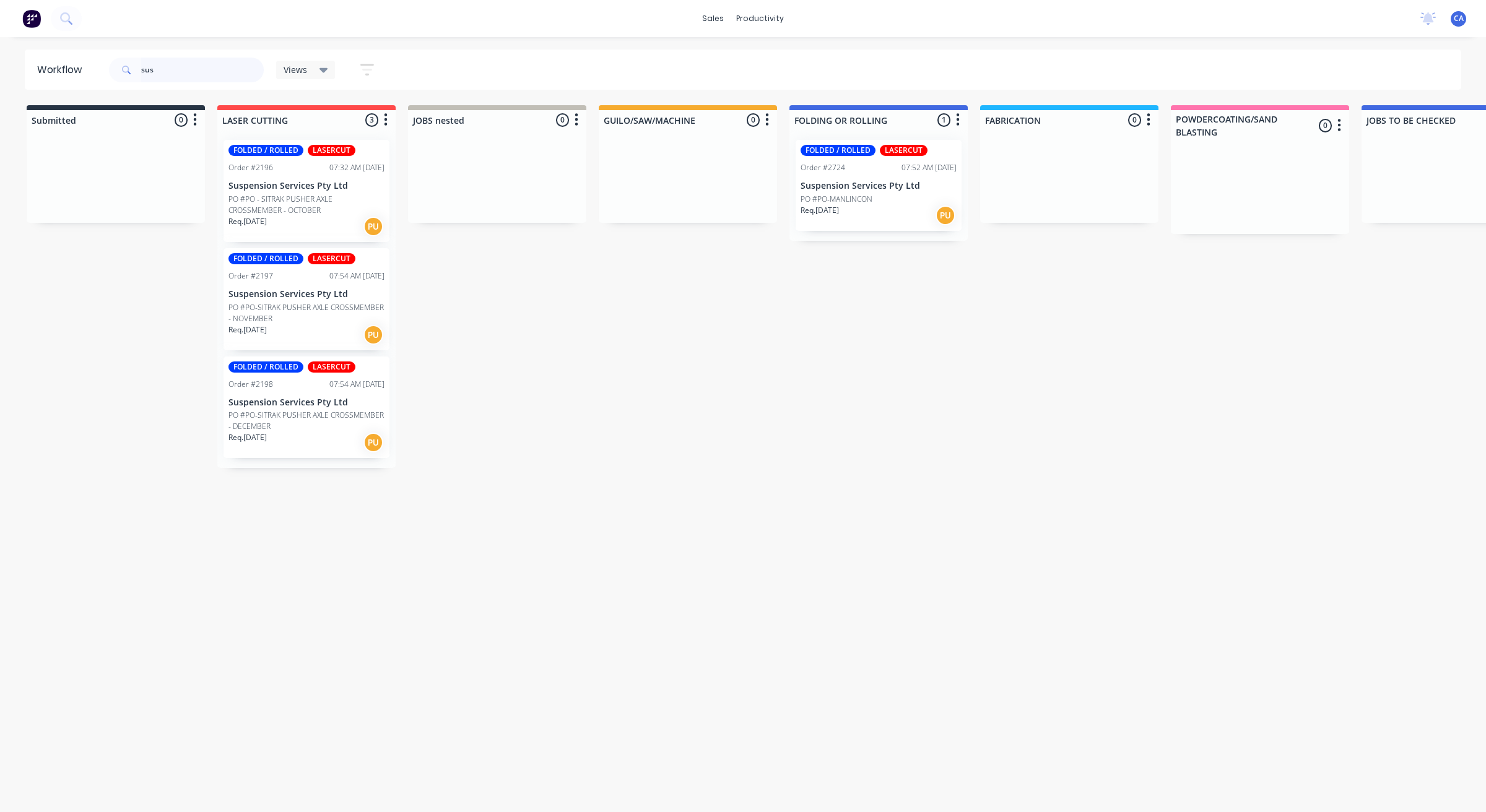
drag, startPoint x: 142, startPoint y: 75, endPoint x: 135, endPoint y: 78, distance: 7.6
click at [135, 78] on div "sus" at bounding box center [187, 69] width 155 height 25
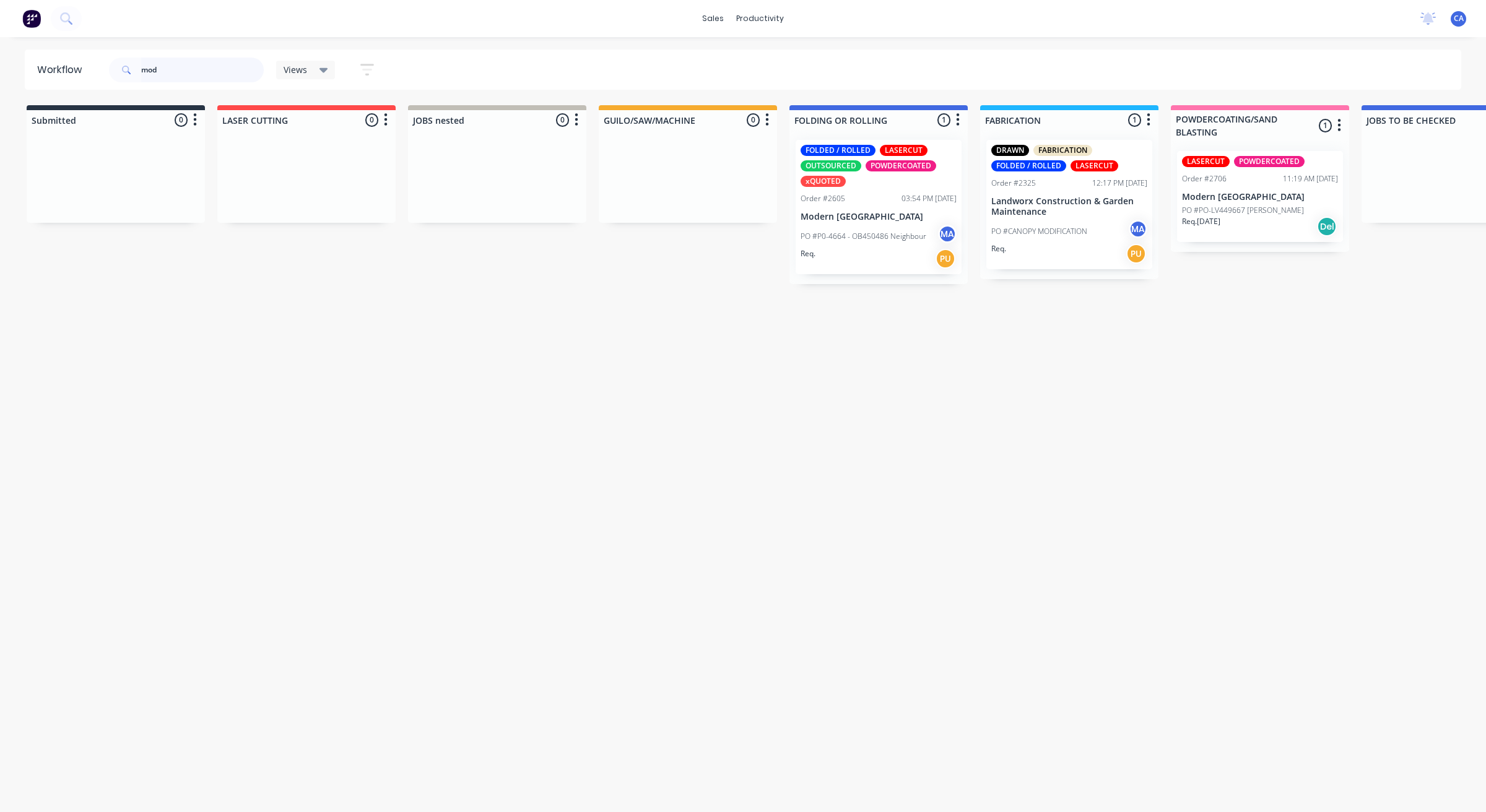
type input "mod"
click at [896, 229] on div "PO #P0-4664 - OB450486 Neighbour MA" at bounding box center [878, 236] width 156 height 23
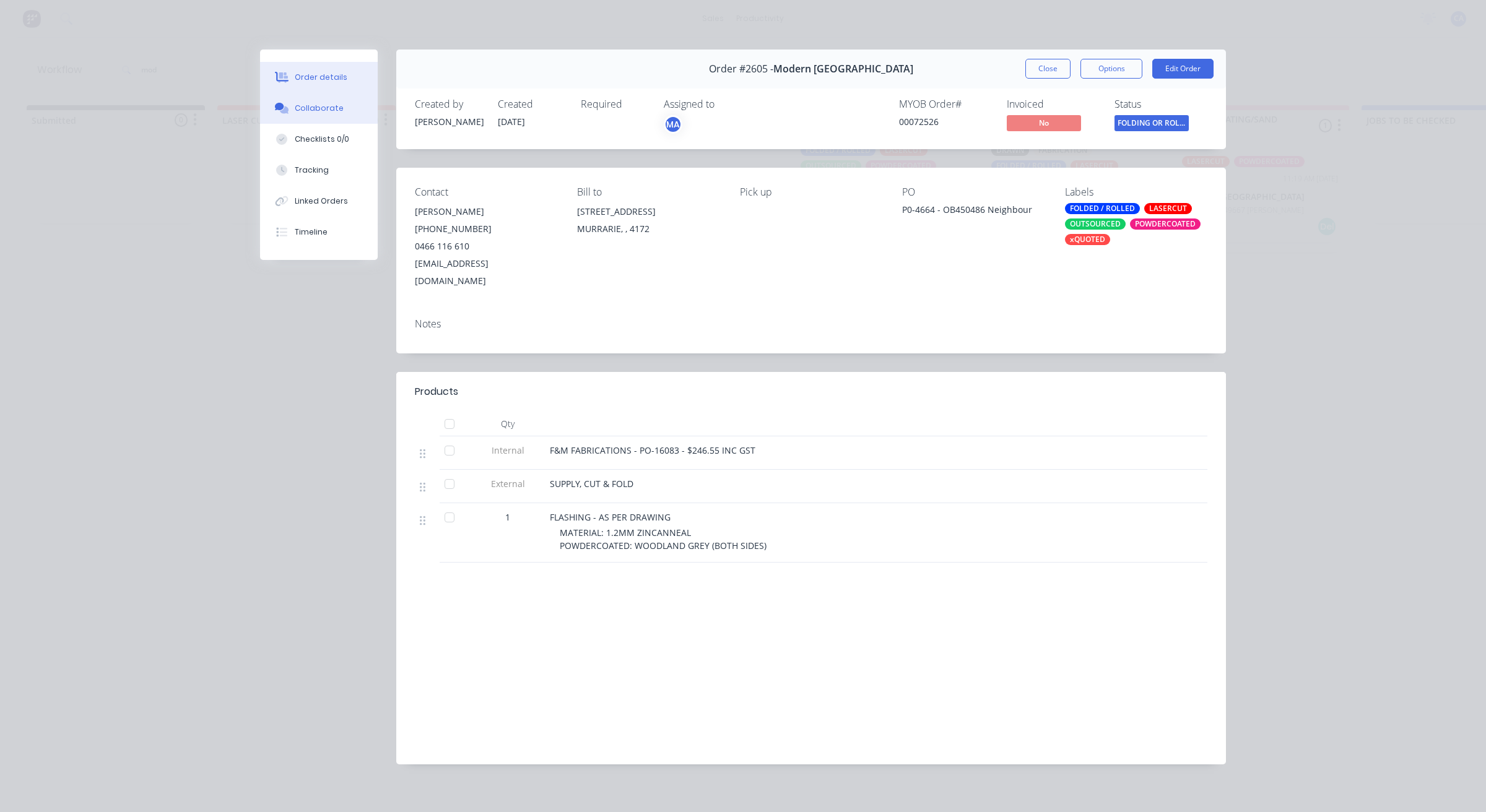
click at [325, 116] on button "Collaborate" at bounding box center [318, 108] width 117 height 31
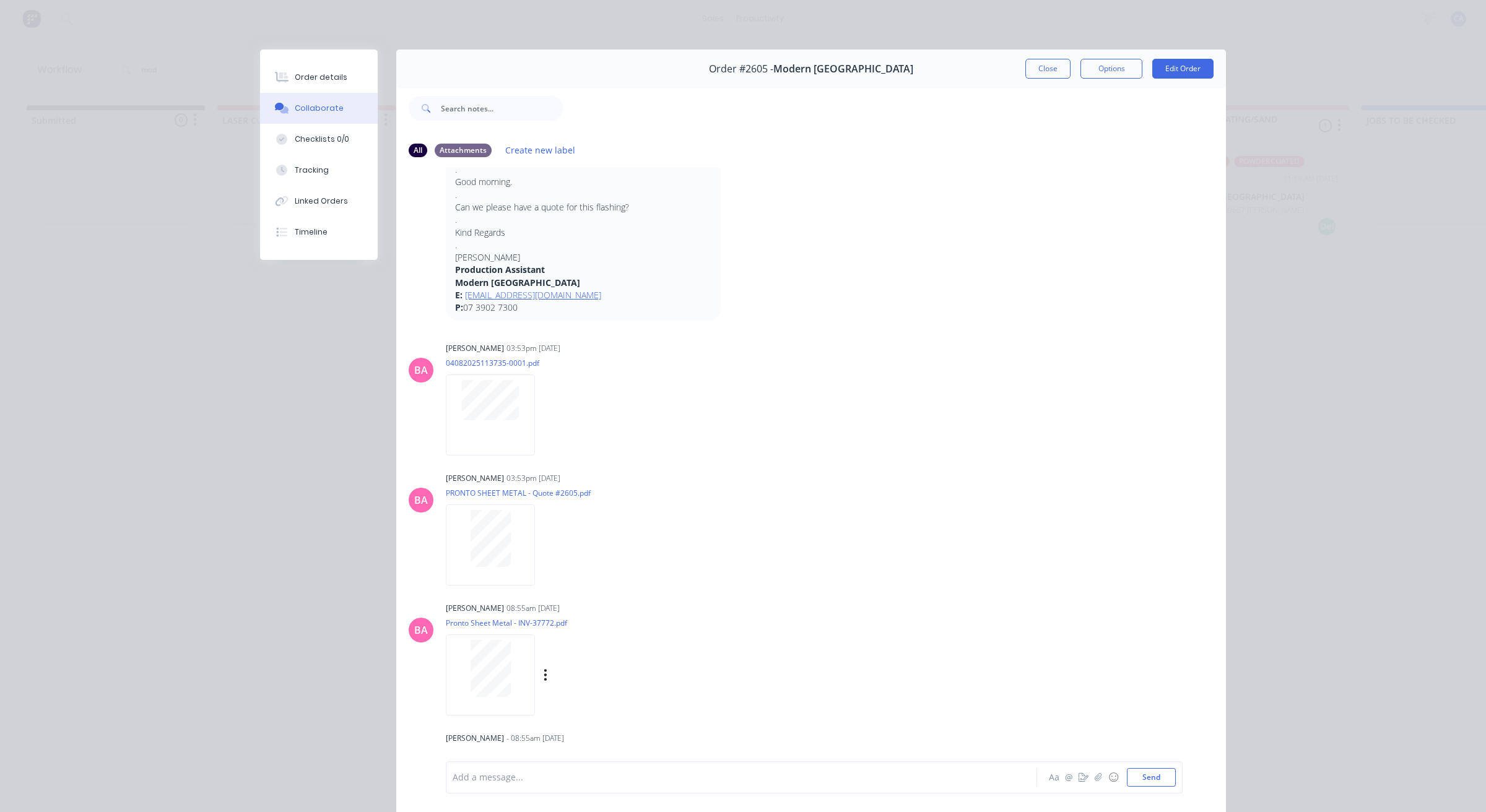
scroll to position [68, 0]
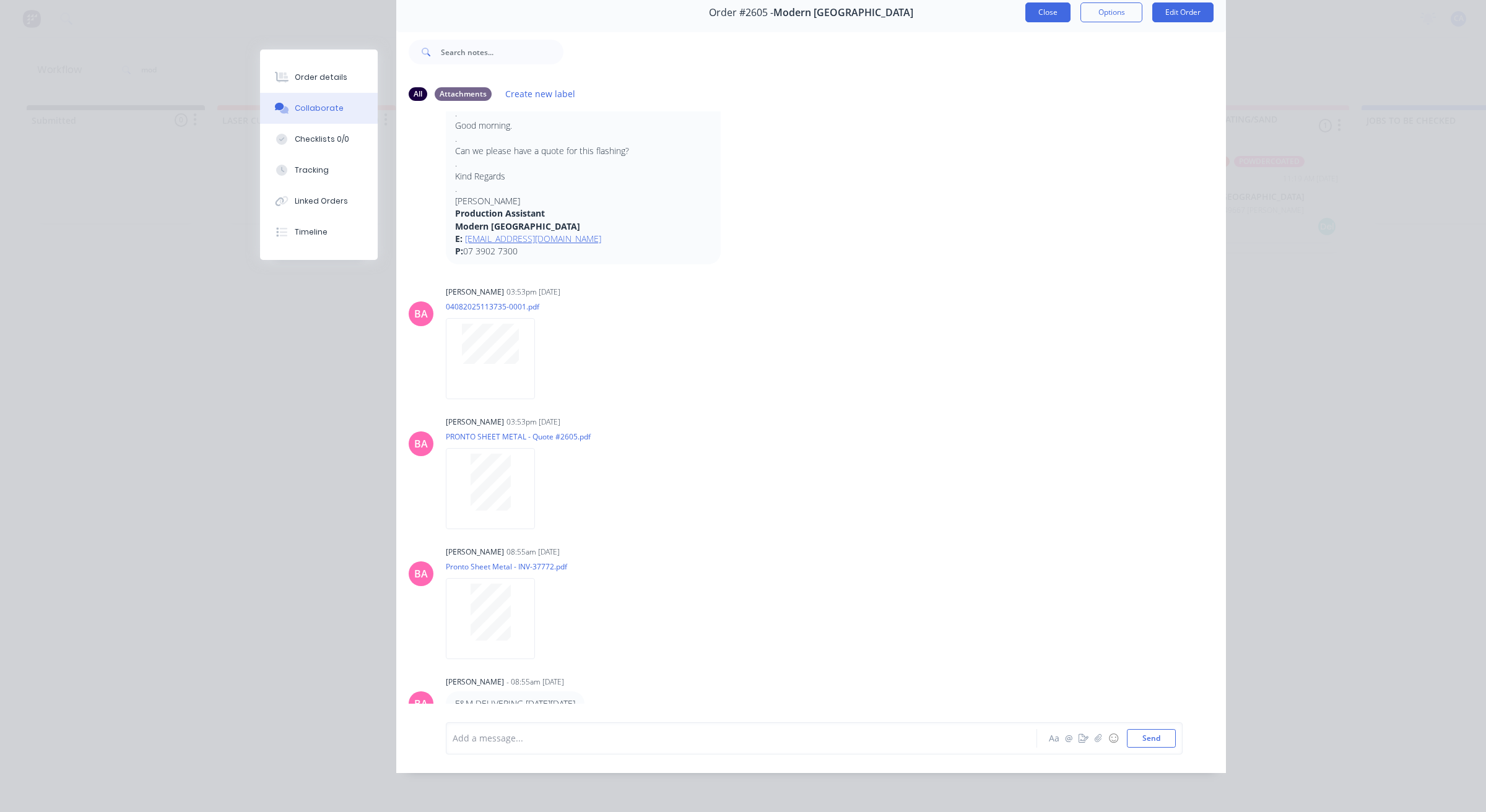
click at [1044, 2] on button "Close" at bounding box center [1048, 12] width 45 height 20
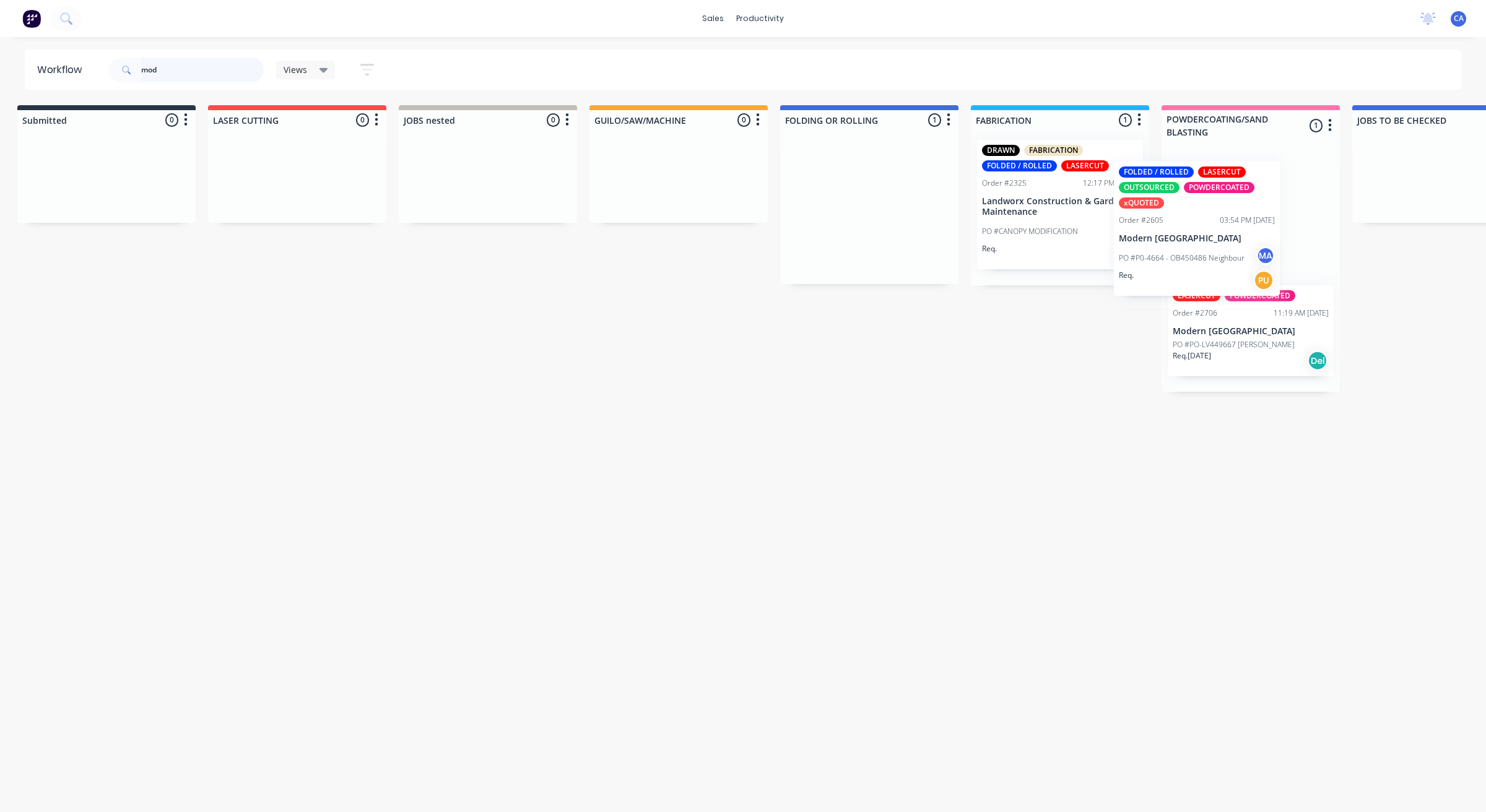
drag, startPoint x: 880, startPoint y: 205, endPoint x: 1161, endPoint y: 211, distance: 281.1
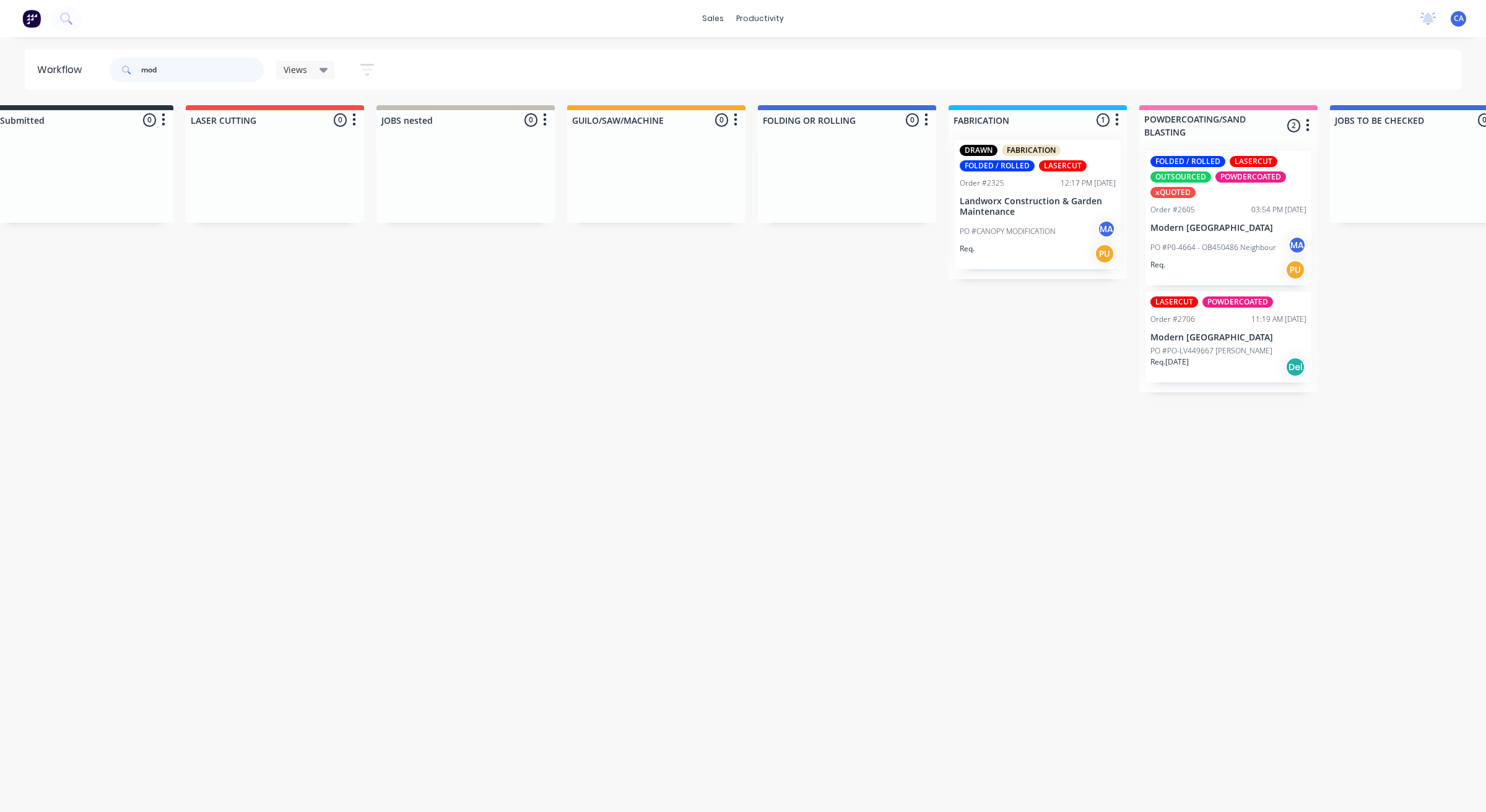
click at [203, 68] on input "mod" at bounding box center [202, 69] width 123 height 25
drag, startPoint x: 203, startPoint y: 68, endPoint x: 0, endPoint y: 56, distance: 203.4
click at [0, 62] on div "Workflow mod Views Save new view None (Default) edit Show/Hide statuses Show li…" at bounding box center [743, 69] width 1486 height 40
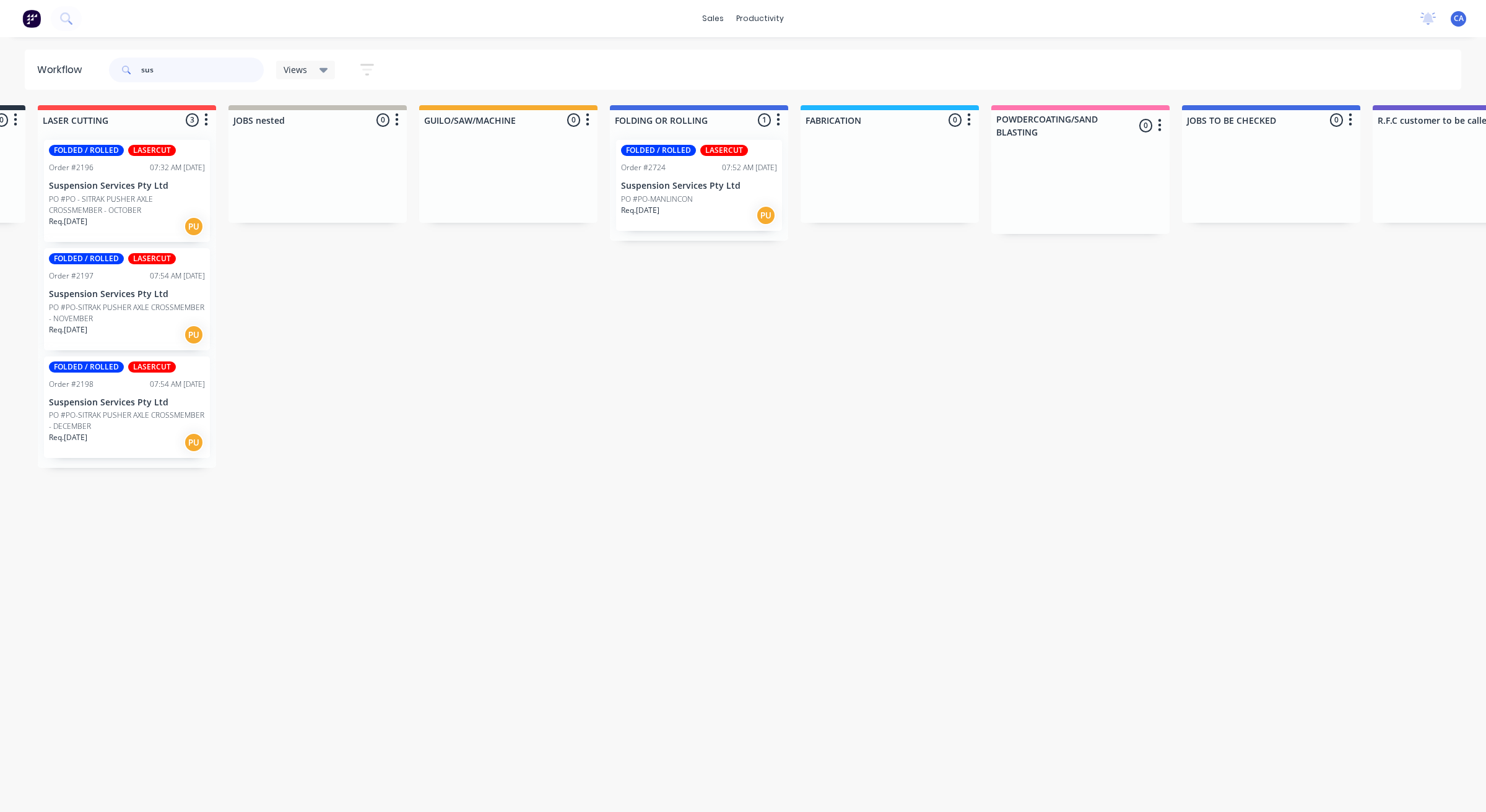
scroll to position [0, 189]
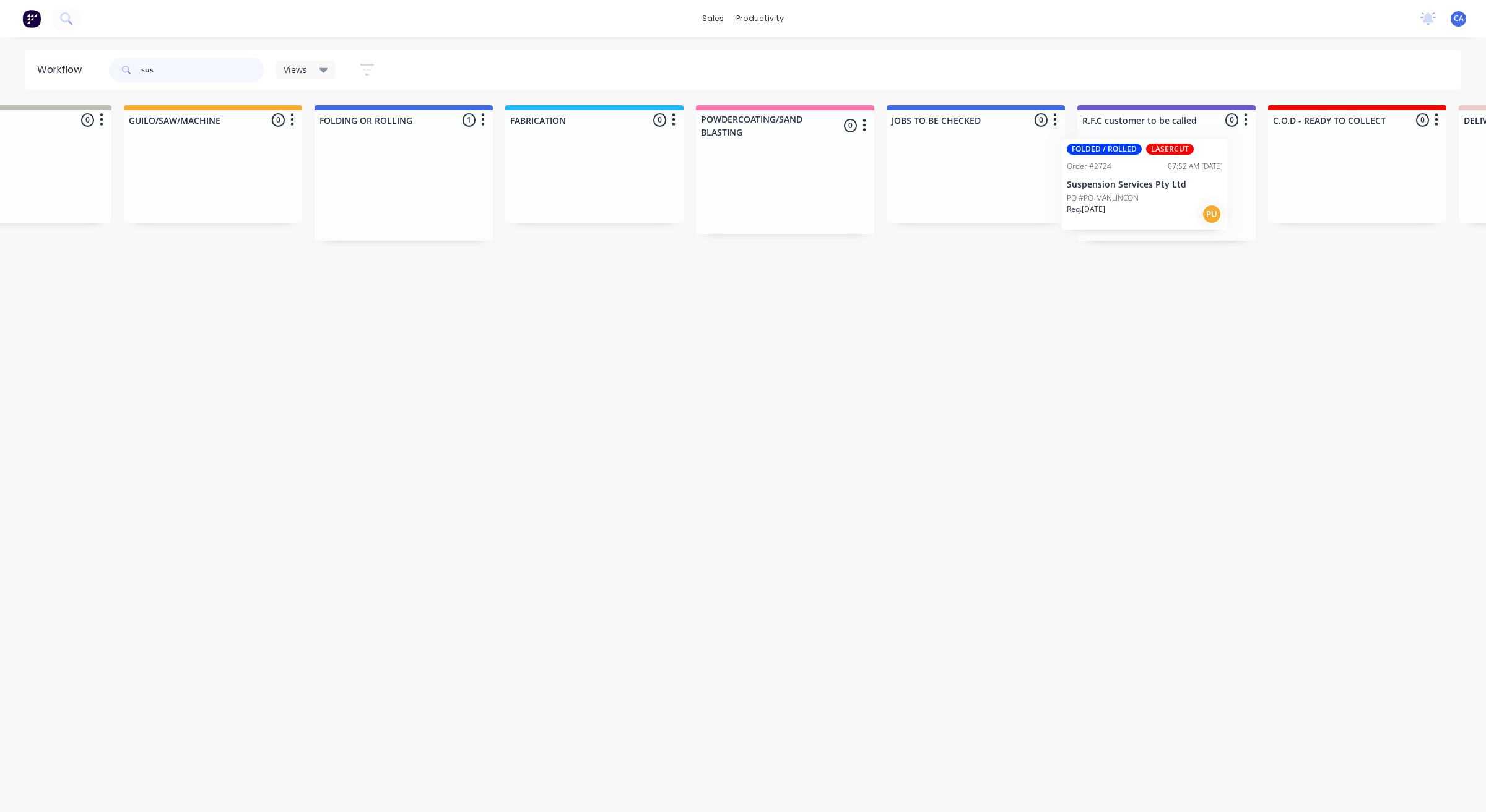
drag, startPoint x: 809, startPoint y: 205, endPoint x: 1121, endPoint y: 195, distance: 312.2
click at [1122, 195] on div "Submitted 0 Sort By Created date Required date Order number Customer name Most …" at bounding box center [1177, 287] width 3322 height 363
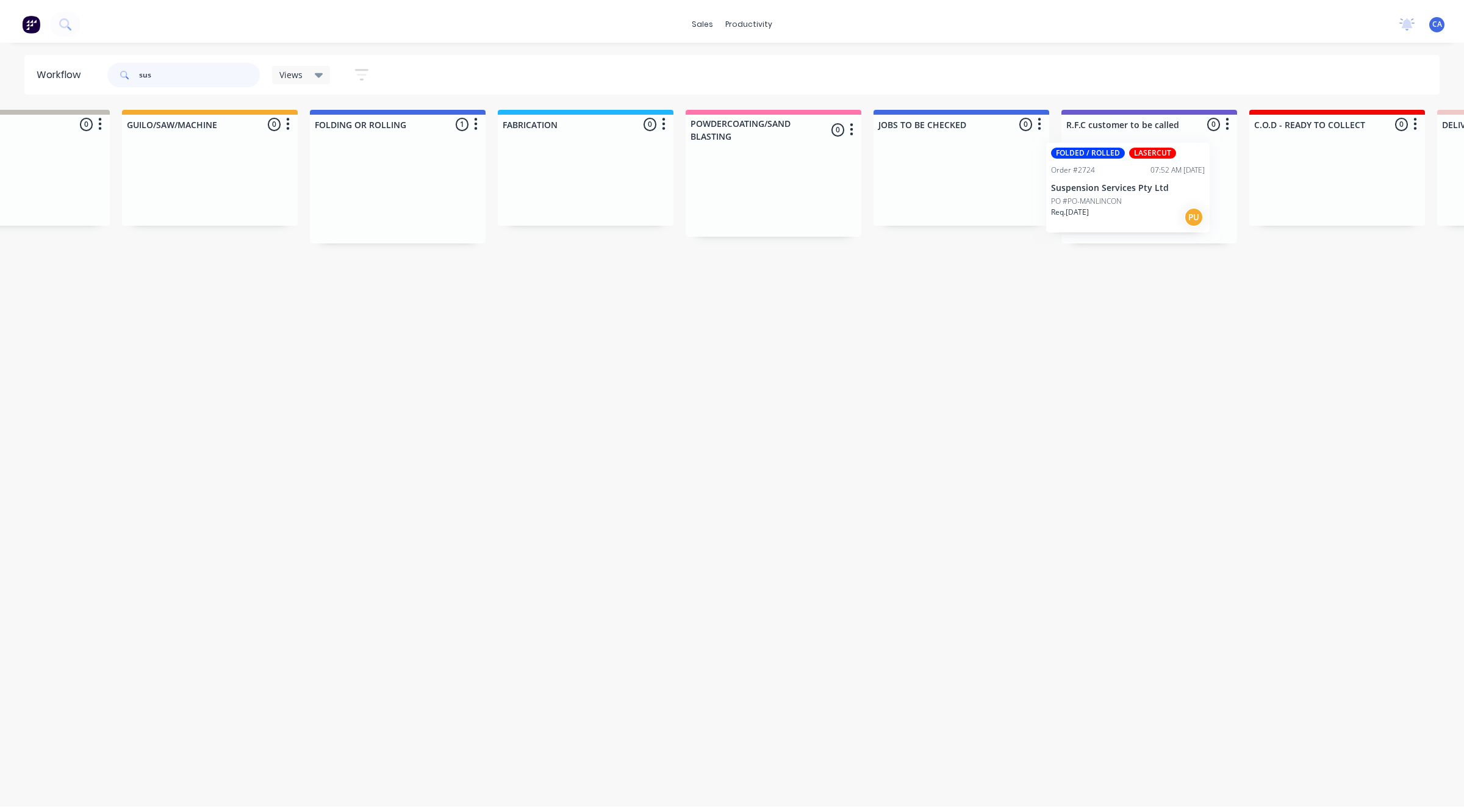
scroll to position [0, 473]
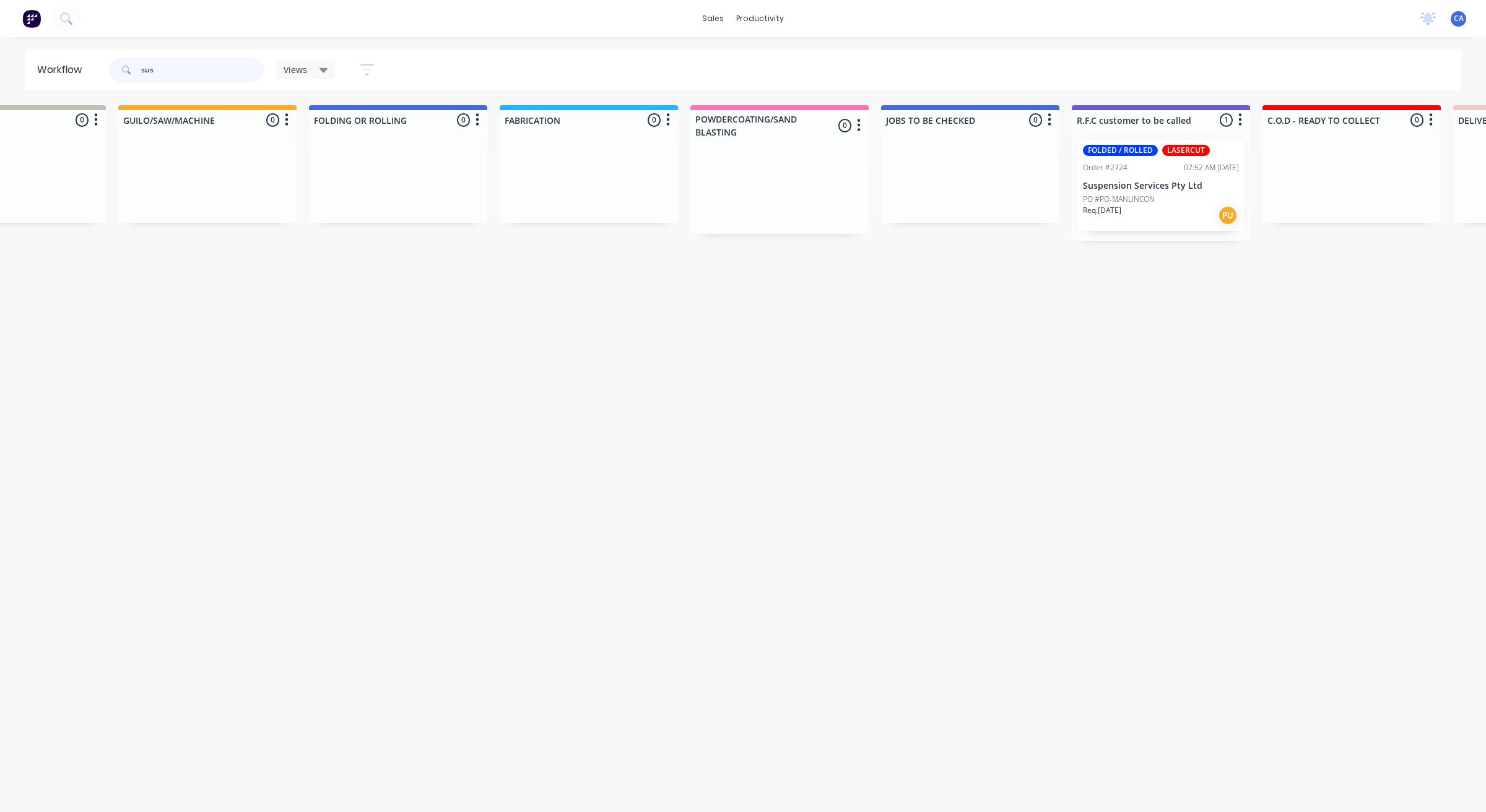
type input "sus"
click at [1125, 201] on p "PO #PO-MANLINCON" at bounding box center [1118, 199] width 72 height 11
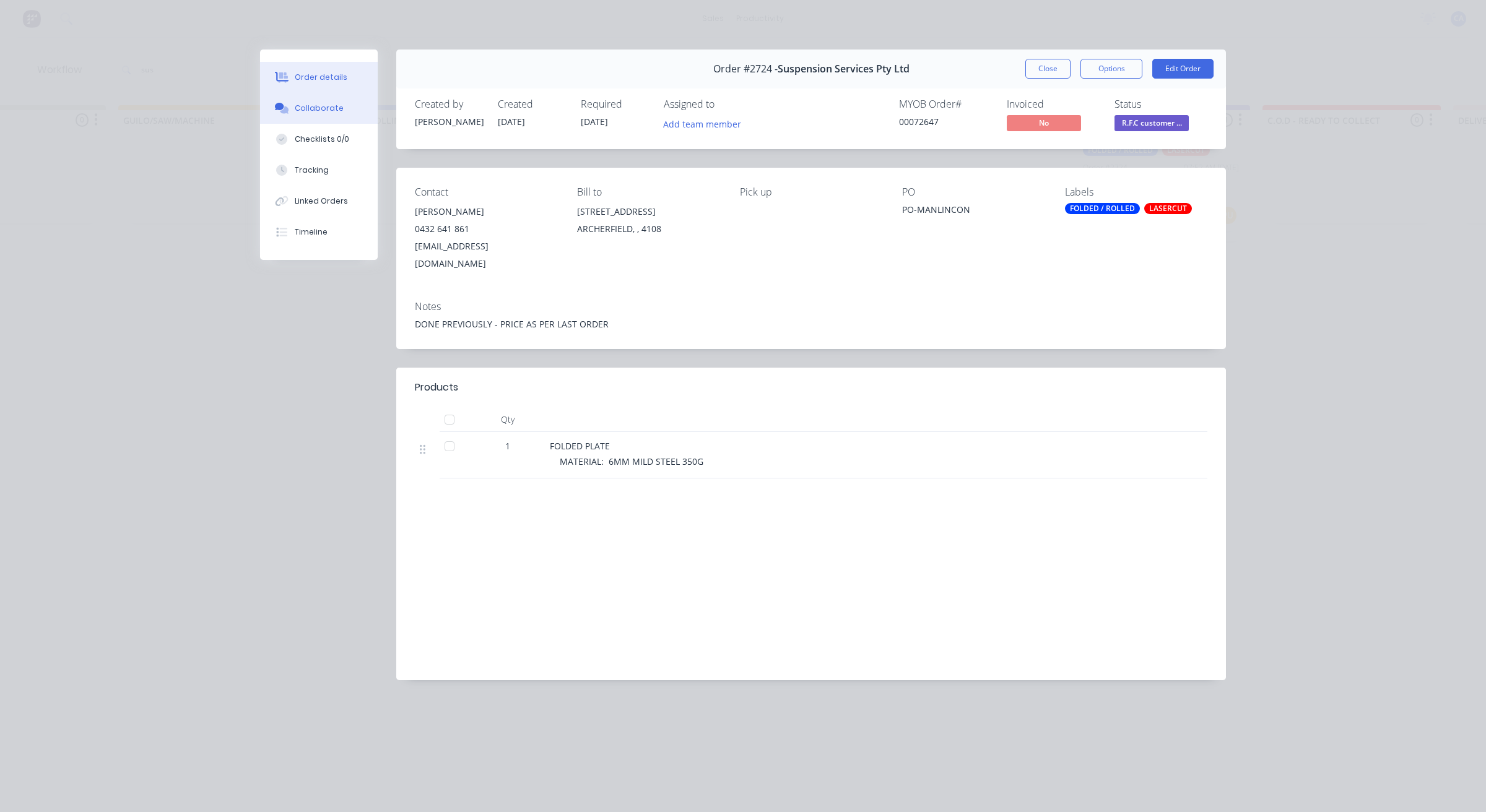
click at [327, 106] on div "Collaborate" at bounding box center [318, 108] width 49 height 11
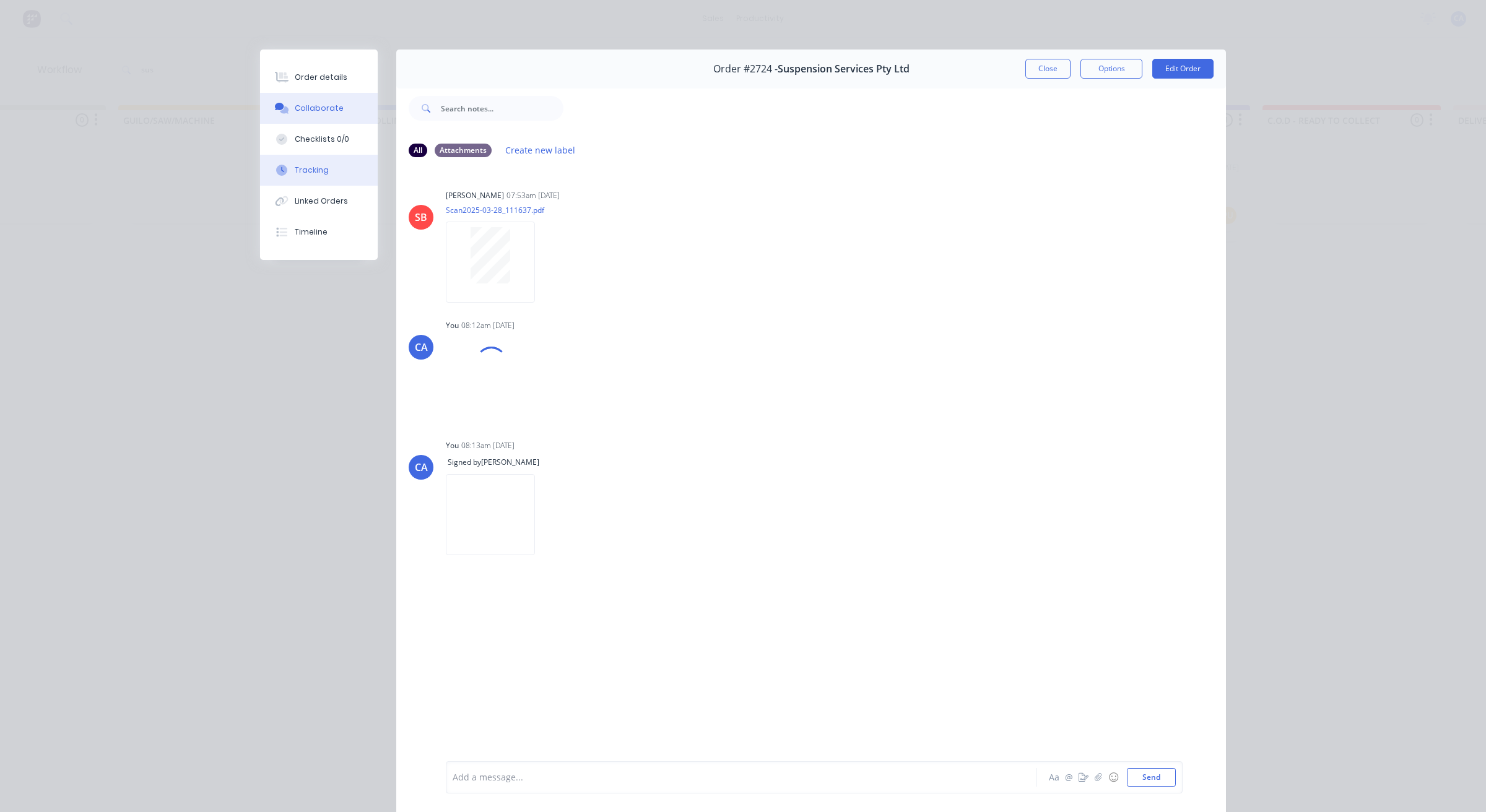
click at [317, 167] on div "Tracking" at bounding box center [311, 170] width 34 height 11
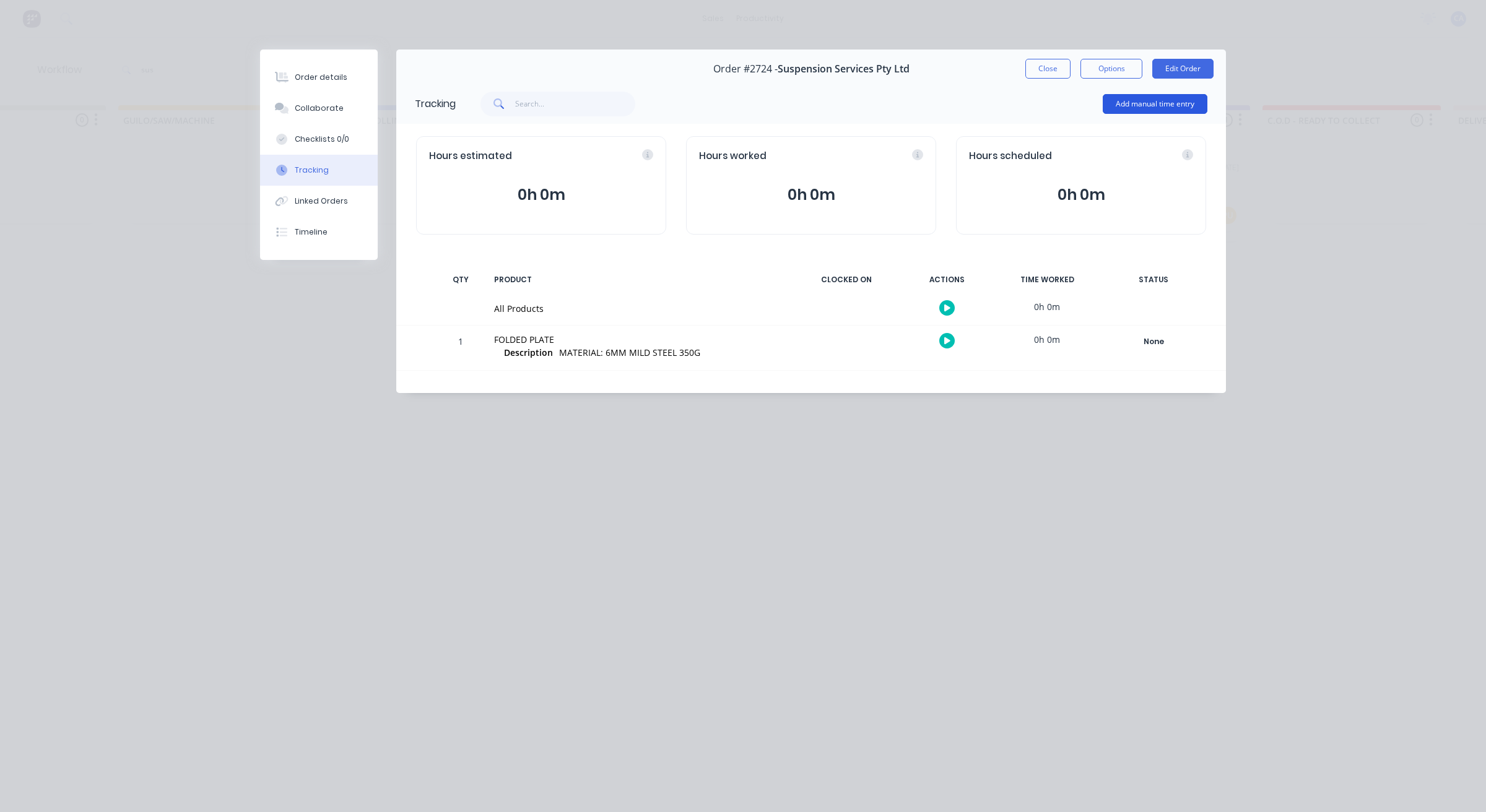
click at [1177, 101] on button "Add manual time entry" at bounding box center [1155, 104] width 105 height 20
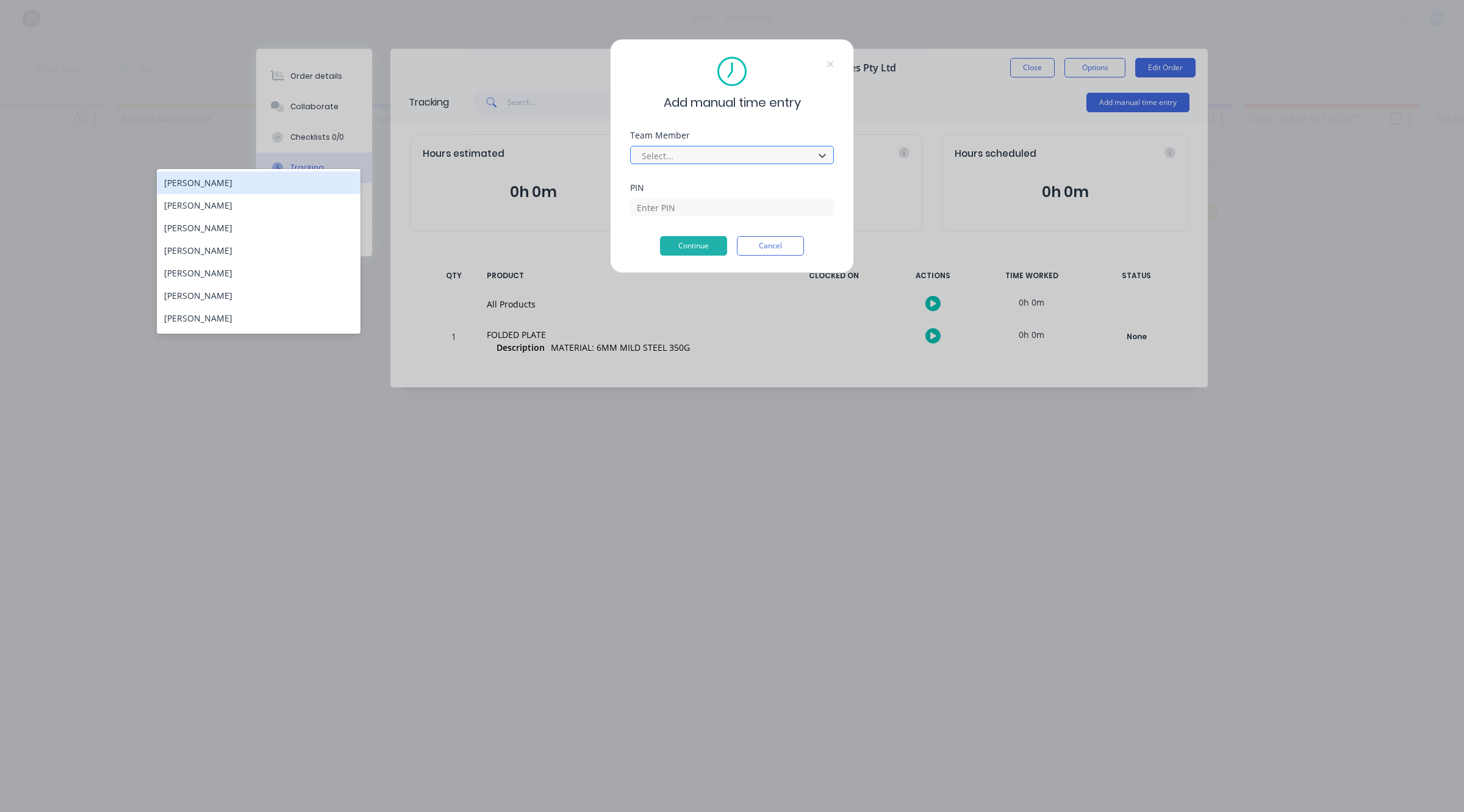
click at [735, 163] on div "Select..." at bounding box center [724, 155] width 174 height 19
click at [288, 240] on div "[PERSON_NAME]" at bounding box center [258, 250] width 204 height 22
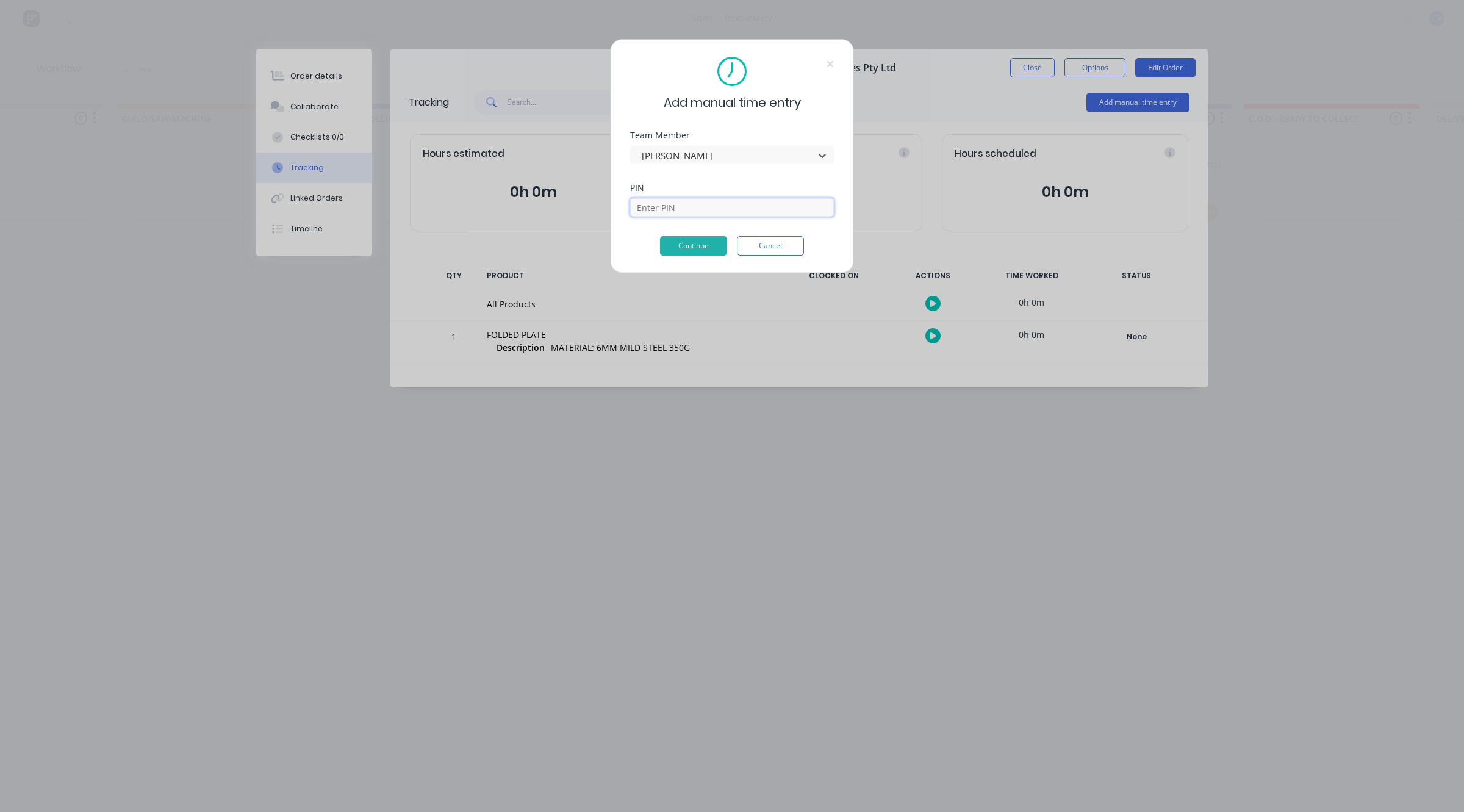
click at [650, 211] on input at bounding box center [732, 207] width 204 height 19
type input "0000"
click at [706, 248] on button "Continue" at bounding box center [693, 245] width 67 height 19
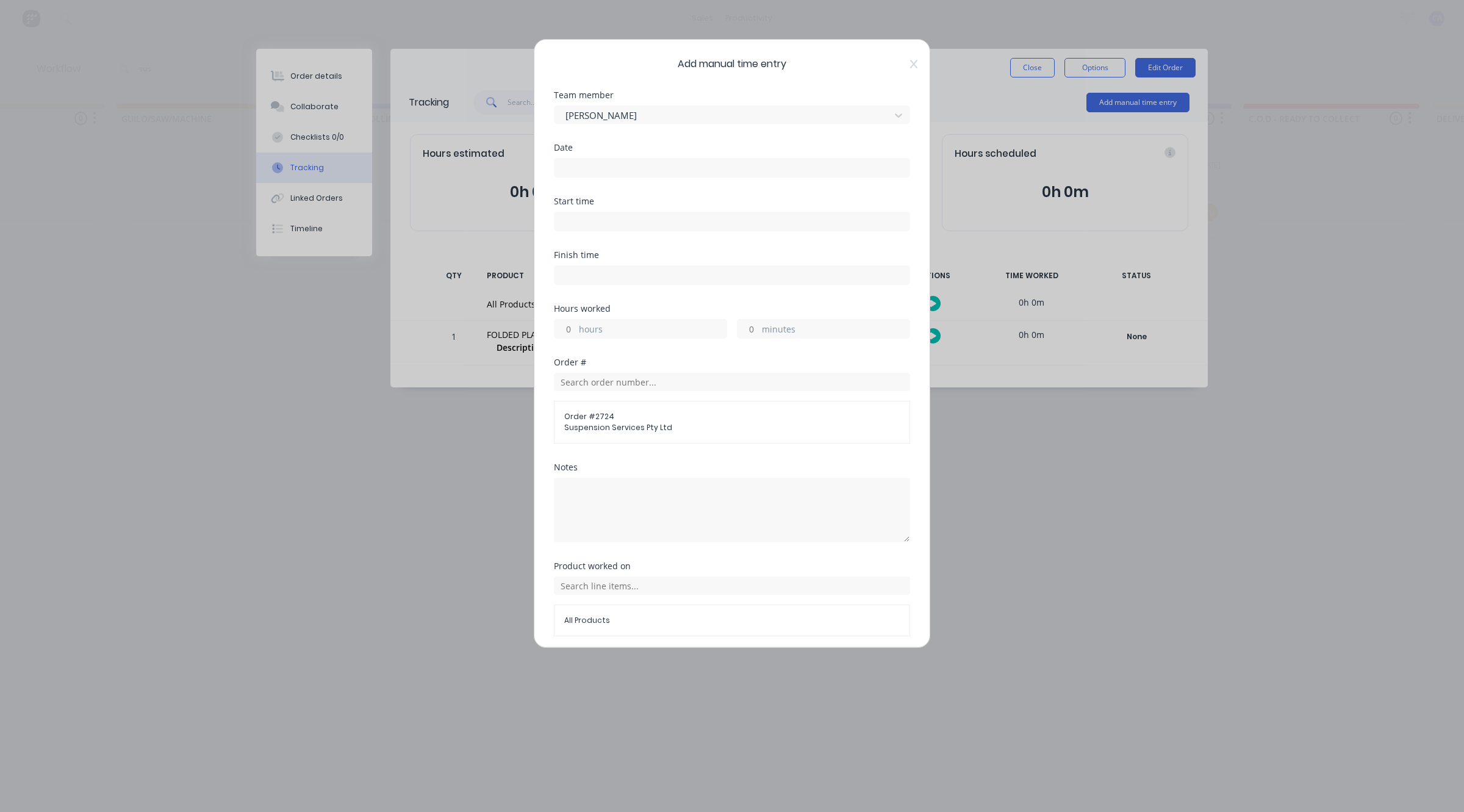
click at [632, 160] on input at bounding box center [732, 168] width 355 height 19
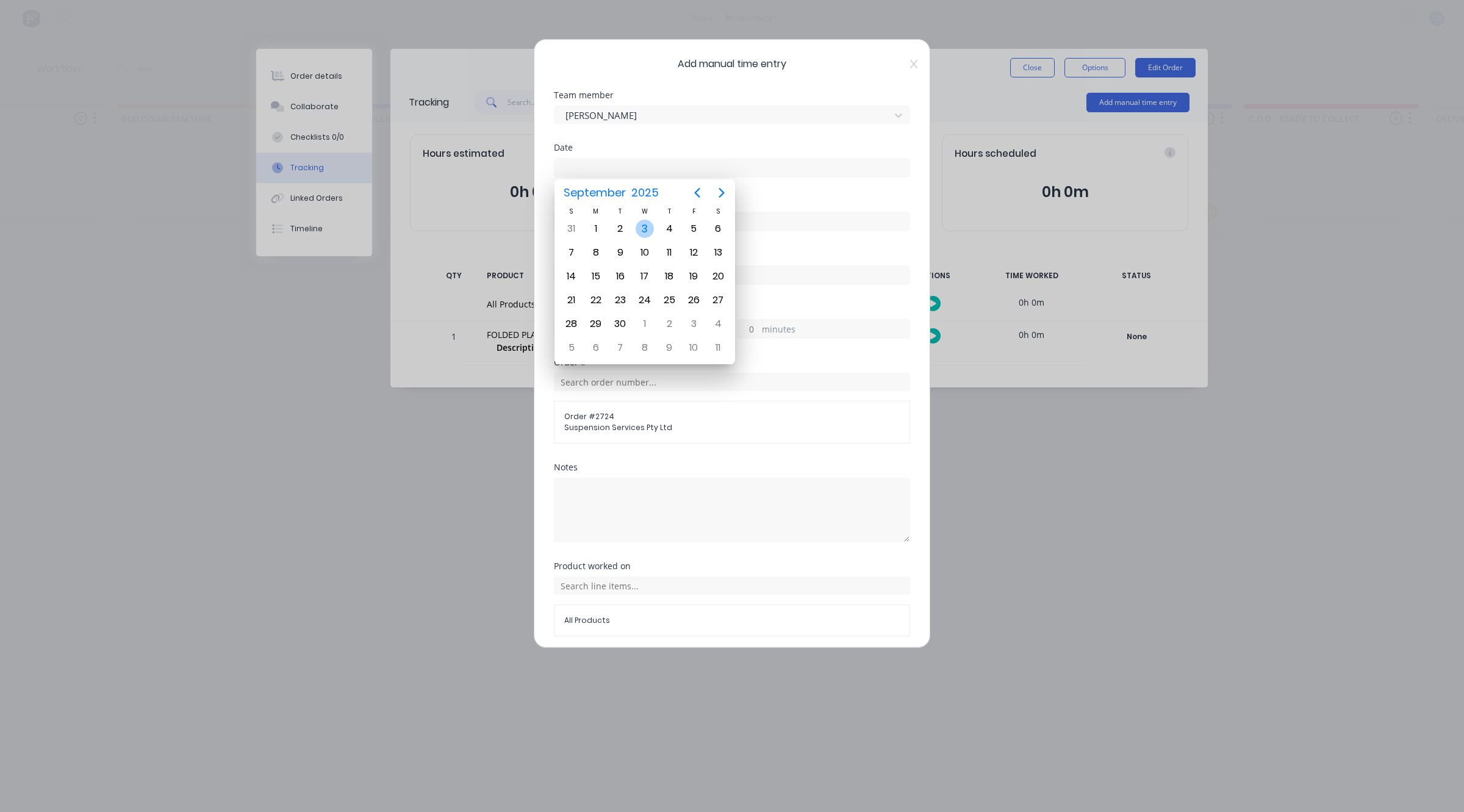
click at [650, 228] on div "3" at bounding box center [644, 228] width 19 height 19
type input "[DATE]"
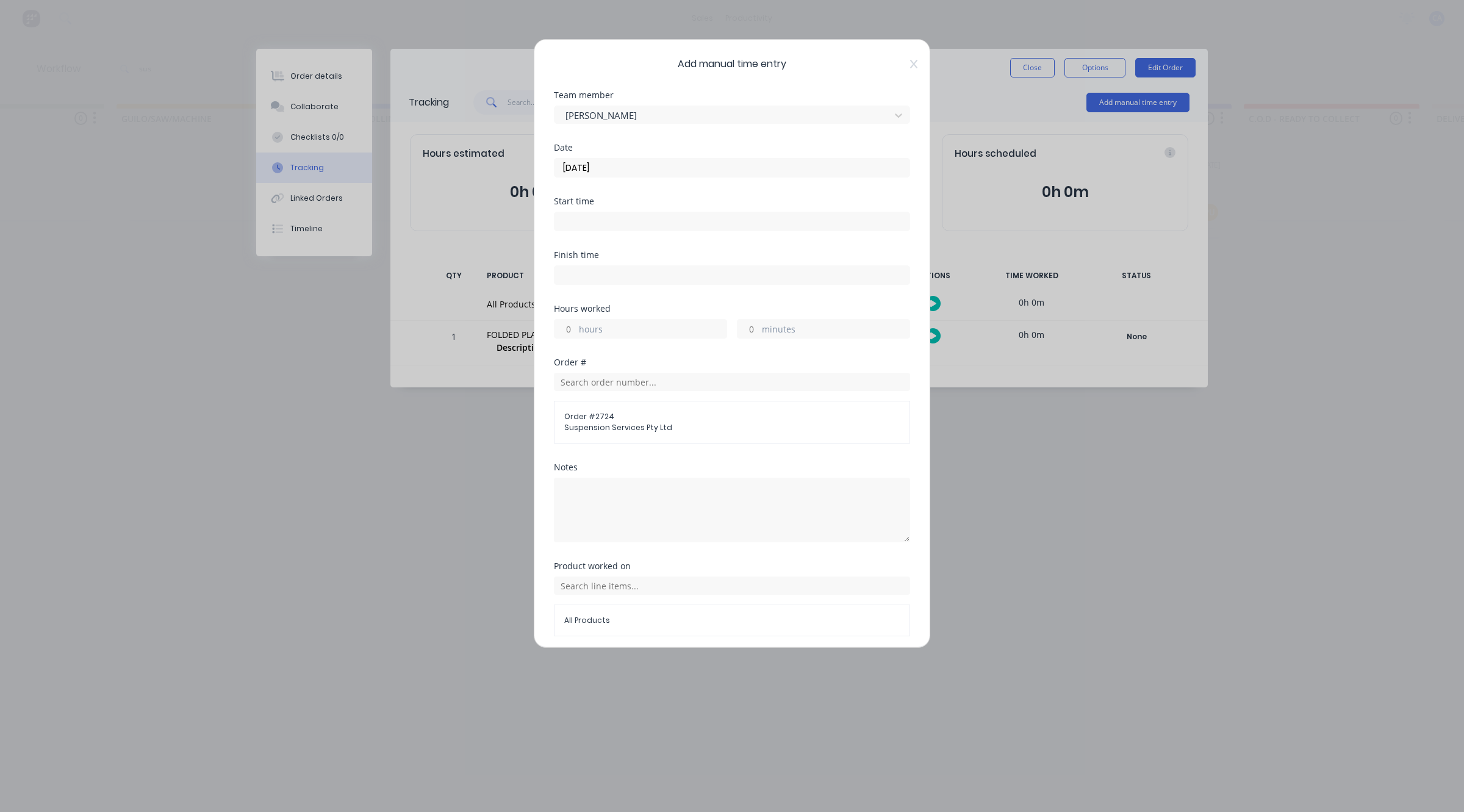
drag, startPoint x: 752, startPoint y: 326, endPoint x: 751, endPoint y: 334, distance: 8.1
click at [752, 326] on input "minutes" at bounding box center [748, 329] width 22 height 19
type input "15"
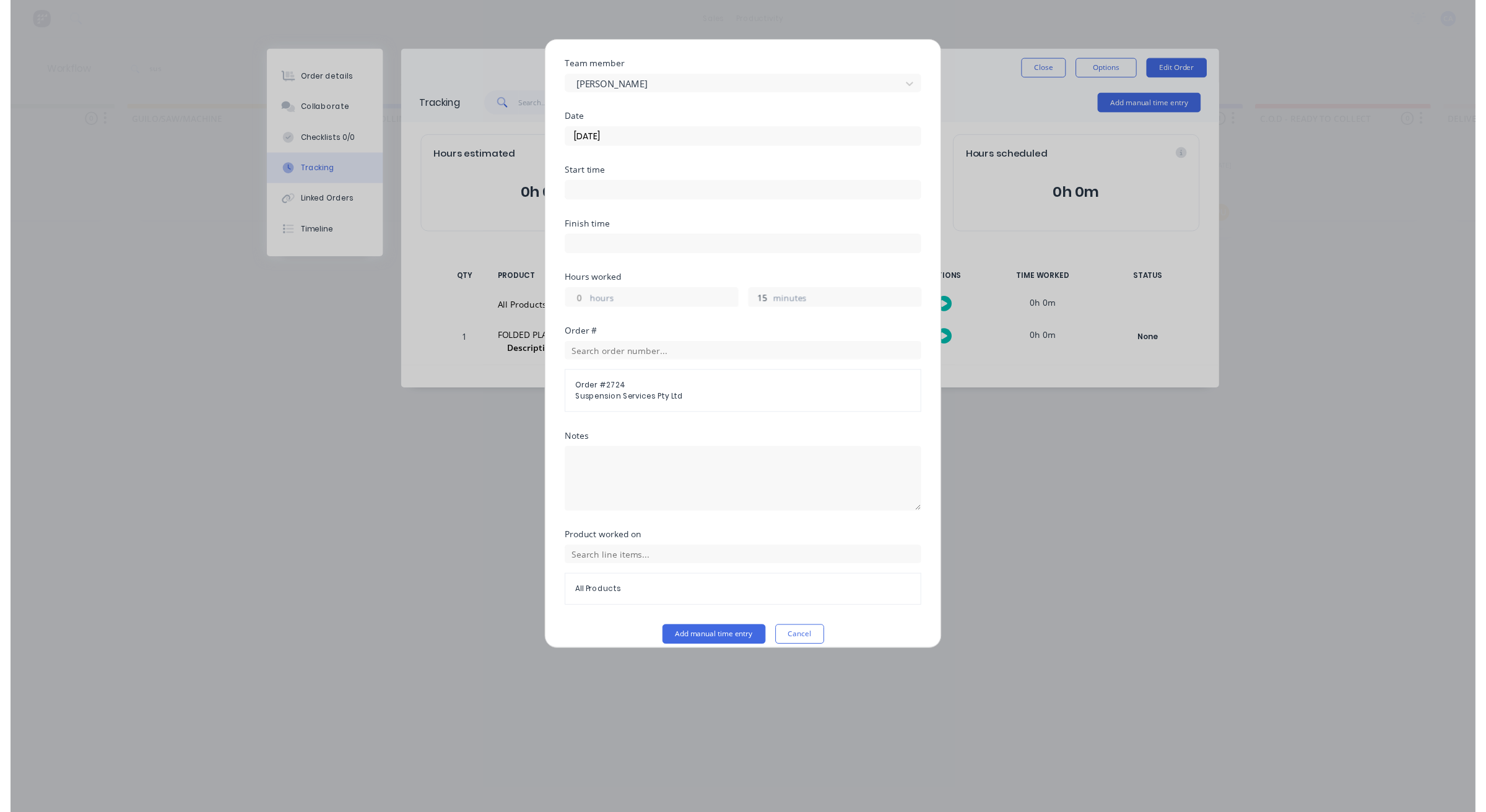
scroll to position [47, 0]
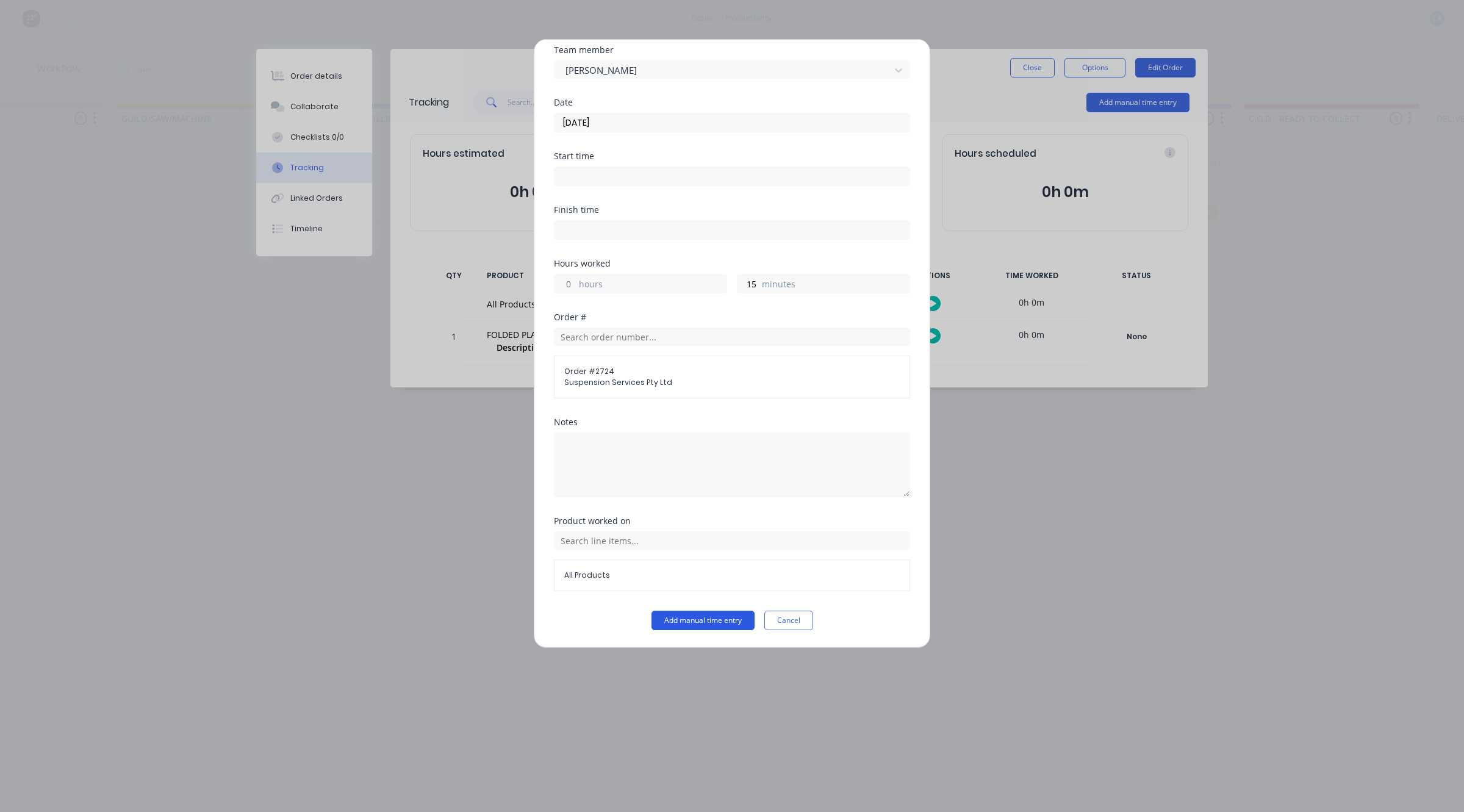
click at [733, 612] on button "Add manual time entry" at bounding box center [702, 620] width 103 height 19
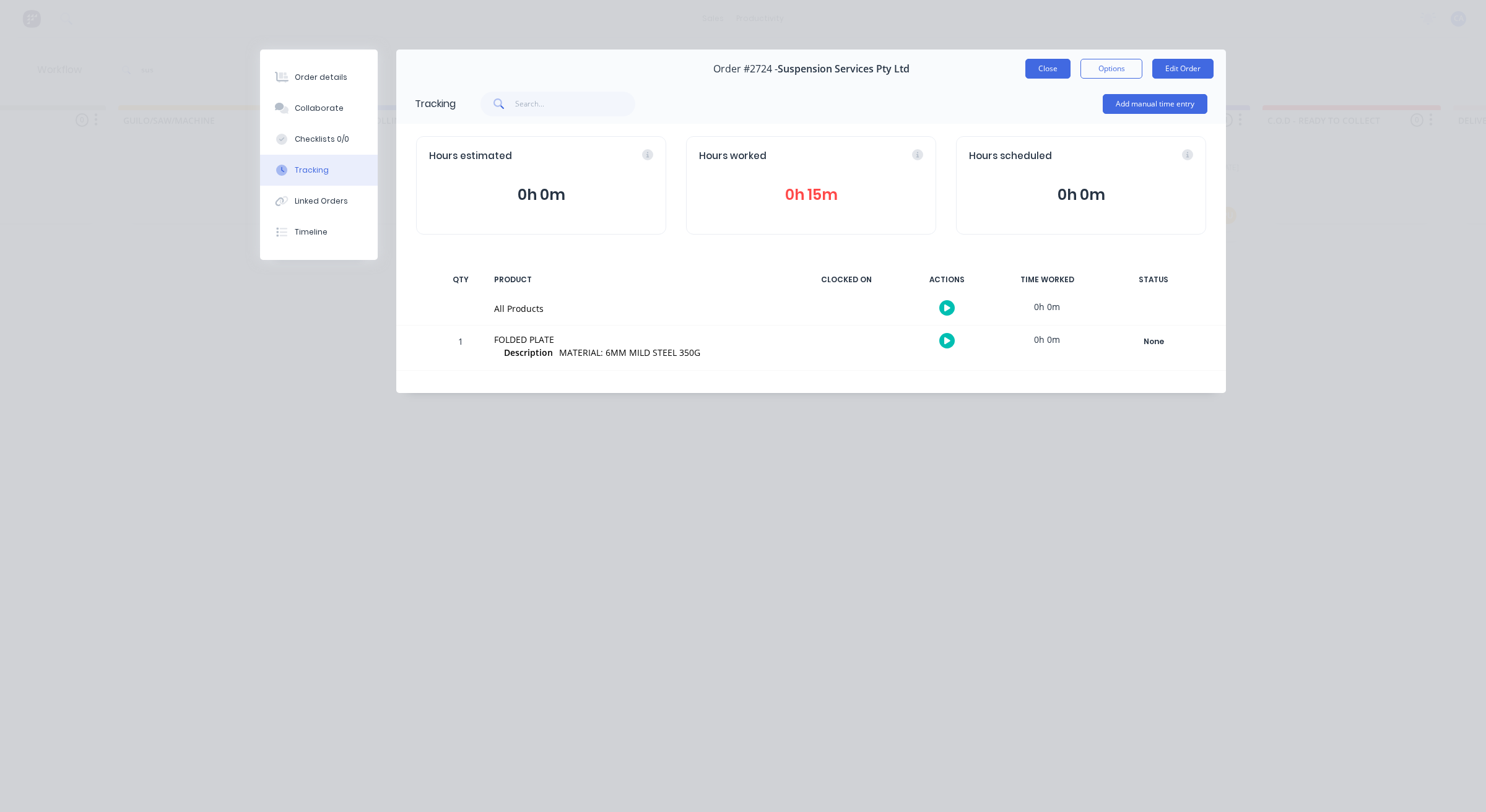
click at [1041, 66] on button "Close" at bounding box center [1048, 68] width 45 height 20
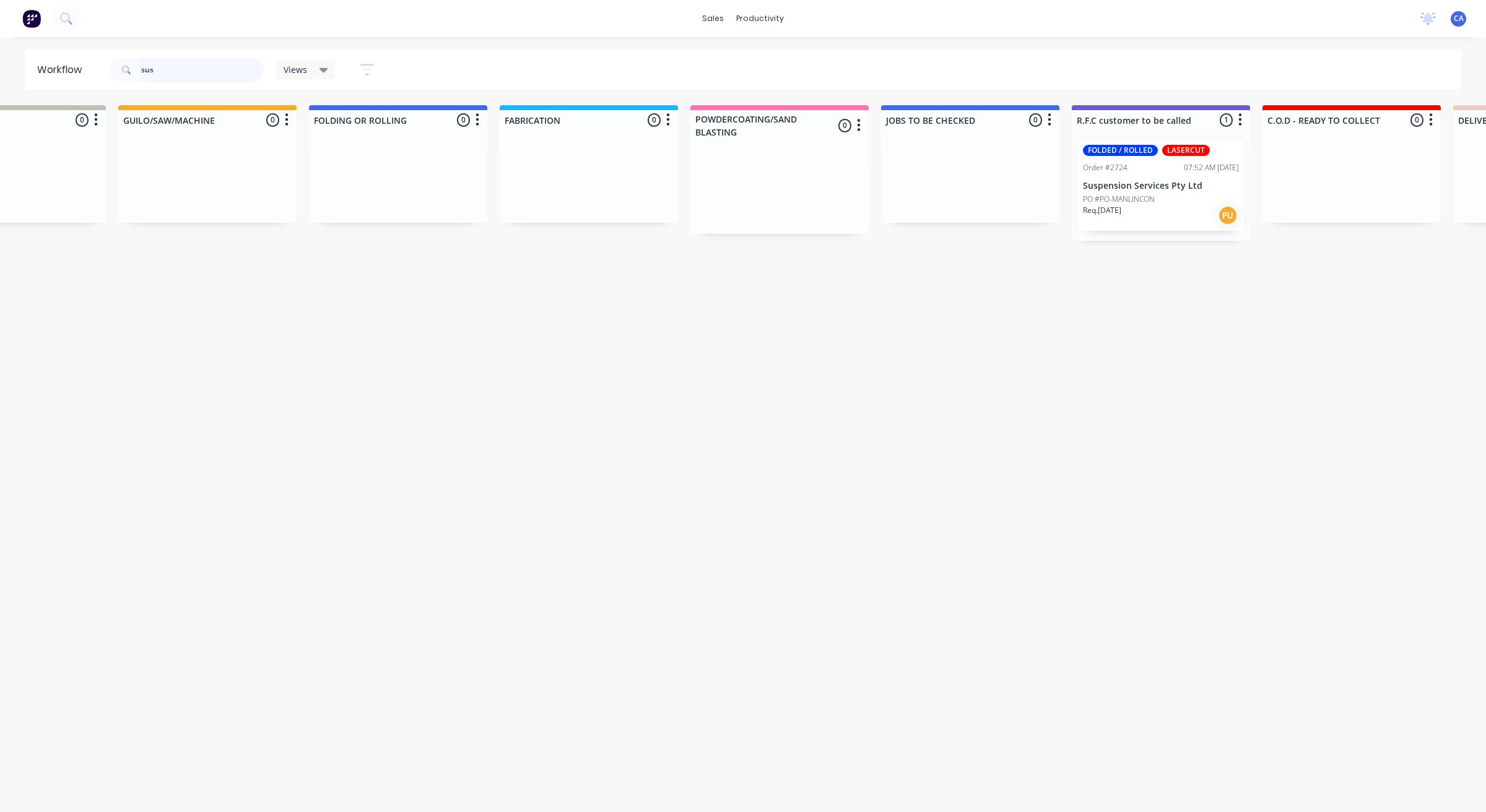
drag, startPoint x: 175, startPoint y: 66, endPoint x: 120, endPoint y: 53, distance: 56.5
click at [123, 54] on div "sus" at bounding box center [187, 69] width 155 height 37
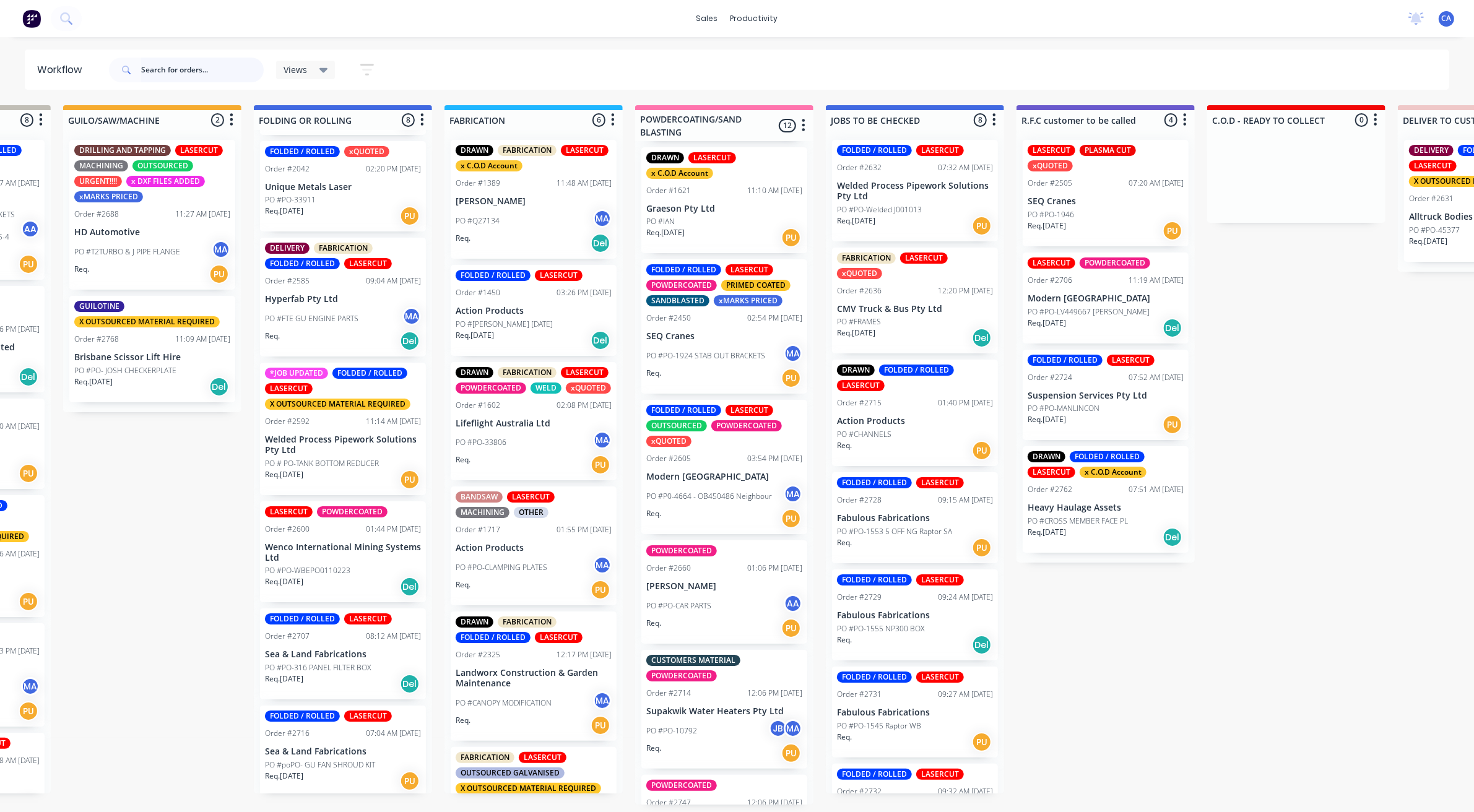
scroll to position [232, 0]
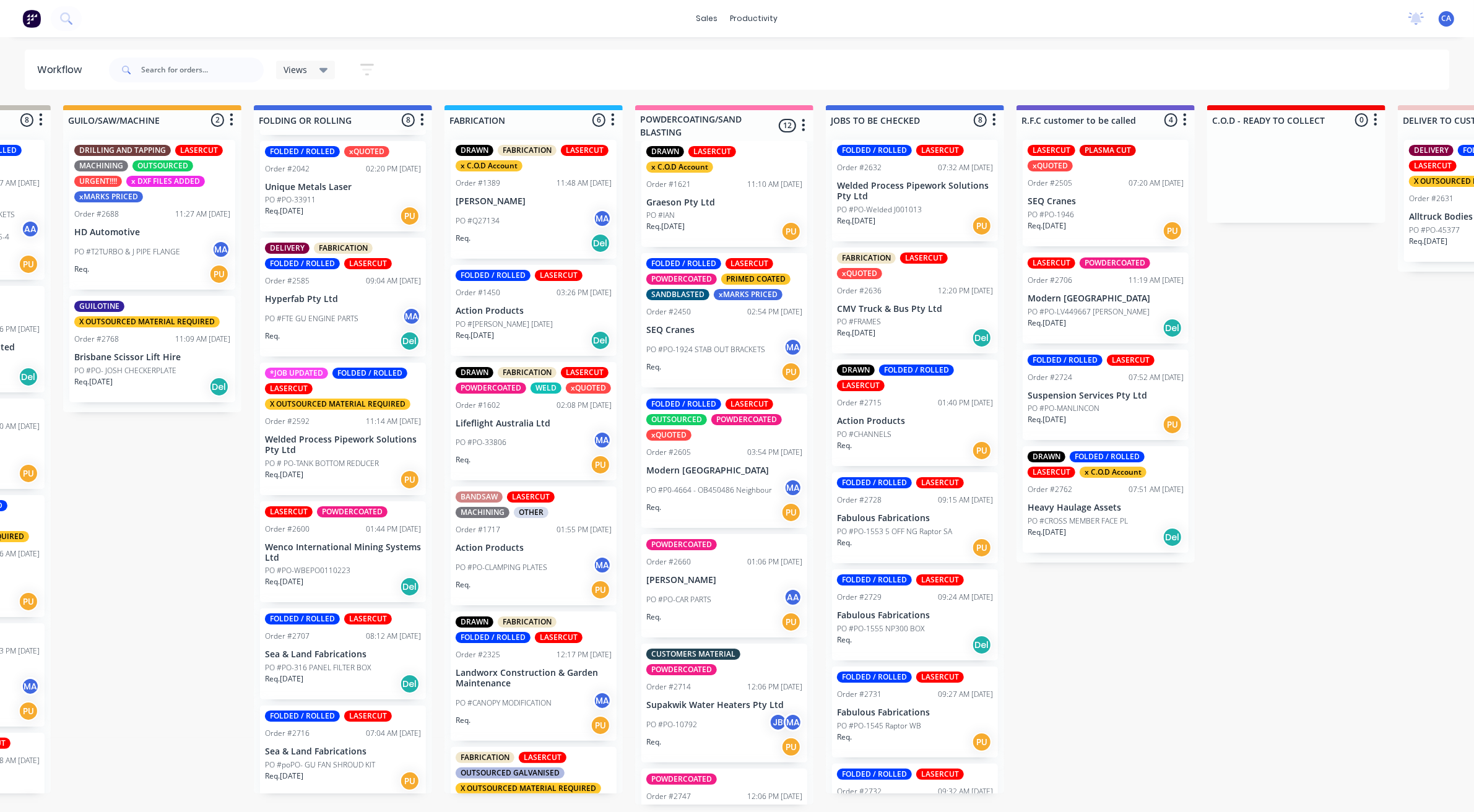
click at [702, 447] on div "Order #2605 03:54 PM [DATE]" at bounding box center [724, 452] width 156 height 11
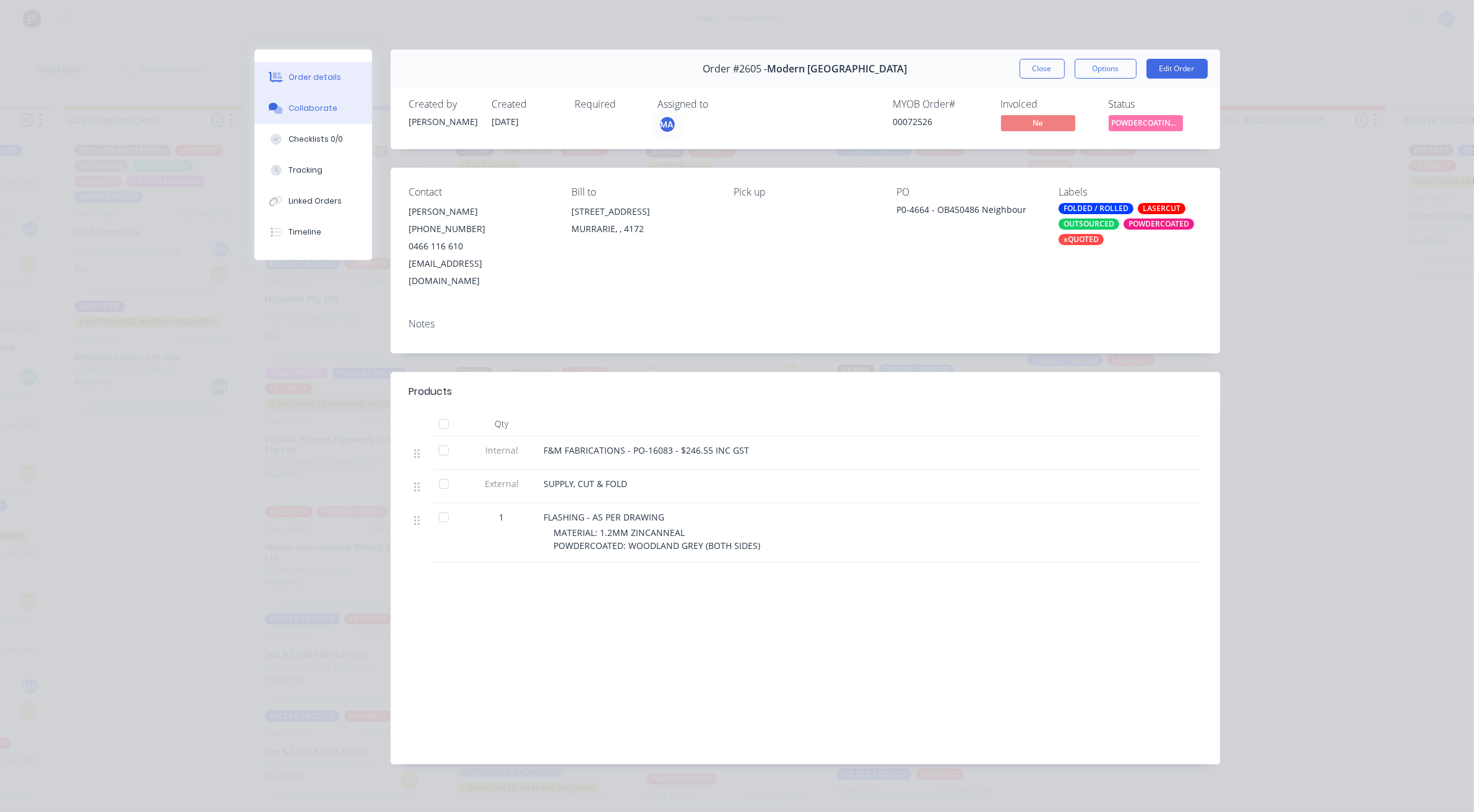
click at [327, 103] on div "Collaborate" at bounding box center [312, 108] width 49 height 11
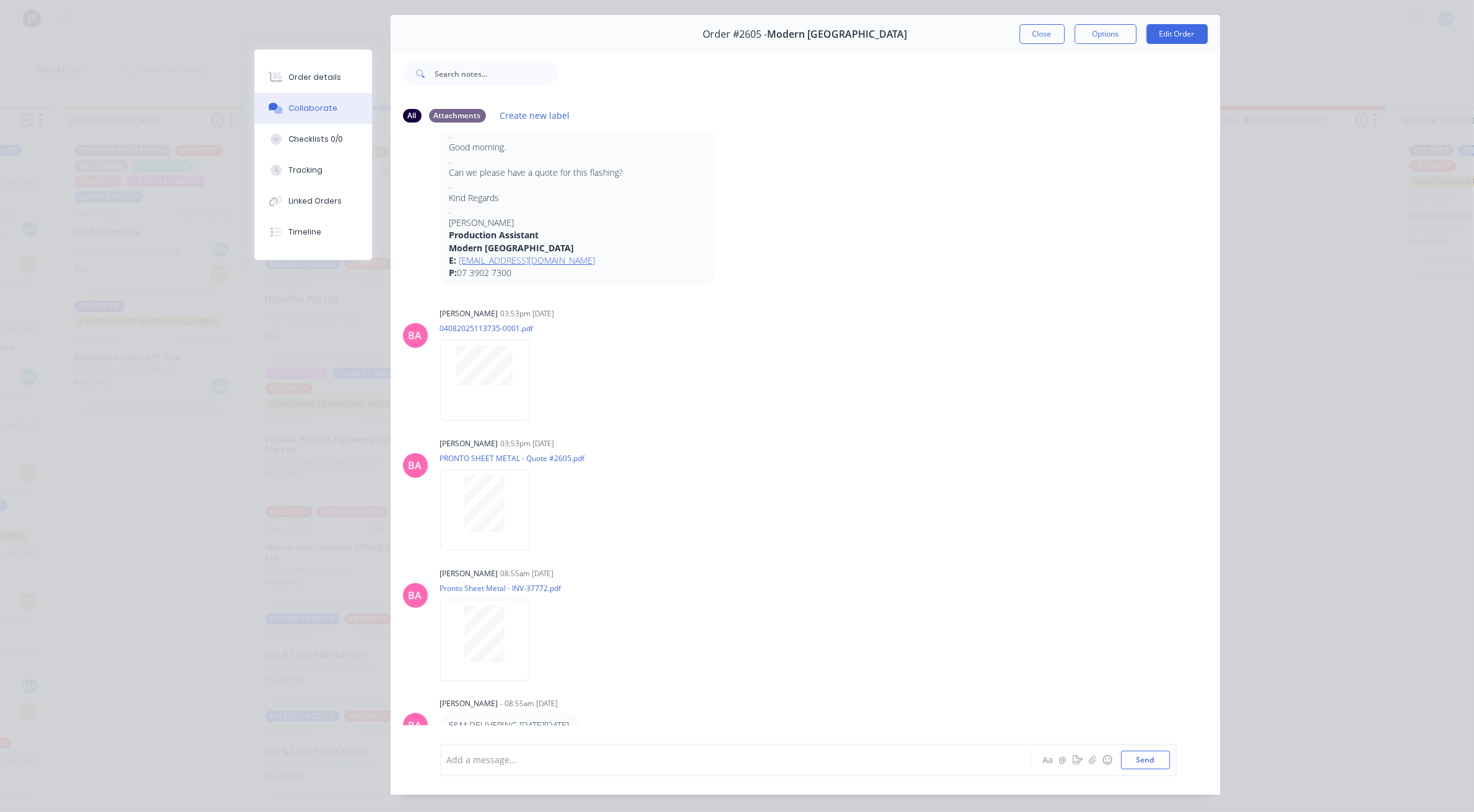
scroll to position [68, 0]
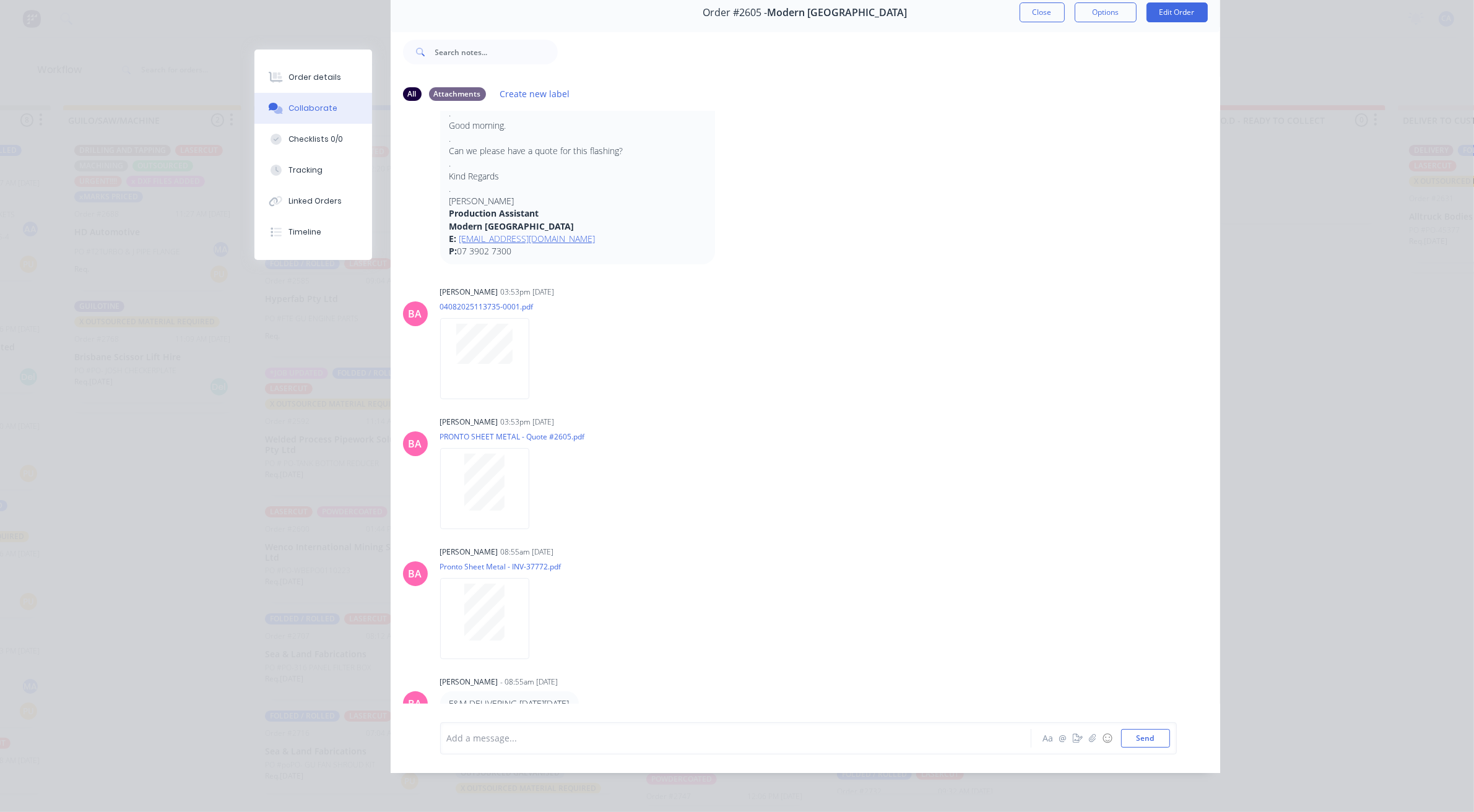
click at [647, 722] on div "Add a message... Aa @ ☺ Send" at bounding box center [809, 738] width 737 height 32
click at [623, 731] on div at bounding box center [719, 737] width 542 height 13
click at [1131, 732] on button "Send" at bounding box center [1145, 738] width 49 height 19
click at [1042, 2] on button "Close" at bounding box center [1043, 12] width 45 height 20
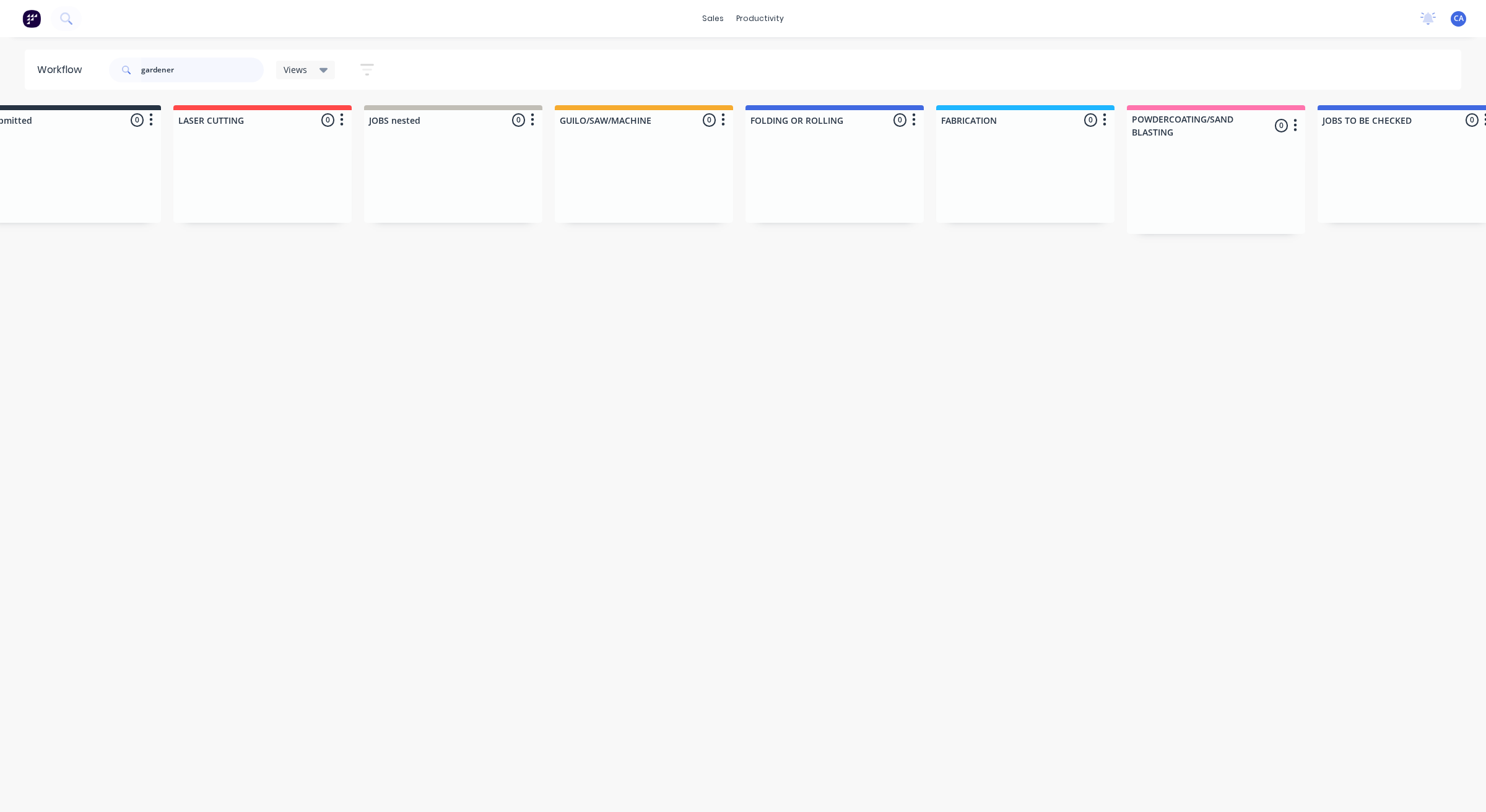
scroll to position [0, 0]
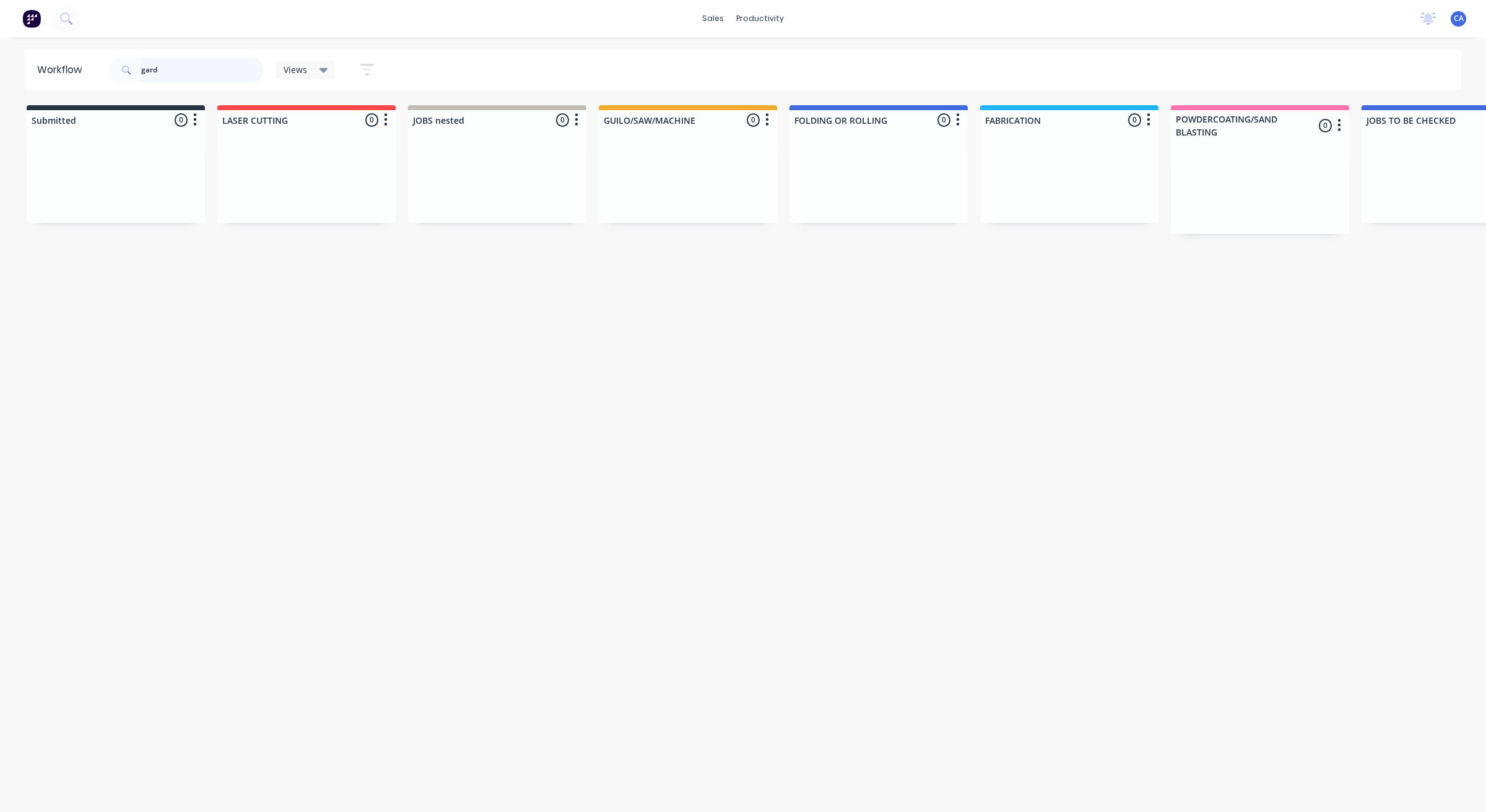
type input "gar"
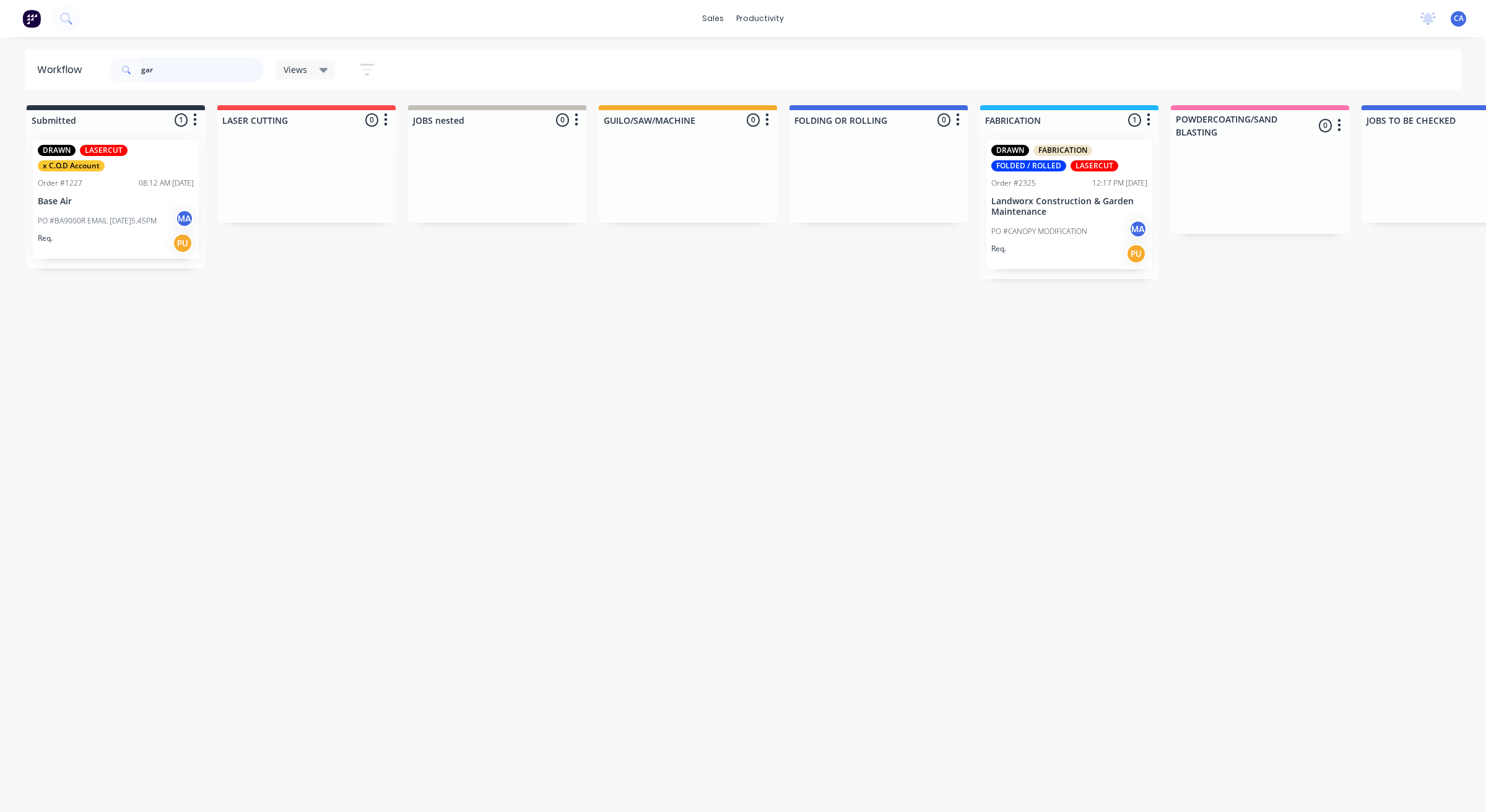
click at [47, 75] on header "Workflow gar Views Save new view None (Default) edit Show/Hide statuses Show li…" at bounding box center [743, 69] width 1437 height 40
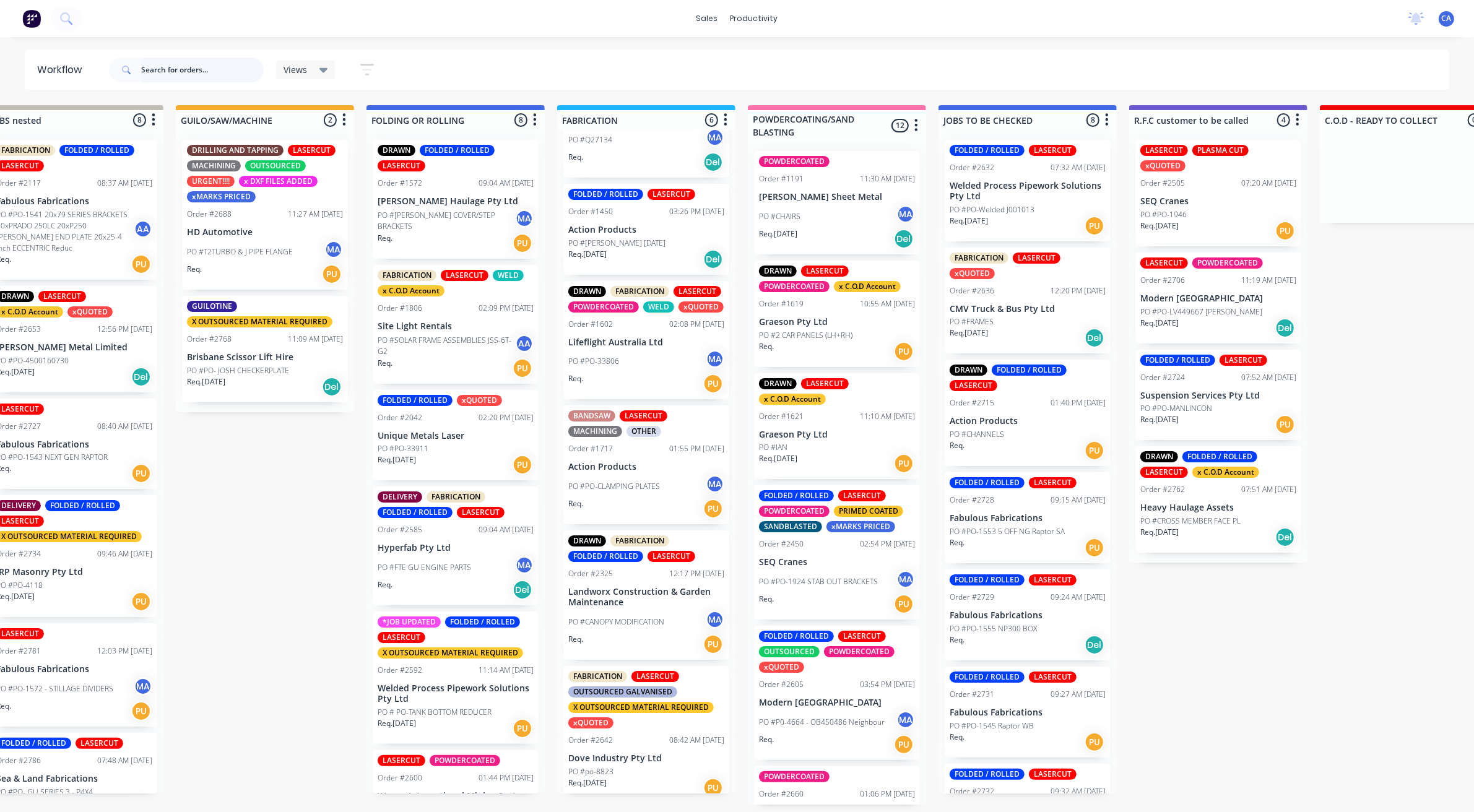
scroll to position [103, 0]
